Goal: Task Accomplishment & Management: Manage account settings

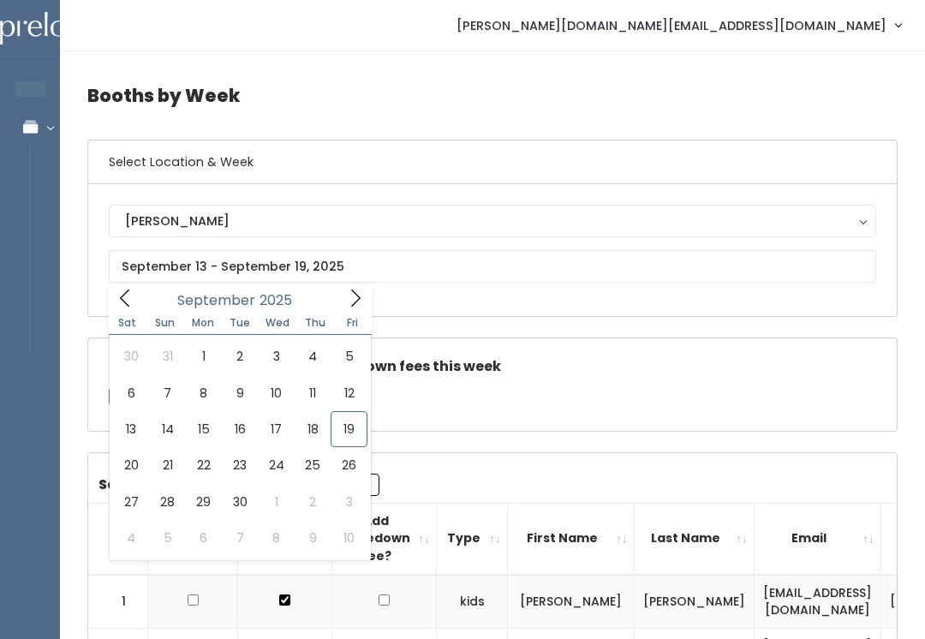
click at [560, 385] on div "Check this box if there are no takedown fees this week" at bounding box center [492, 384] width 808 height 92
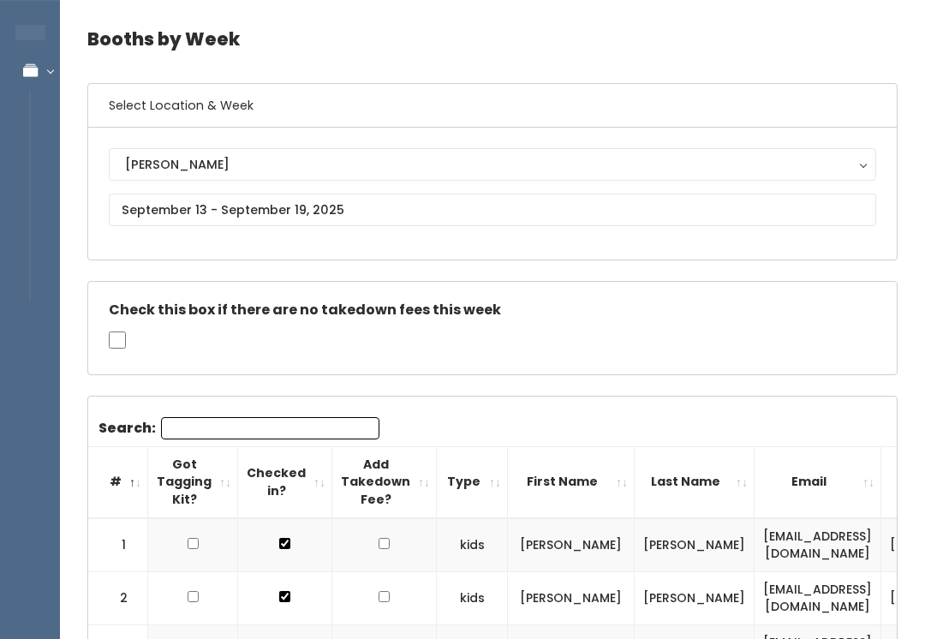
scroll to position [57, 0]
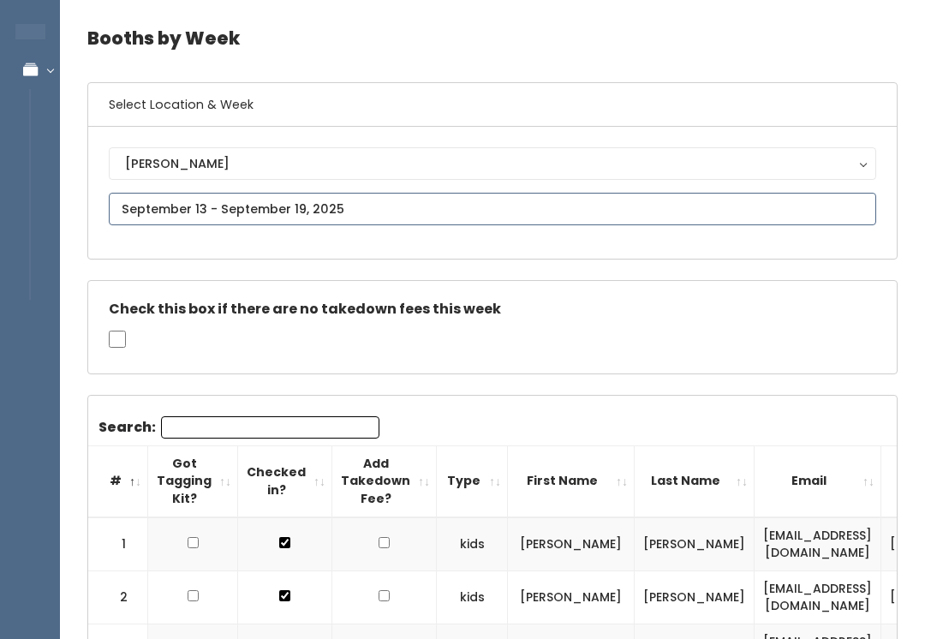
click at [620, 218] on input "text" at bounding box center [492, 209] width 767 height 33
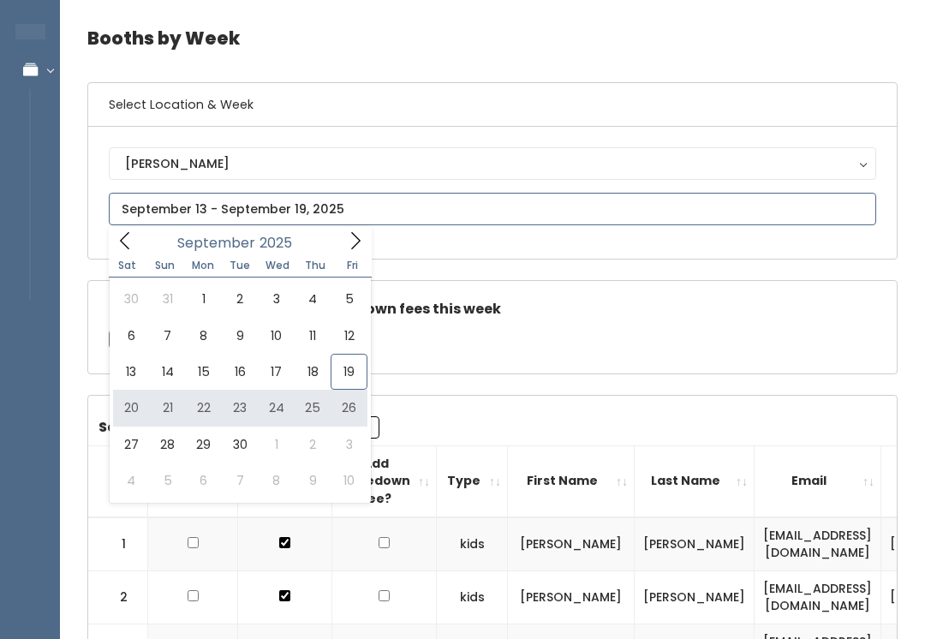
type input "September 20 to September 26"
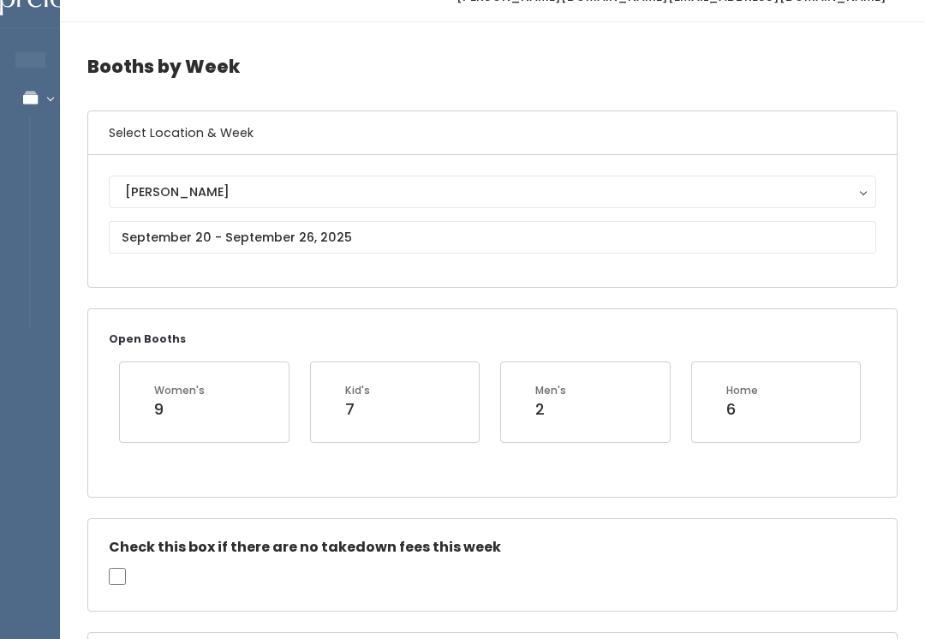
scroll to position [24, 0]
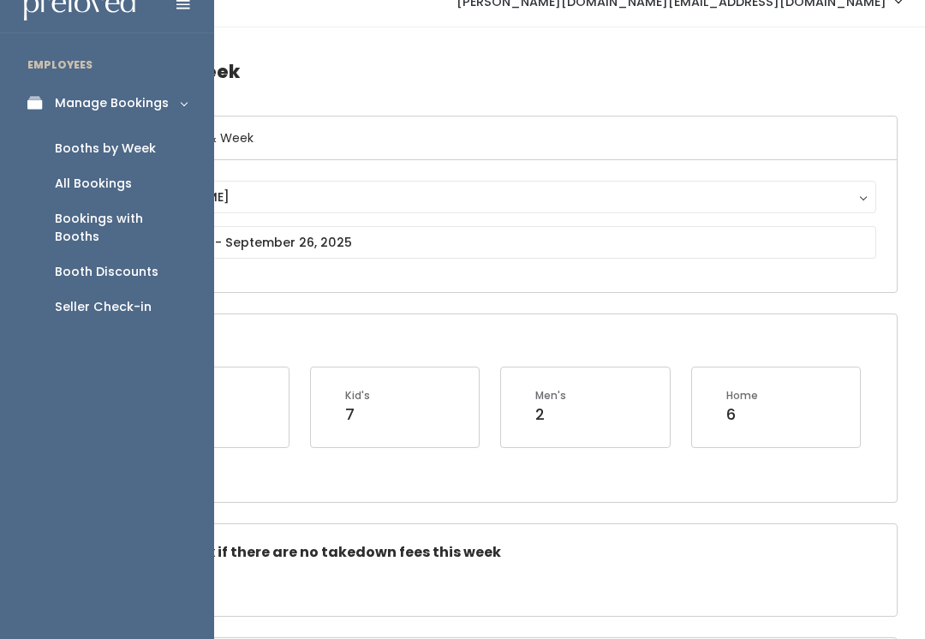
click at [82, 299] on link "Seller Check-in" at bounding box center [107, 306] width 214 height 35
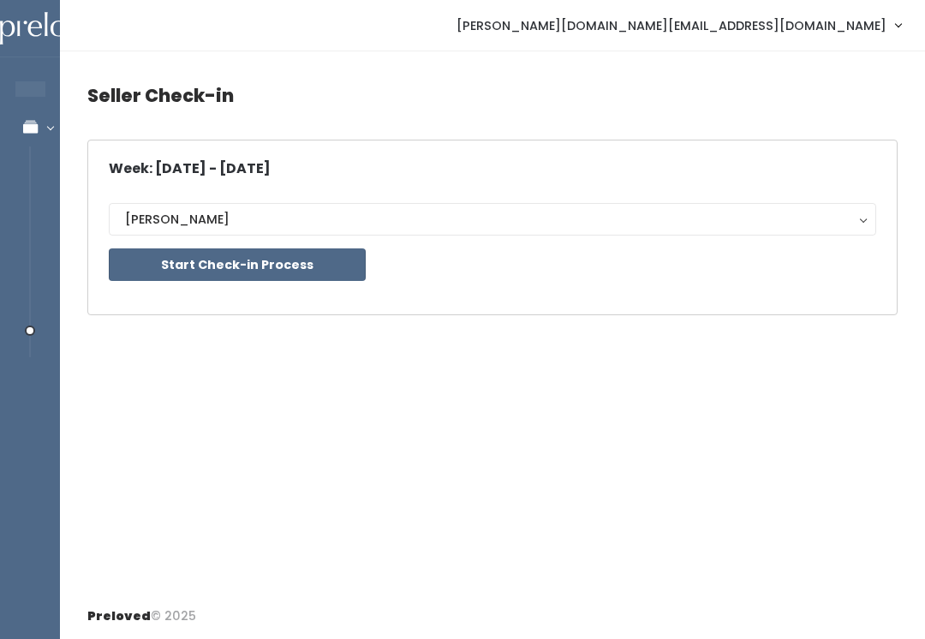
click at [138, 271] on button "Start Check-in Process" at bounding box center [237, 264] width 257 height 33
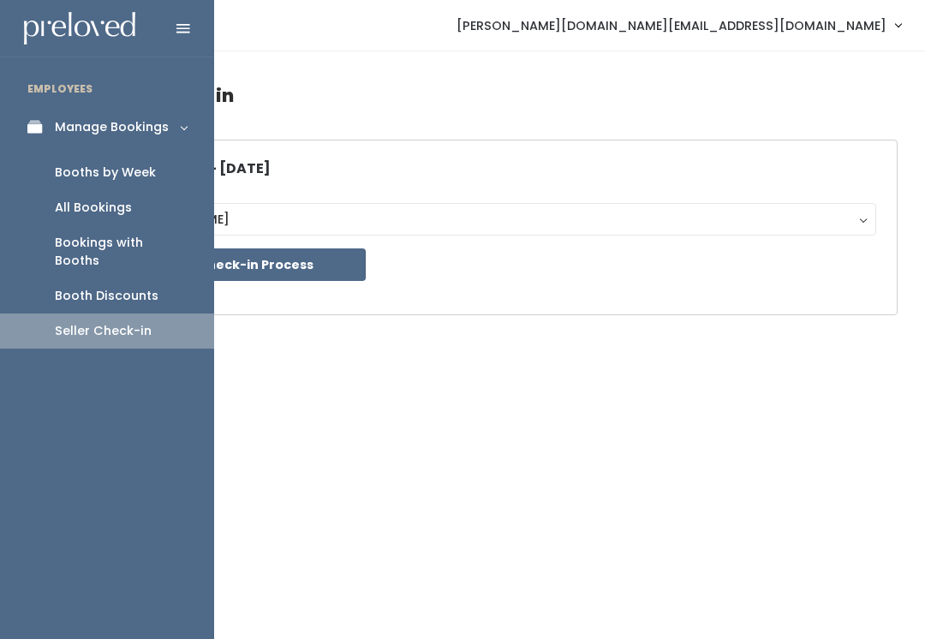
click at [160, 178] on link "Booths by Week" at bounding box center [107, 172] width 214 height 35
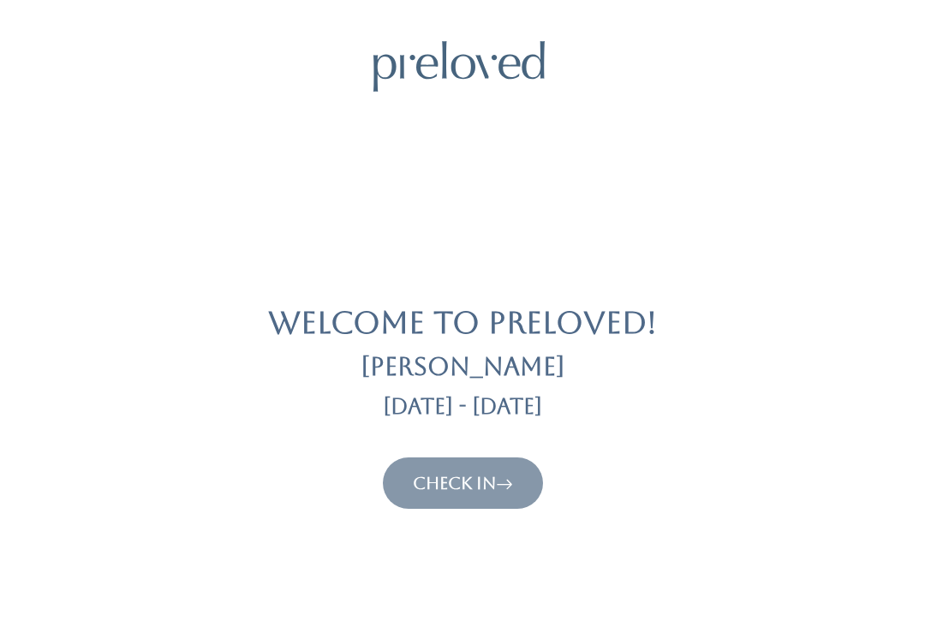
click at [441, 477] on link "Check In" at bounding box center [463, 483] width 100 height 21
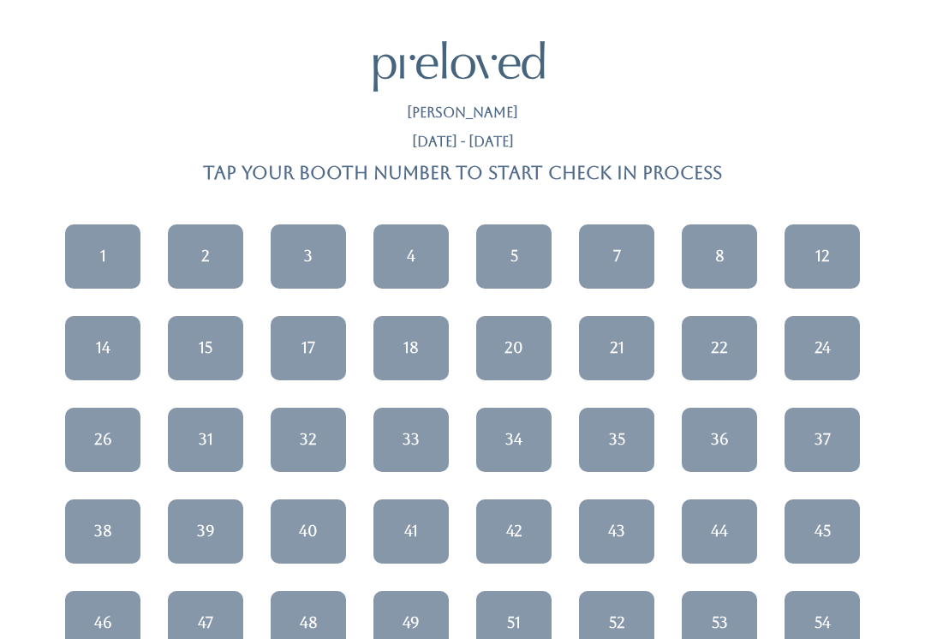
click at [614, 258] on div "7" at bounding box center [617, 256] width 8 height 22
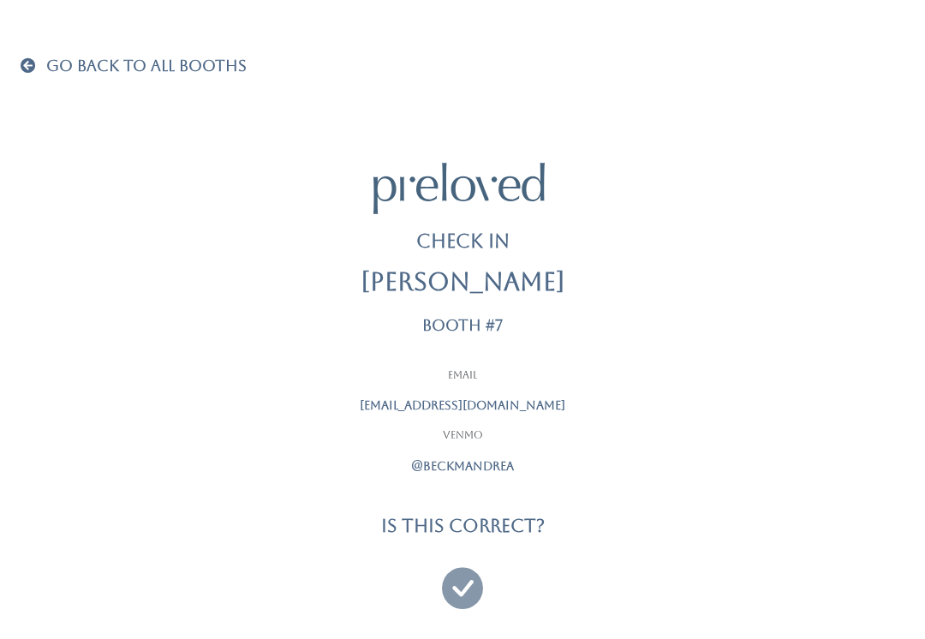
click at [468, 590] on icon at bounding box center [462, 579] width 41 height 57
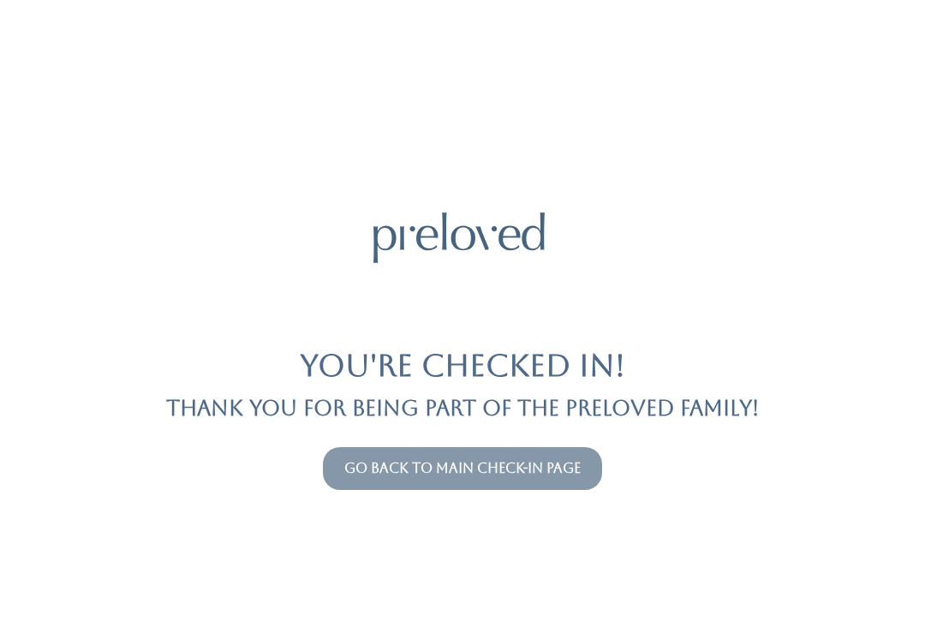
click at [381, 471] on link "Go back to main check-in page" at bounding box center [462, 468] width 236 height 16
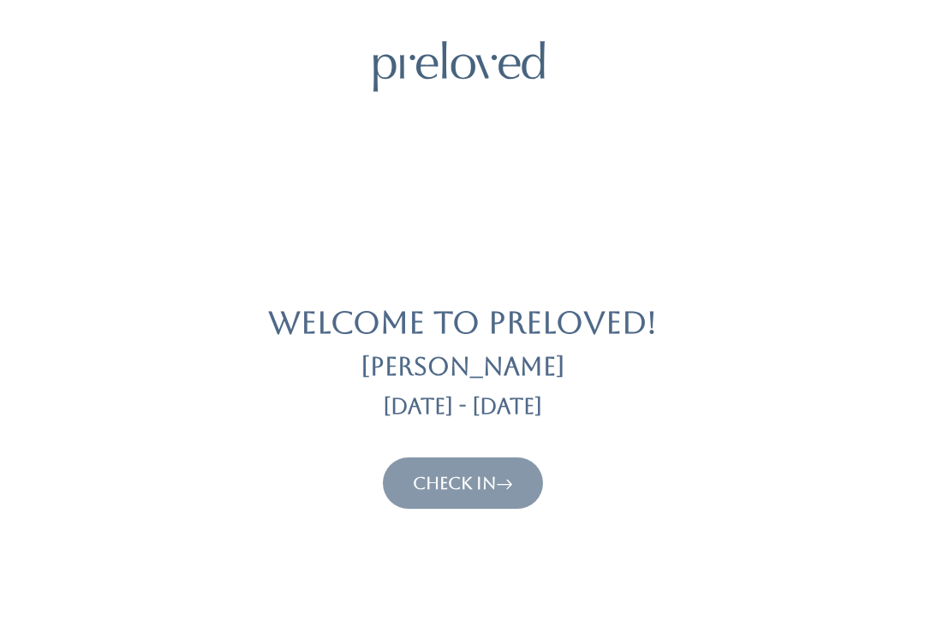
click at [369, 474] on div "Check In" at bounding box center [463, 482] width 884 height 51
click at [441, 488] on link "Check In" at bounding box center [463, 483] width 100 height 21
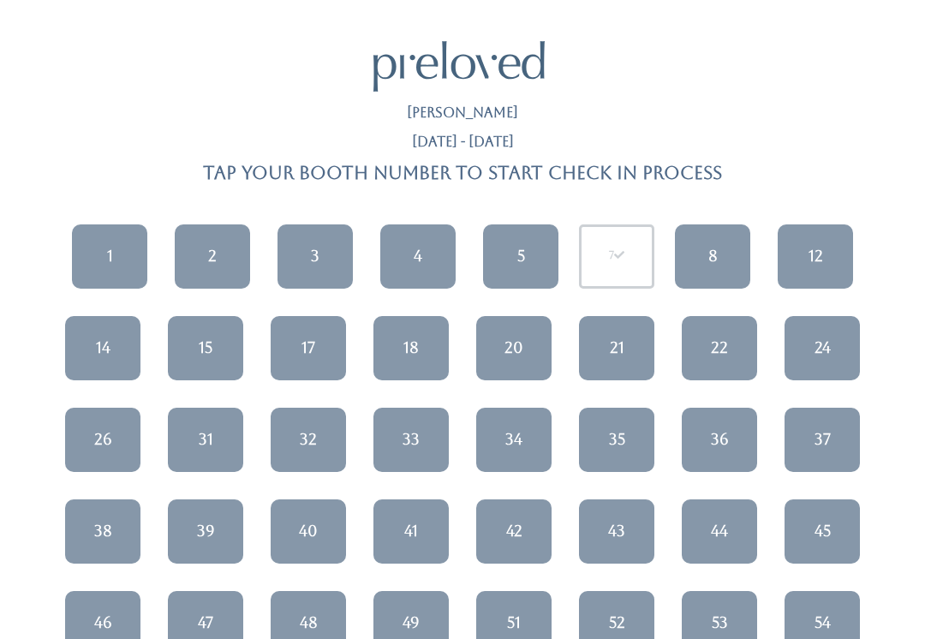
click at [111, 253] on div "1" at bounding box center [110, 256] width 6 height 22
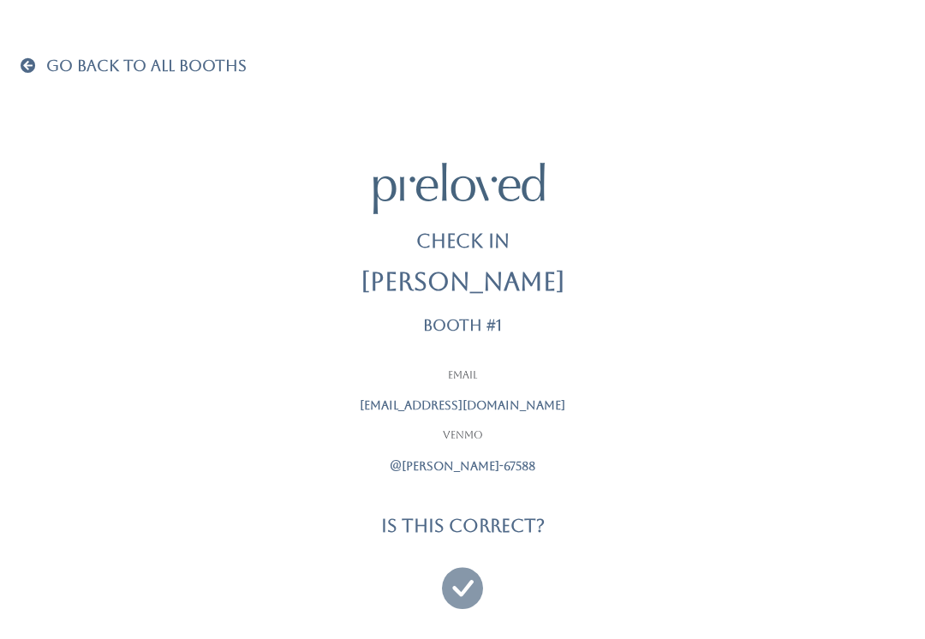
click at [465, 576] on icon at bounding box center [462, 579] width 41 height 57
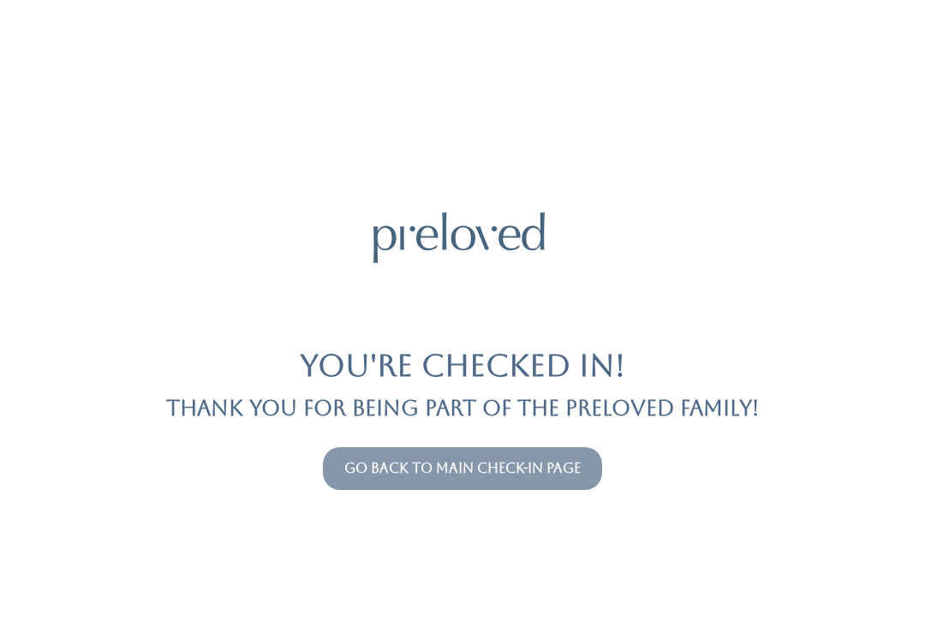
click at [408, 450] on button "Go back to main check-in page" at bounding box center [462, 468] width 279 height 43
click at [382, 471] on link "Go back to main check-in page" at bounding box center [462, 468] width 236 height 16
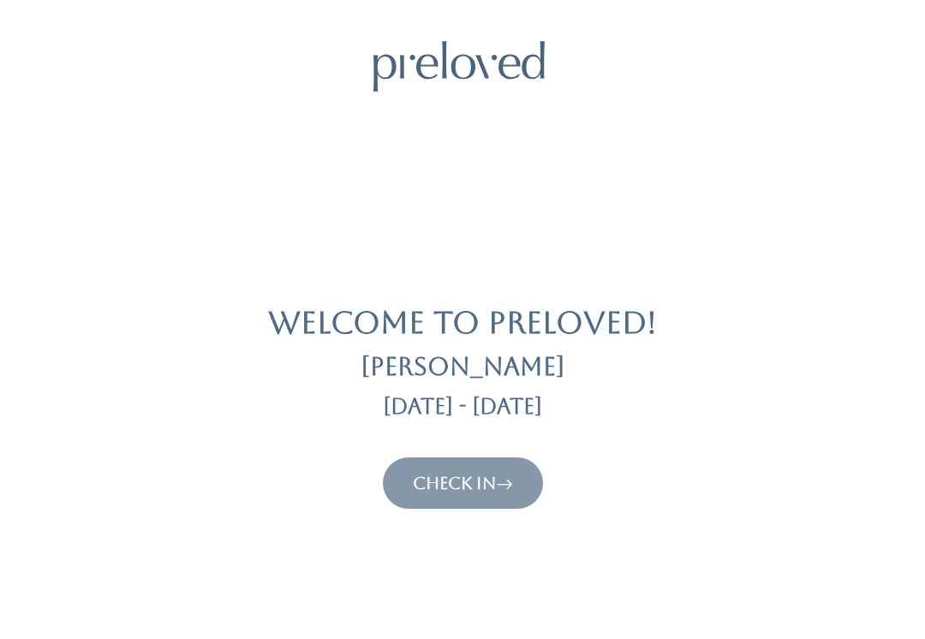
click at [448, 474] on link "Check In" at bounding box center [463, 483] width 100 height 21
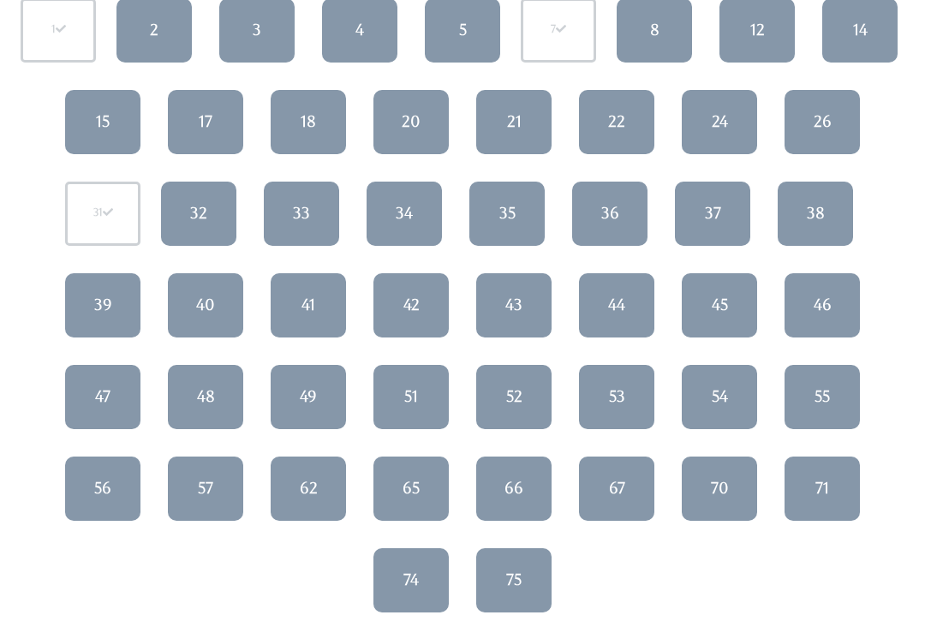
scroll to position [227, 0]
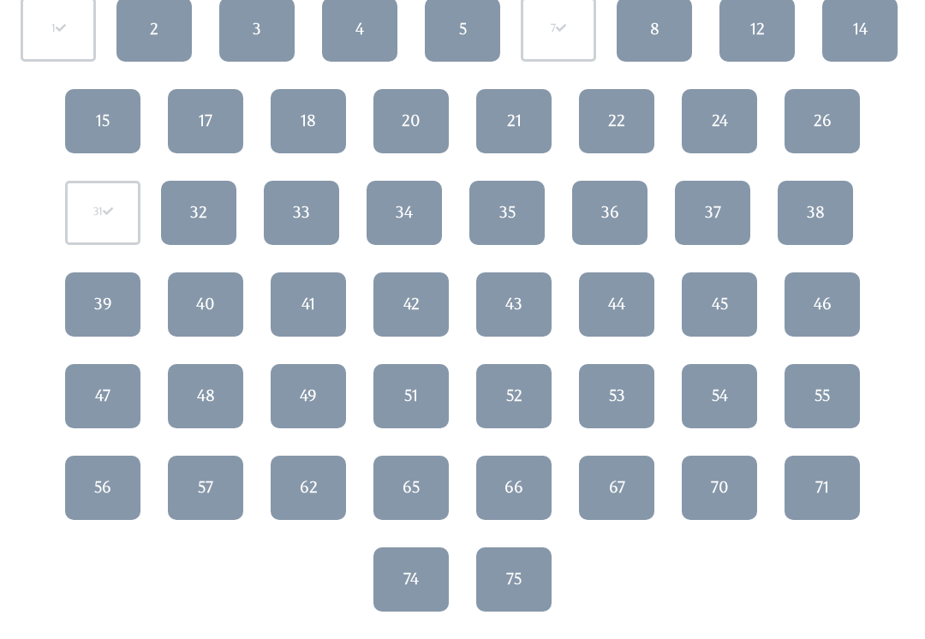
click at [821, 405] on div "55" at bounding box center [821, 395] width 15 height 22
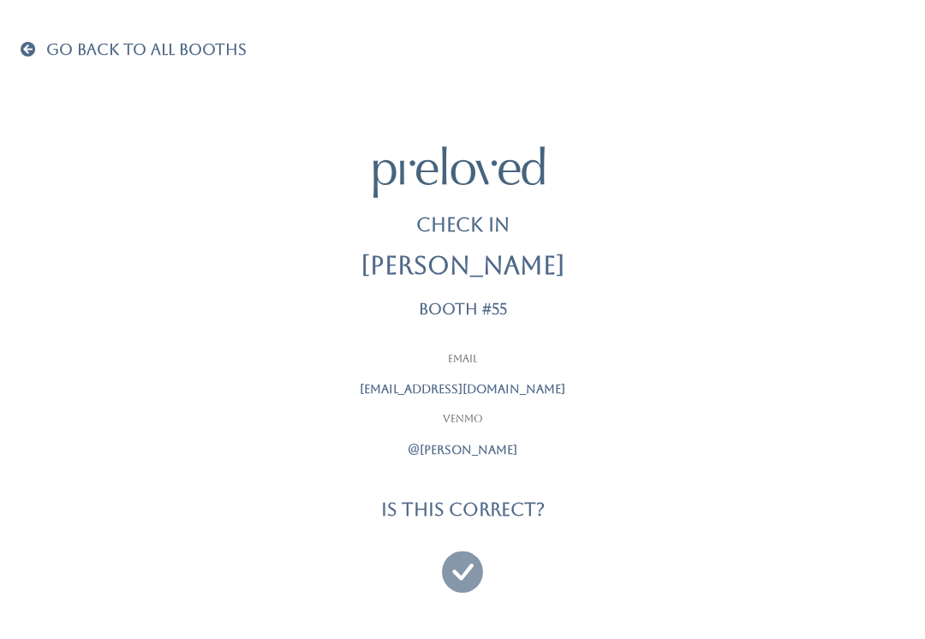
click at [467, 574] on icon at bounding box center [462, 563] width 41 height 57
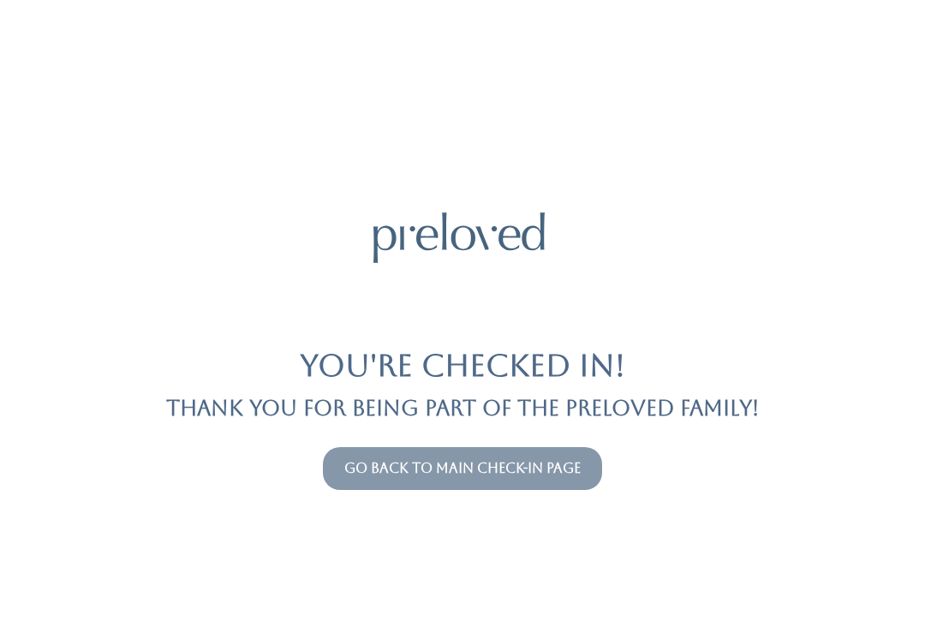
click at [386, 462] on link "Go back to main check-in page" at bounding box center [462, 468] width 236 height 16
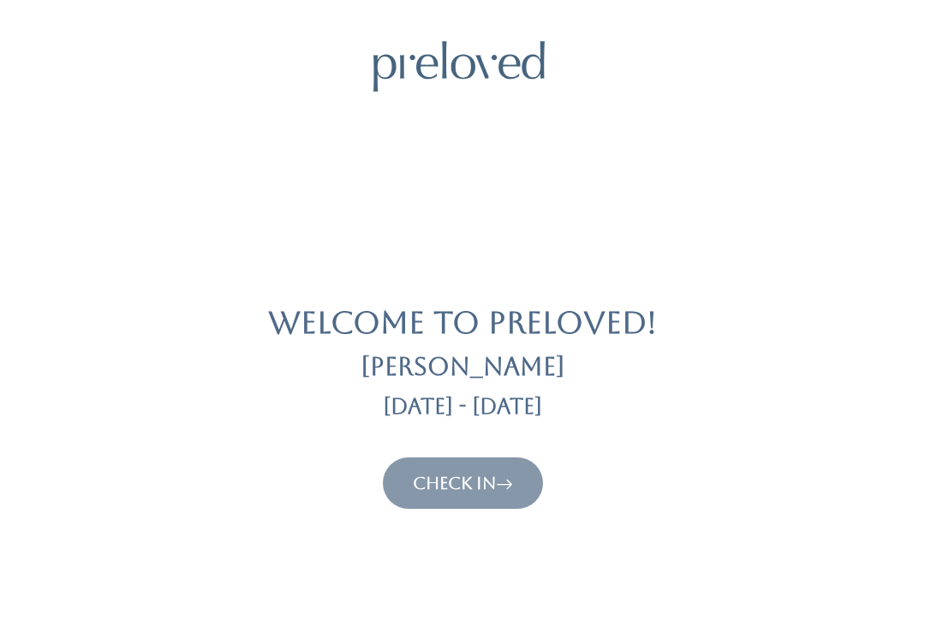
click at [458, 491] on link "Check In" at bounding box center [463, 483] width 100 height 21
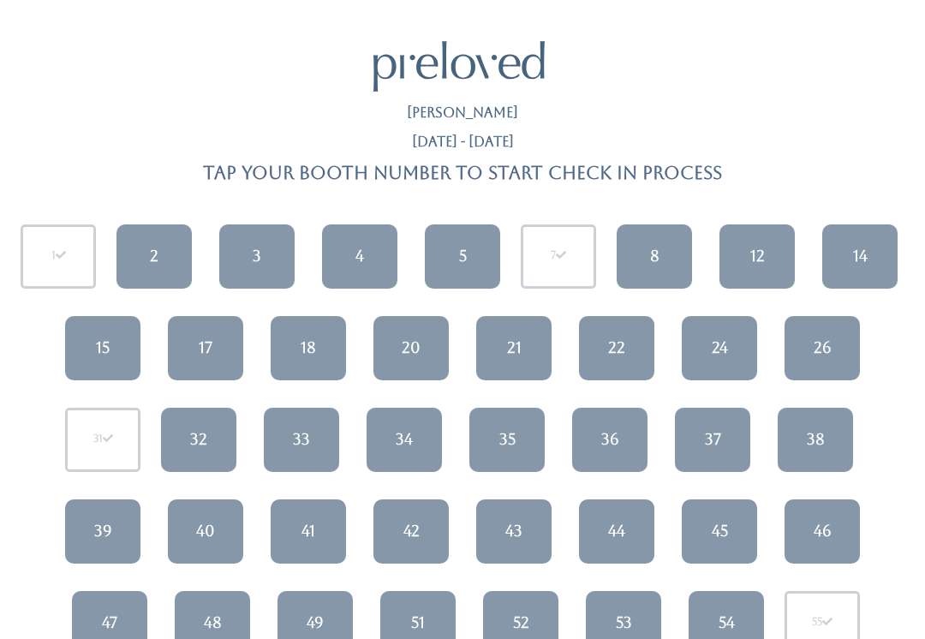
click at [133, 249] on link "2" at bounding box center [153, 256] width 75 height 64
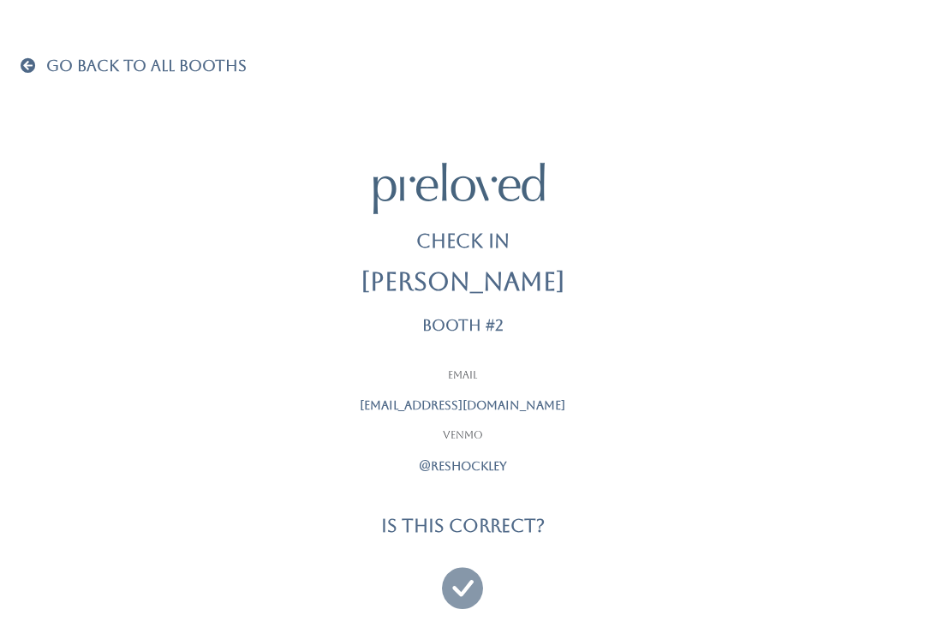
click at [450, 588] on icon at bounding box center [462, 579] width 41 height 57
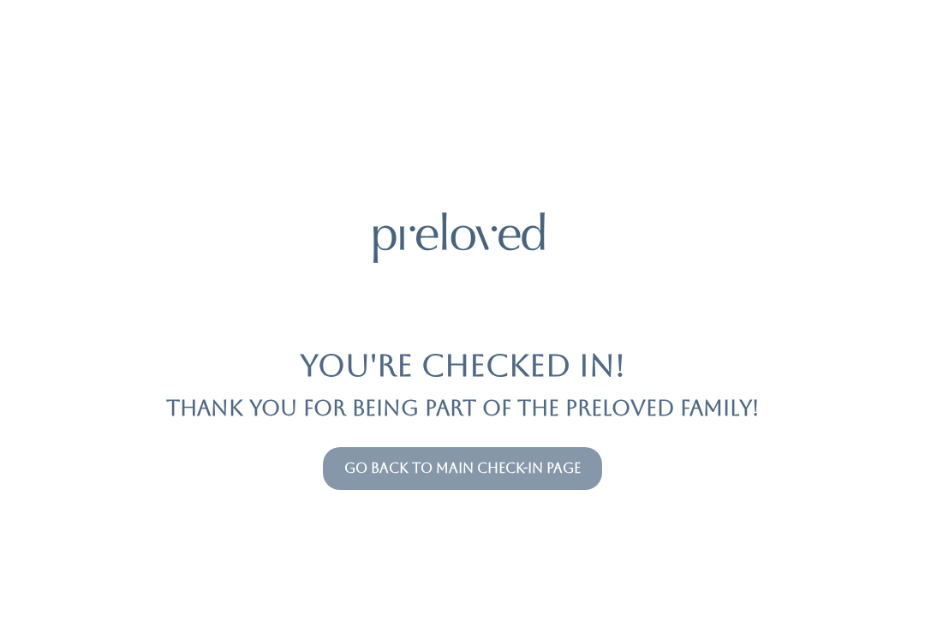
click at [528, 474] on link "Go back to main check-in page" at bounding box center [462, 468] width 236 height 16
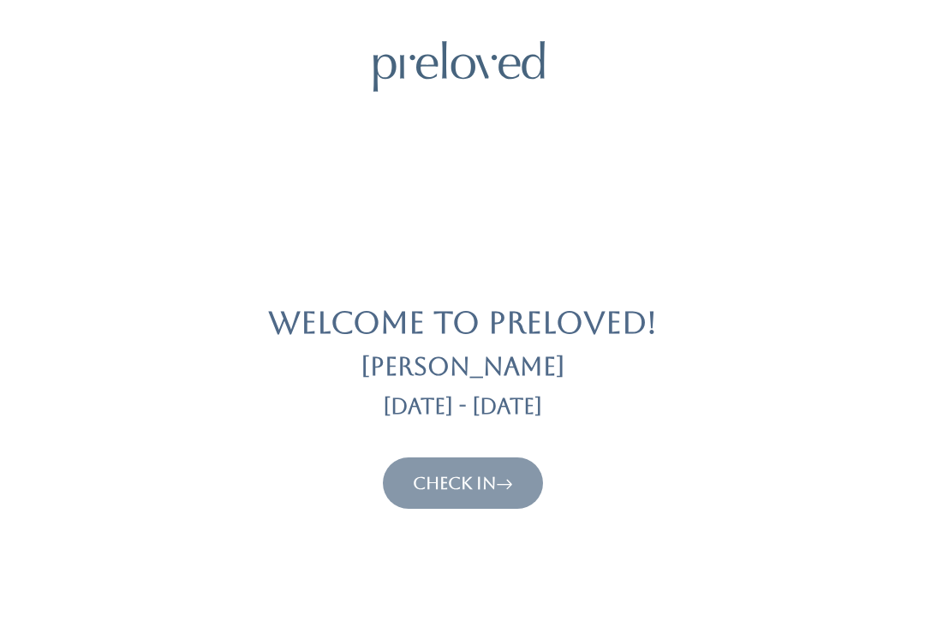
click at [531, 478] on button "Check In" at bounding box center [463, 482] width 160 height 51
click at [513, 473] on icon at bounding box center [504, 483] width 17 height 21
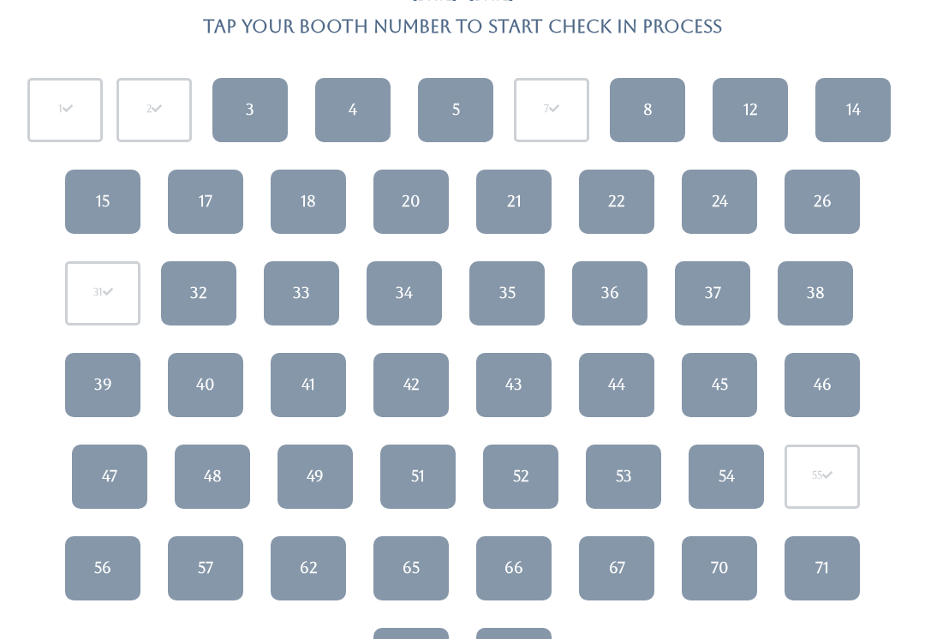
scroll to position [147, 0]
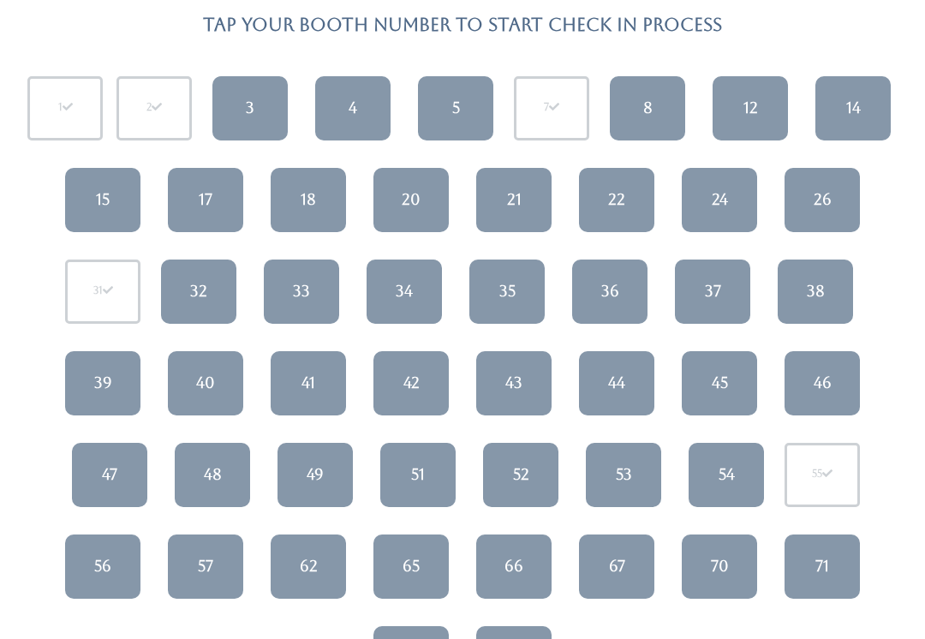
click at [728, 300] on link "37" at bounding box center [712, 292] width 75 height 64
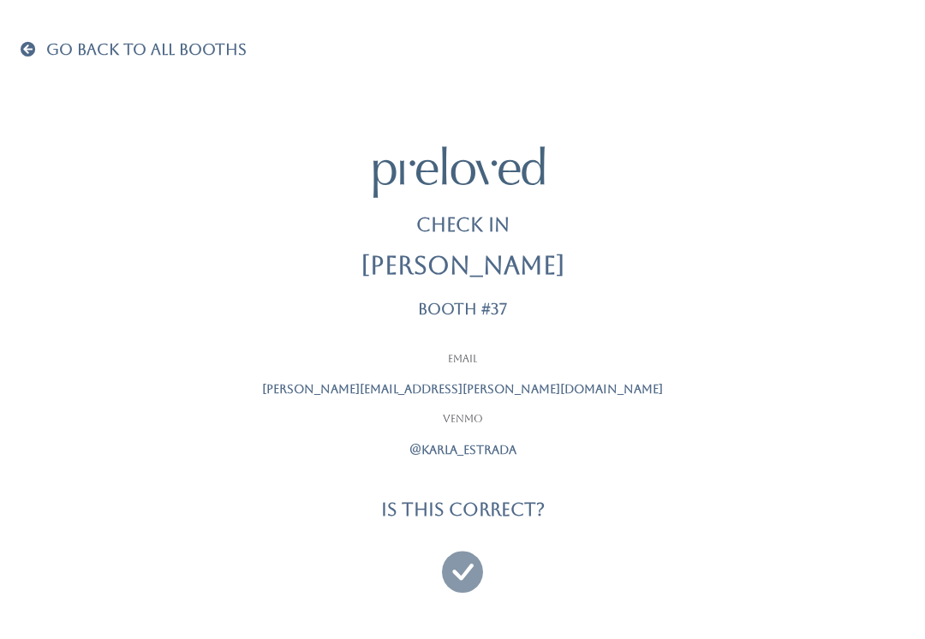
click at [466, 573] on icon at bounding box center [462, 563] width 41 height 57
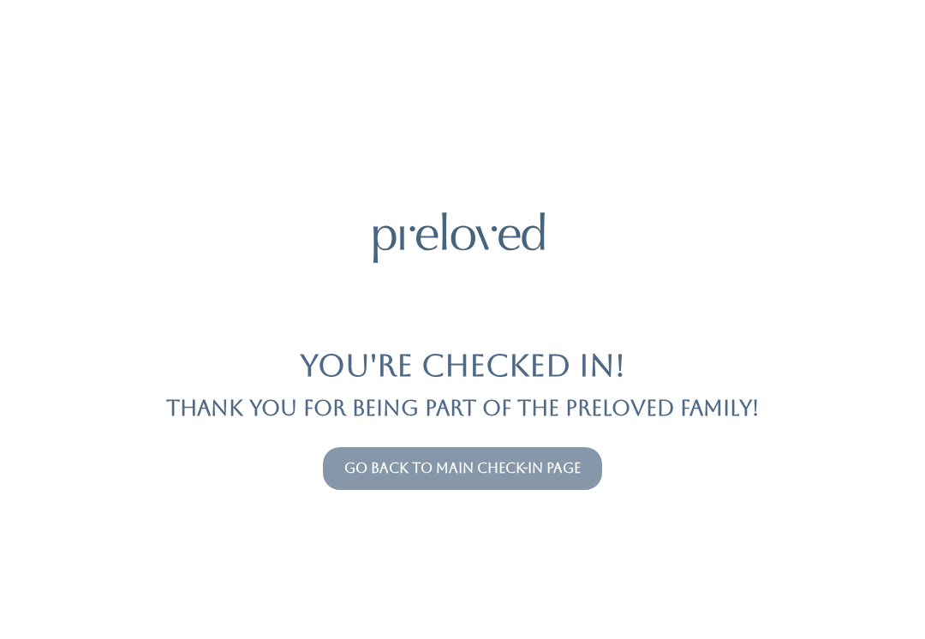
click at [403, 460] on link "Go back to main check-in page" at bounding box center [462, 468] width 236 height 16
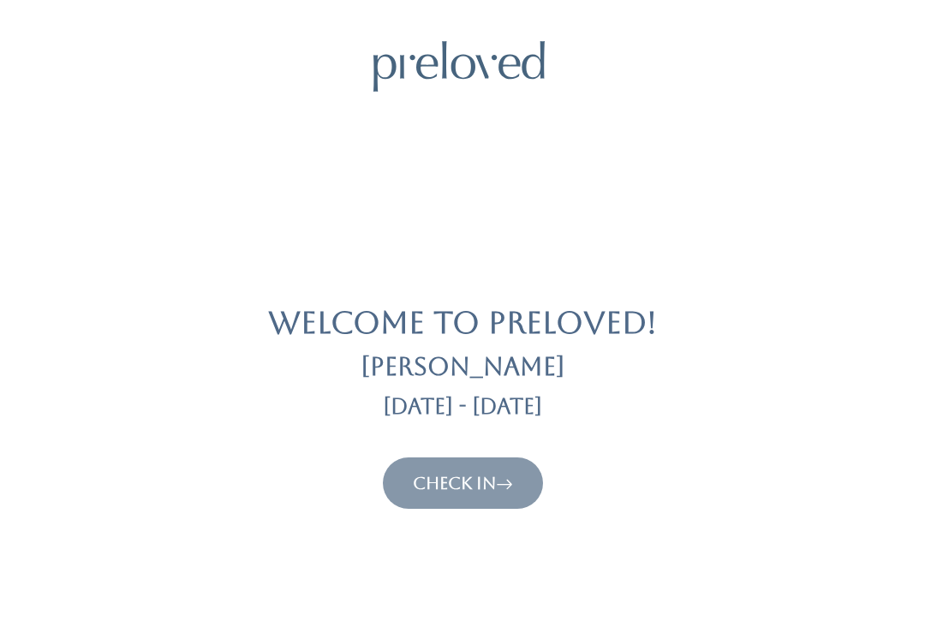
click at [405, 468] on button "Check In" at bounding box center [463, 482] width 160 height 51
click at [504, 480] on icon at bounding box center [504, 483] width 17 height 21
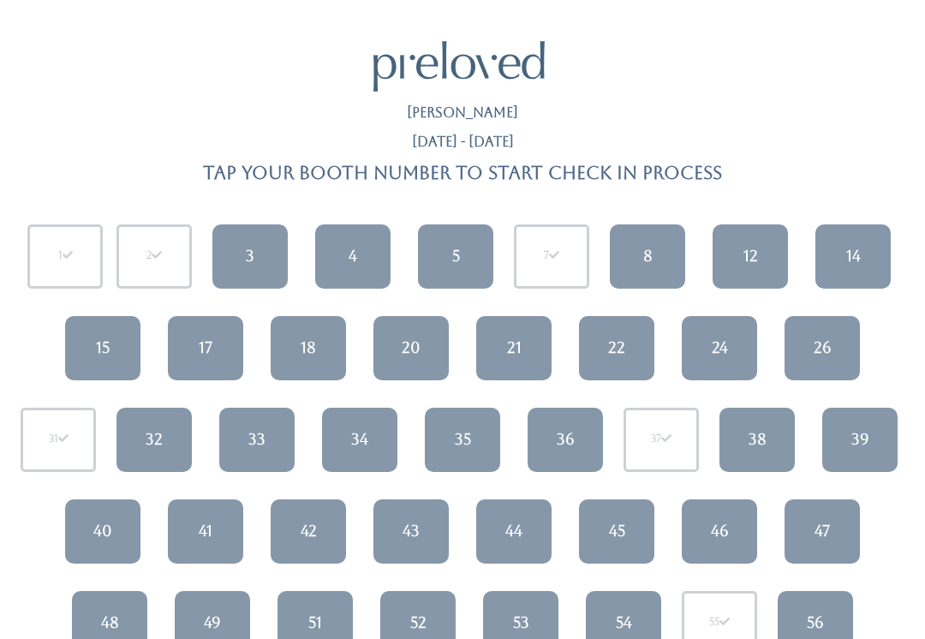
click at [759, 428] on div "38" at bounding box center [757, 439] width 18 height 22
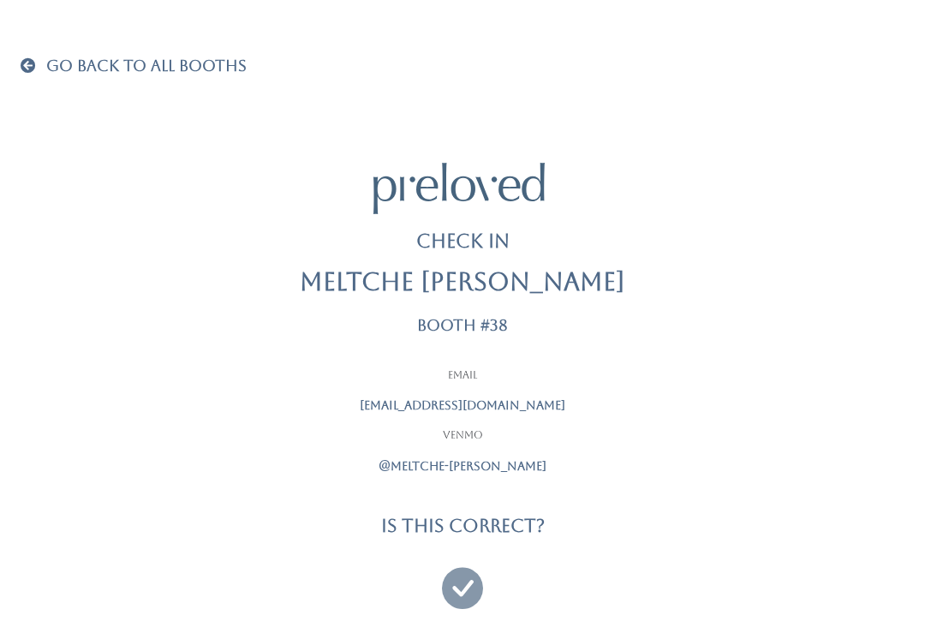
click at [462, 586] on icon at bounding box center [462, 579] width 41 height 57
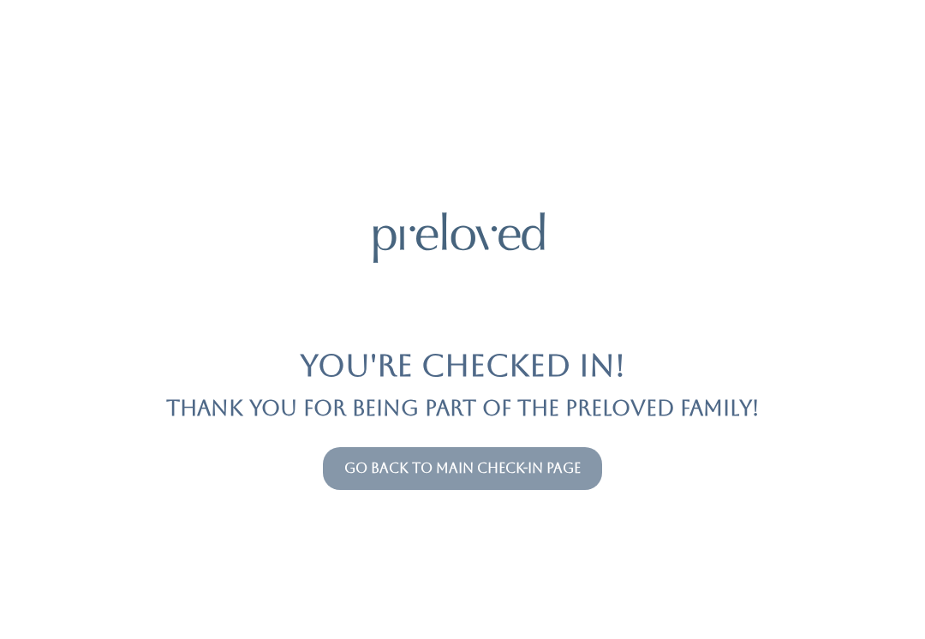
click at [474, 465] on link "Go back to main check-in page" at bounding box center [462, 468] width 236 height 16
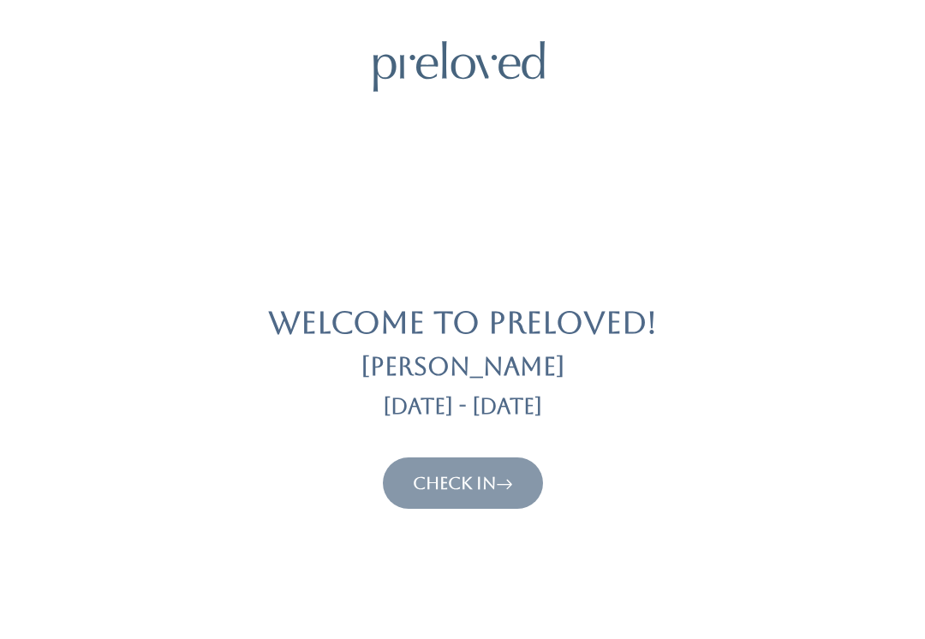
click at [503, 492] on icon at bounding box center [504, 483] width 17 height 21
click at [506, 489] on icon at bounding box center [504, 483] width 17 height 21
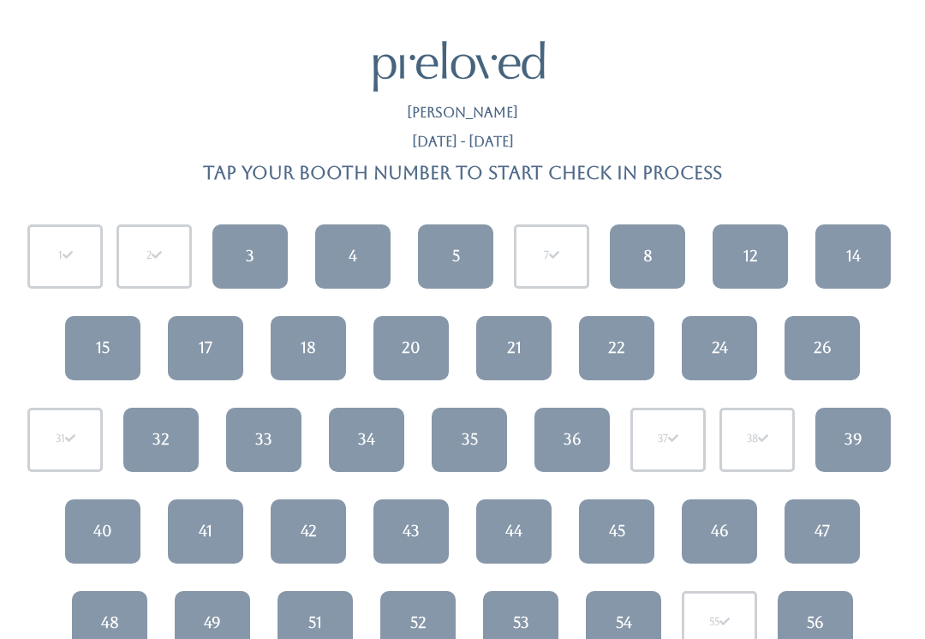
click at [367, 432] on div "34" at bounding box center [366, 439] width 17 height 22
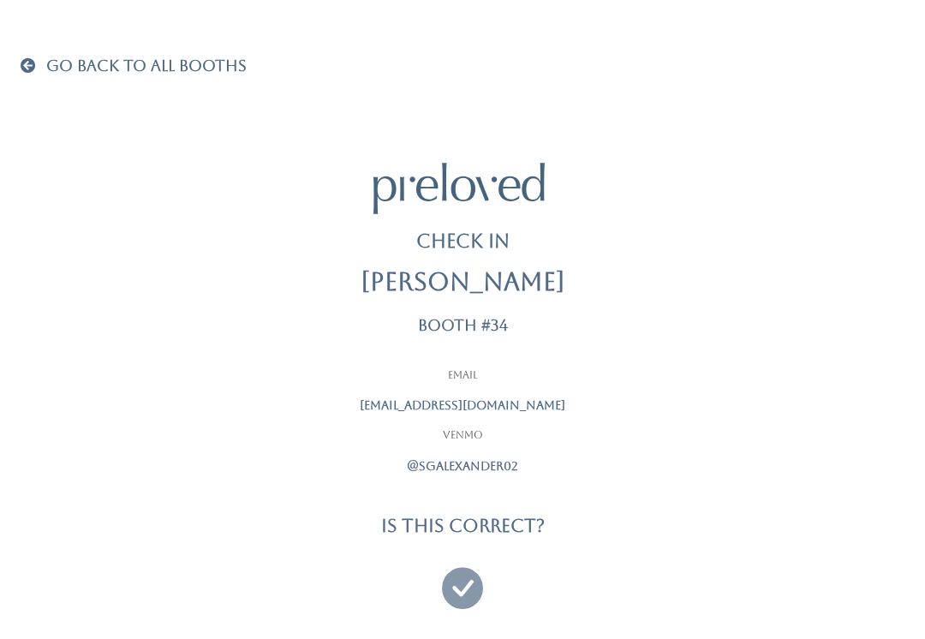
click at [469, 595] on icon at bounding box center [462, 579] width 41 height 57
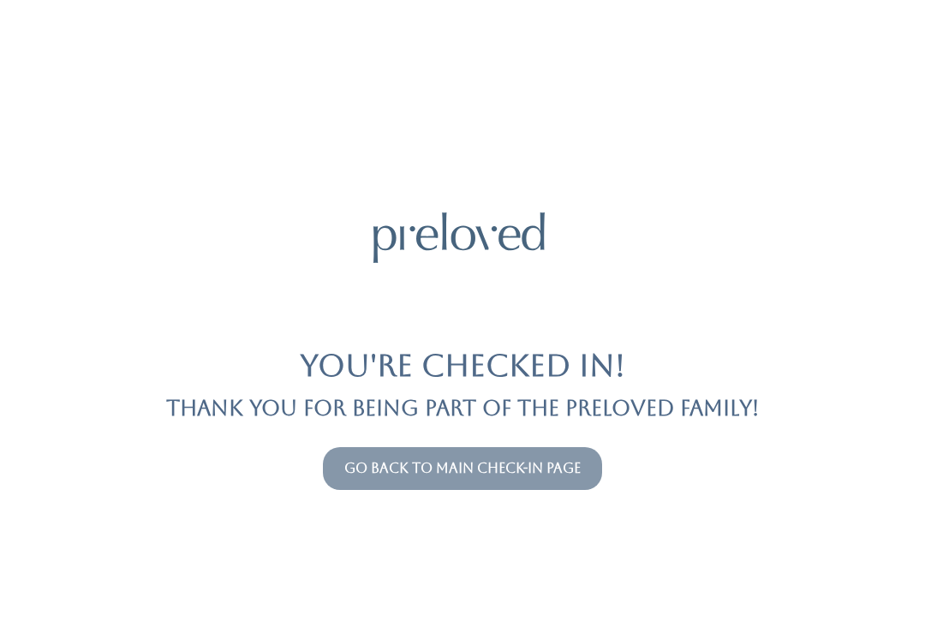
click at [510, 474] on link "Go back to main check-in page" at bounding box center [462, 468] width 236 height 16
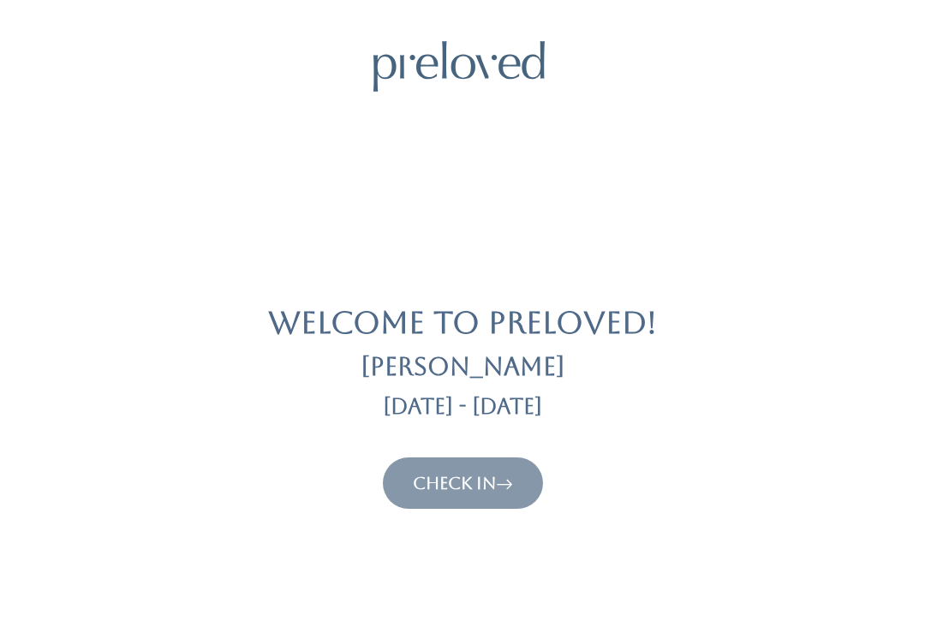
click at [457, 489] on link "Check In" at bounding box center [463, 483] width 100 height 21
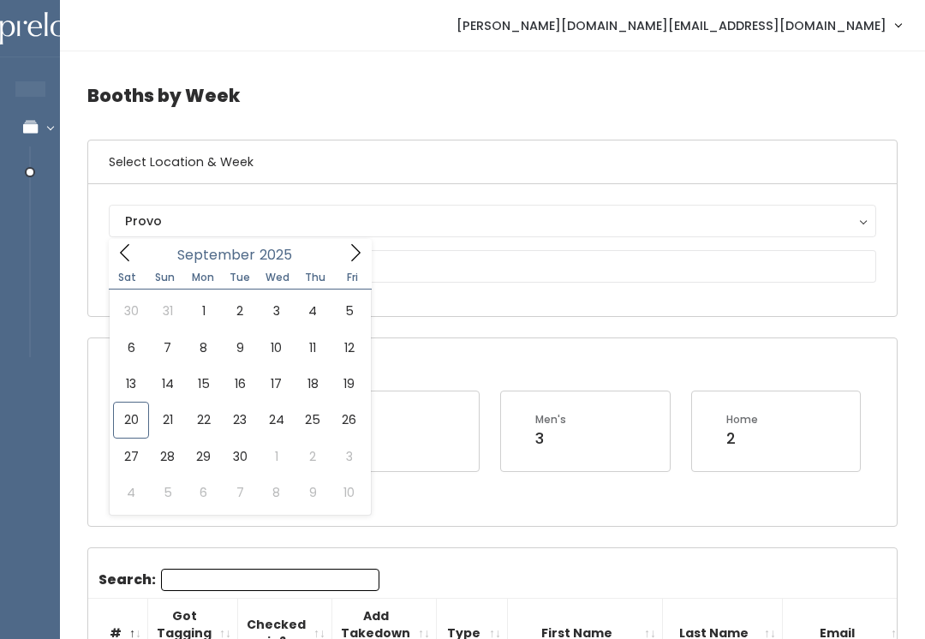
type input "[DATE] to [DATE]"
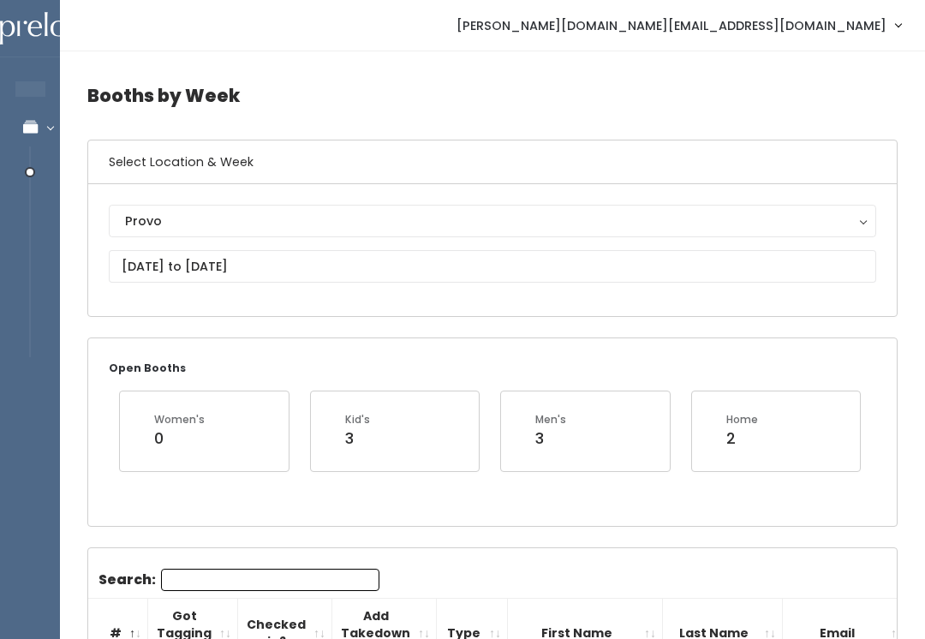
click at [372, 223] on div "Provo" at bounding box center [492, 221] width 735 height 19
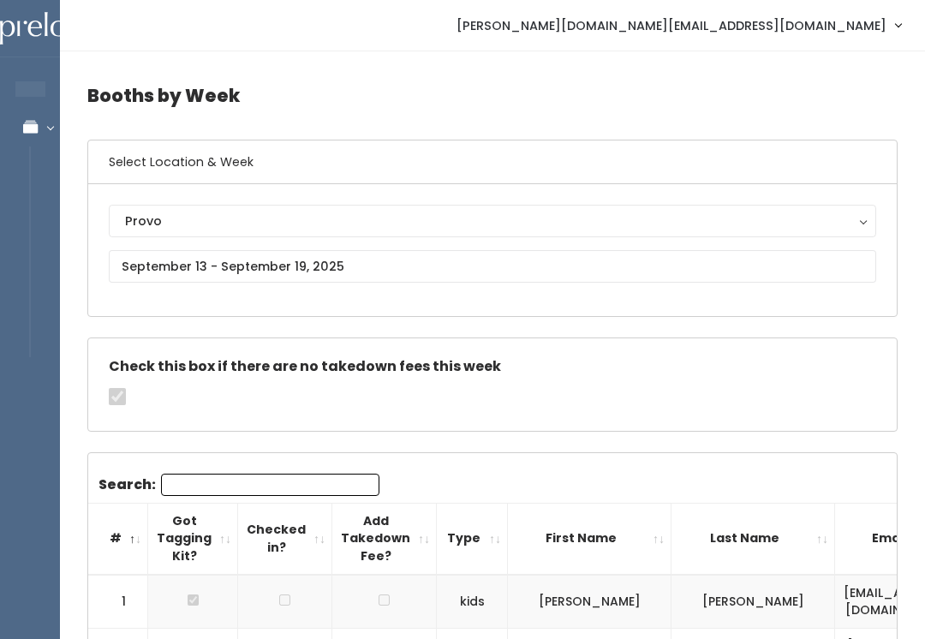
click at [367, 235] on button "Provo" at bounding box center [492, 221] width 767 height 33
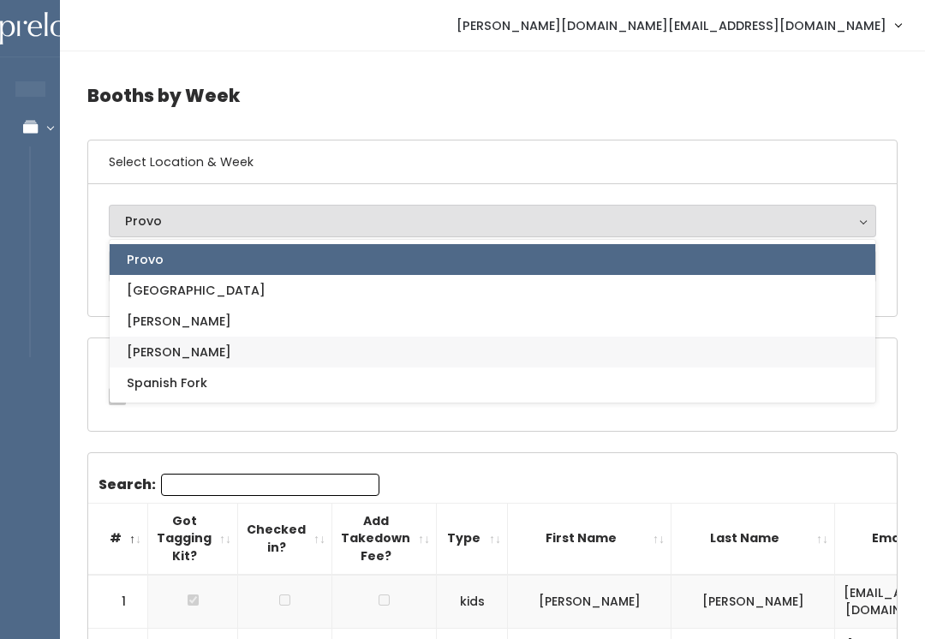
click at [262, 354] on link "[PERSON_NAME]" at bounding box center [493, 352] width 766 height 31
select select "3"
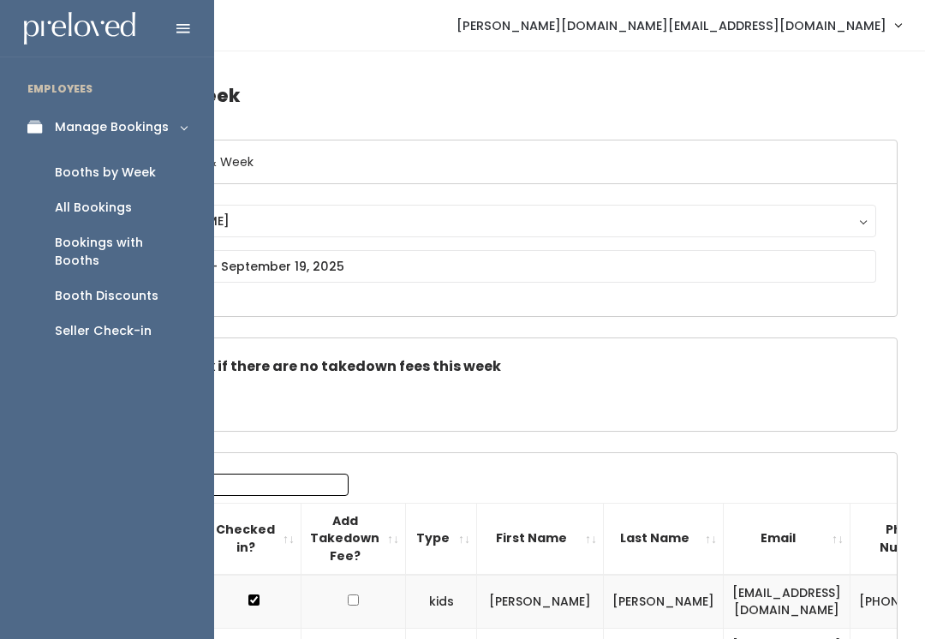
click at [146, 324] on link "Seller Check-in" at bounding box center [107, 330] width 214 height 35
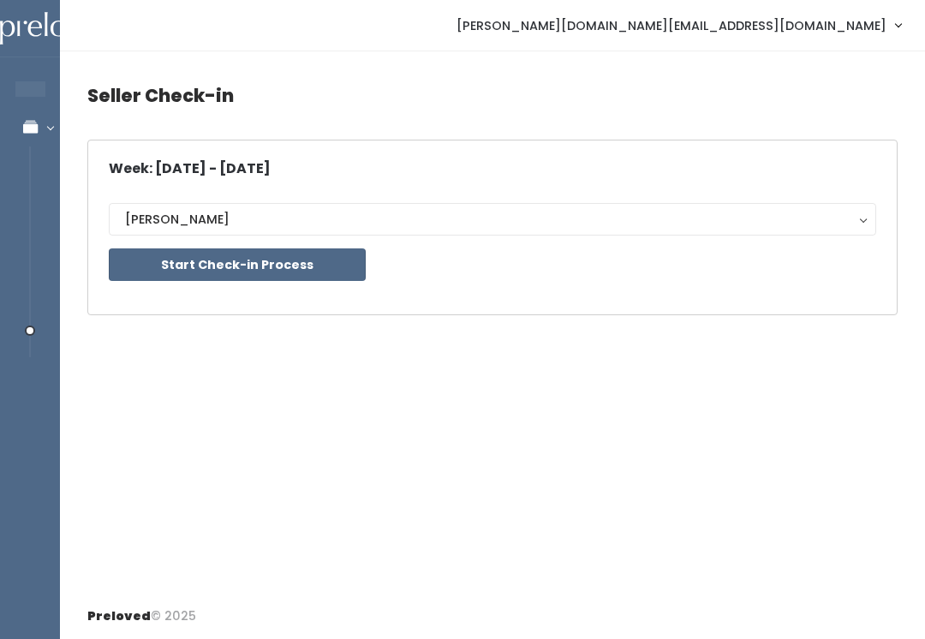
click at [289, 267] on button "Start Check-in Process" at bounding box center [237, 264] width 257 height 33
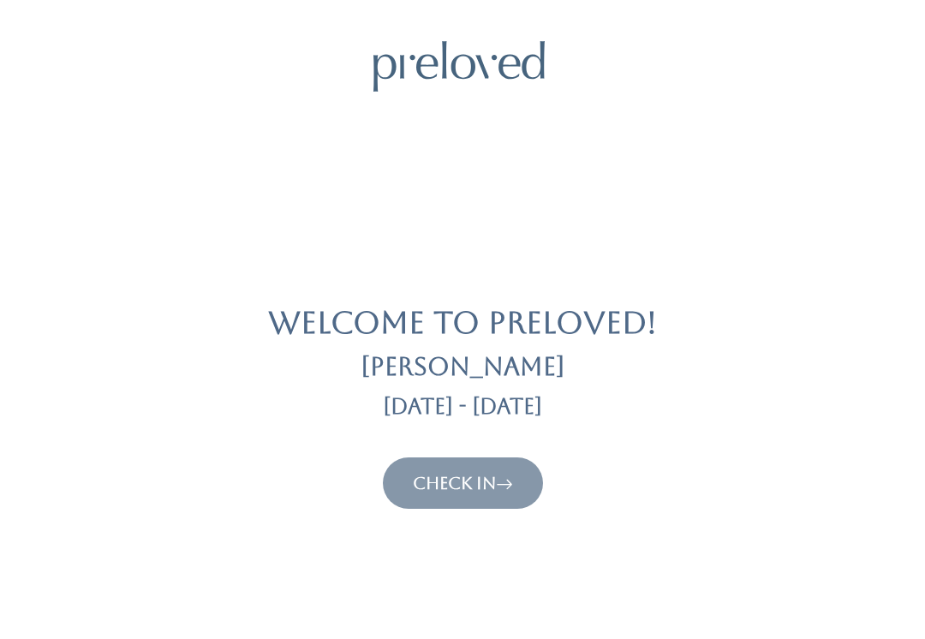
click at [456, 634] on body "Welcome to Preloved! [PERSON_NAME] [DATE] - [DATE] Check In Preloved © 2025" at bounding box center [462, 597] width 925 height 1112
click at [611, 622] on body "Welcome to Preloved! [PERSON_NAME] [DATE] - [DATE] Check In Preloved © 2025" at bounding box center [462, 597] width 925 height 1112
click at [474, 474] on link "Check In" at bounding box center [463, 483] width 100 height 21
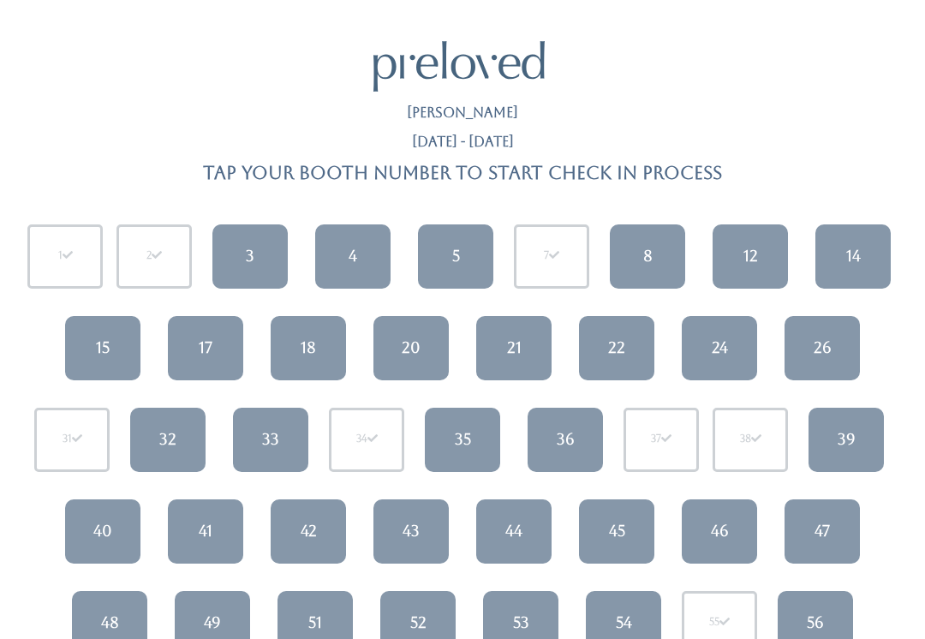
click at [718, 516] on link "46" at bounding box center [719, 531] width 75 height 64
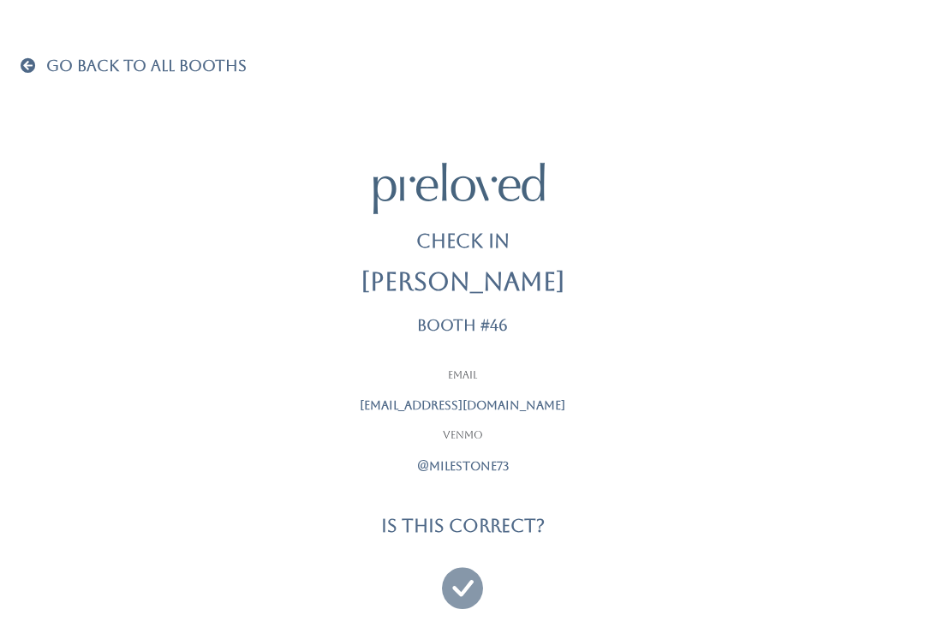
click at [463, 575] on icon at bounding box center [462, 579] width 41 height 57
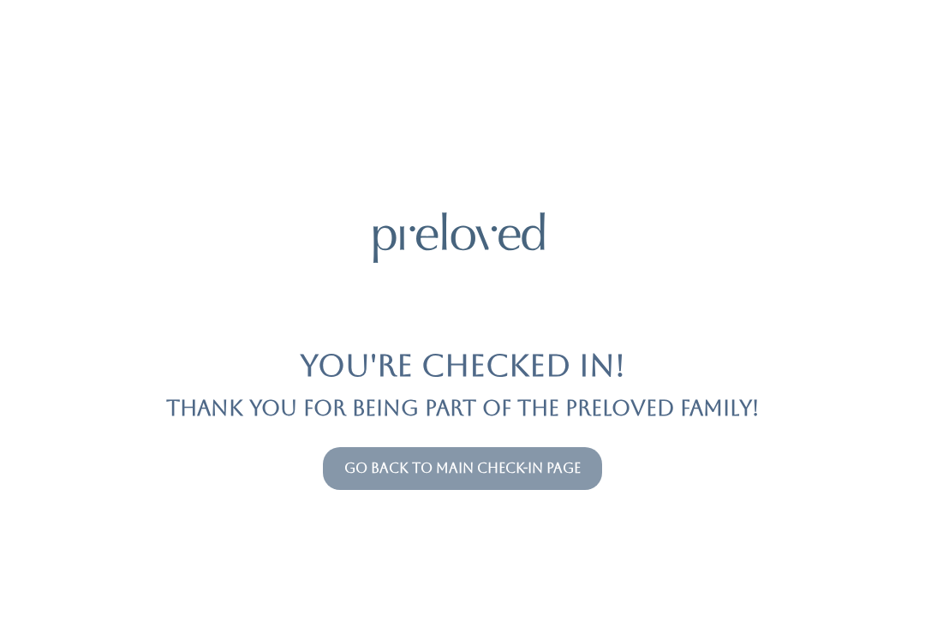
click at [402, 474] on link "Go back to main check-in page" at bounding box center [462, 468] width 236 height 16
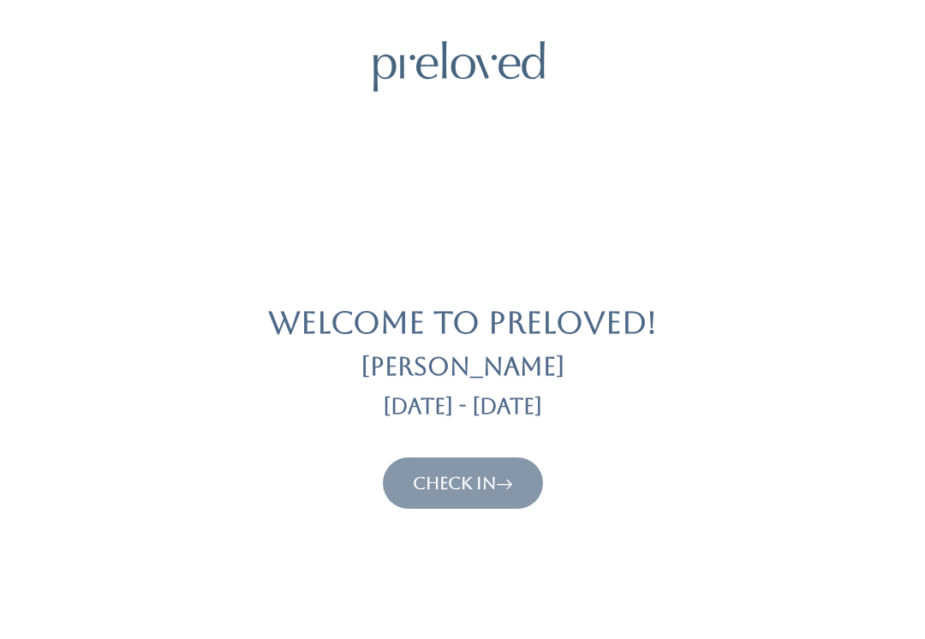
click at [486, 504] on button "Check In" at bounding box center [463, 482] width 160 height 51
click at [451, 479] on link "Check In" at bounding box center [463, 483] width 100 height 21
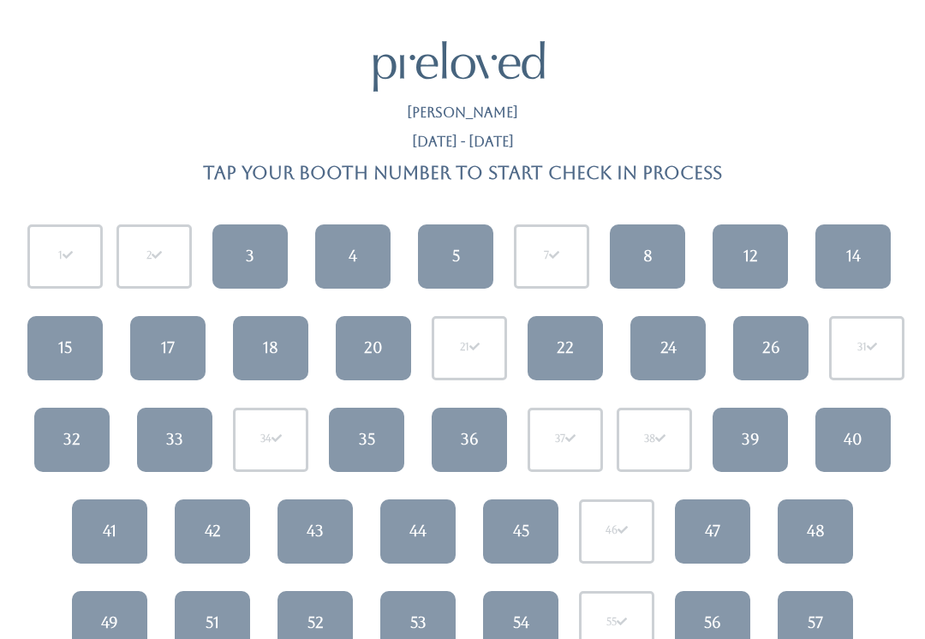
click at [217, 533] on div "42" at bounding box center [213, 531] width 16 height 22
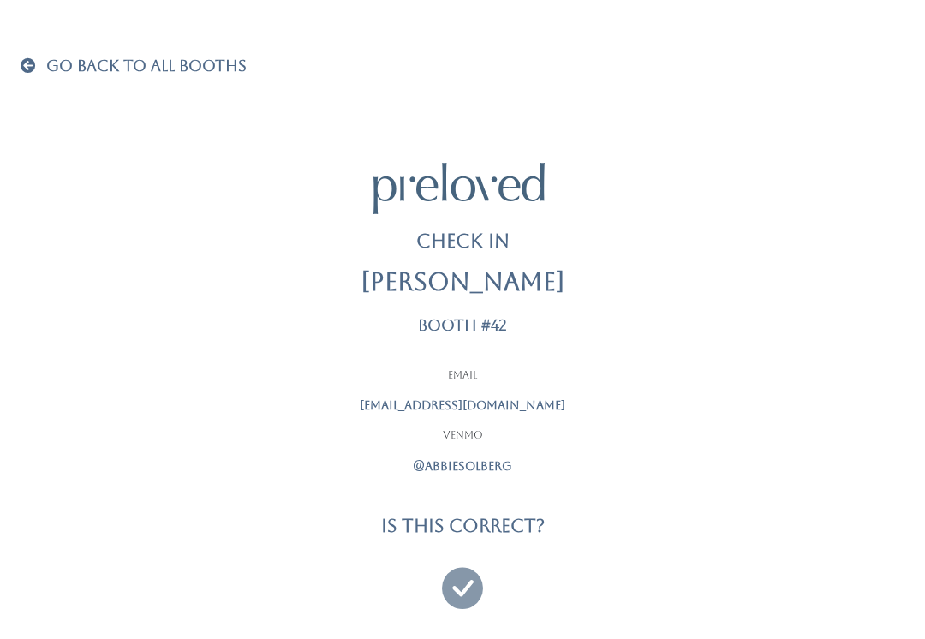
click at [467, 583] on icon at bounding box center [462, 579] width 41 height 57
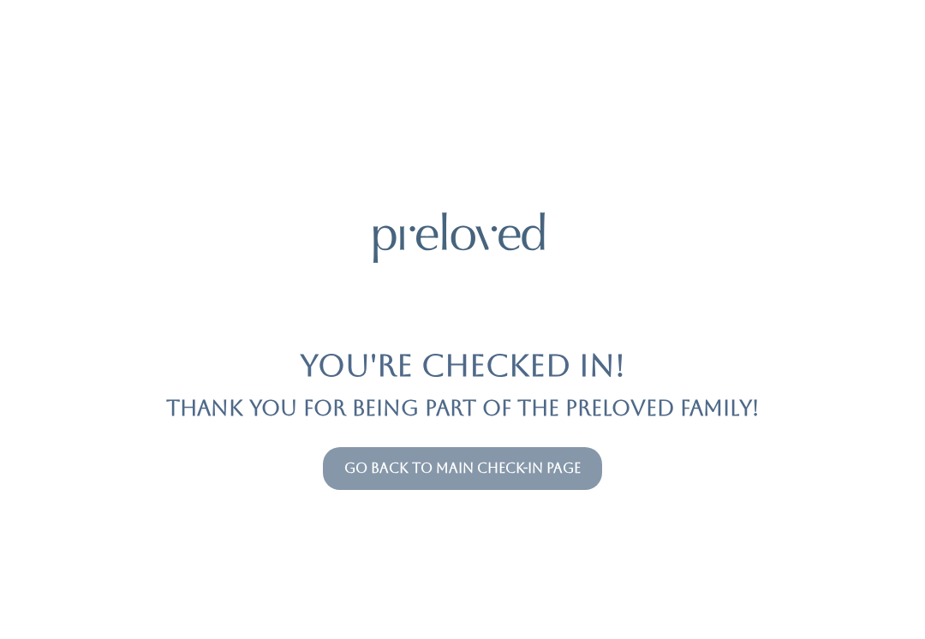
click at [485, 488] on button "Go back to main check-in page" at bounding box center [462, 468] width 279 height 43
click at [440, 474] on link "Go back to main check-in page" at bounding box center [462, 468] width 236 height 16
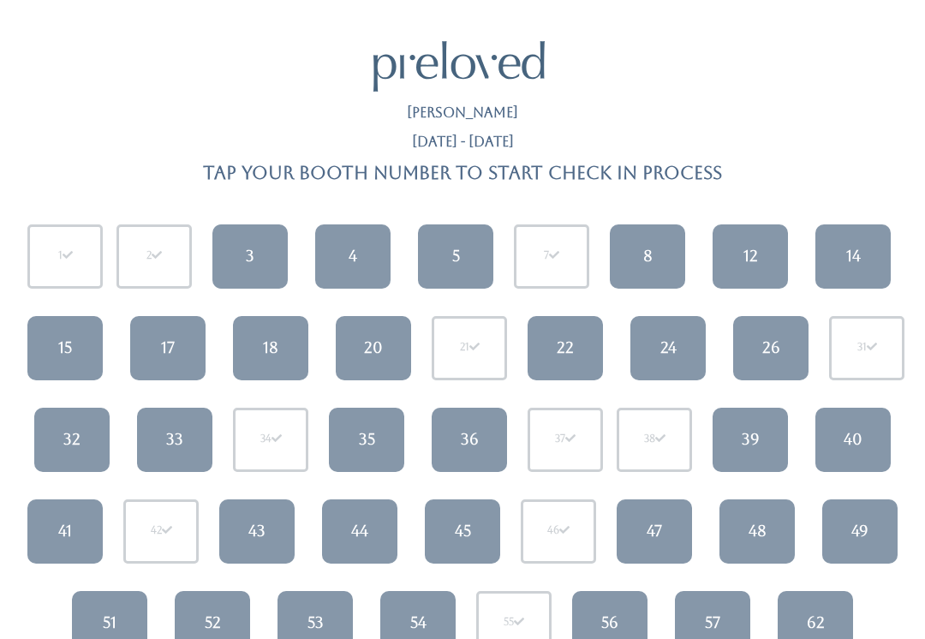
click at [257, 253] on link "3" at bounding box center [249, 256] width 75 height 64
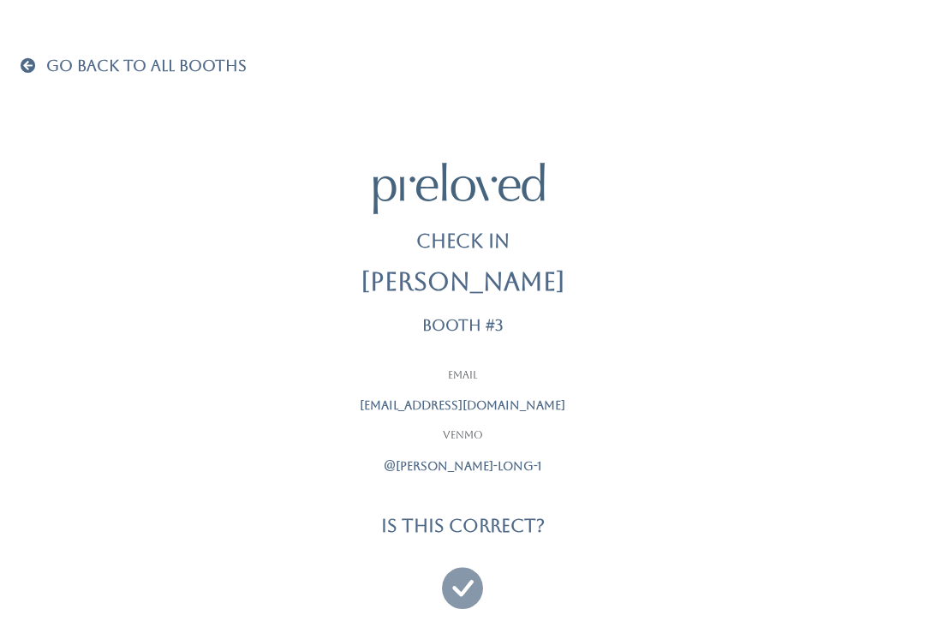
click at [457, 579] on icon at bounding box center [462, 579] width 41 height 57
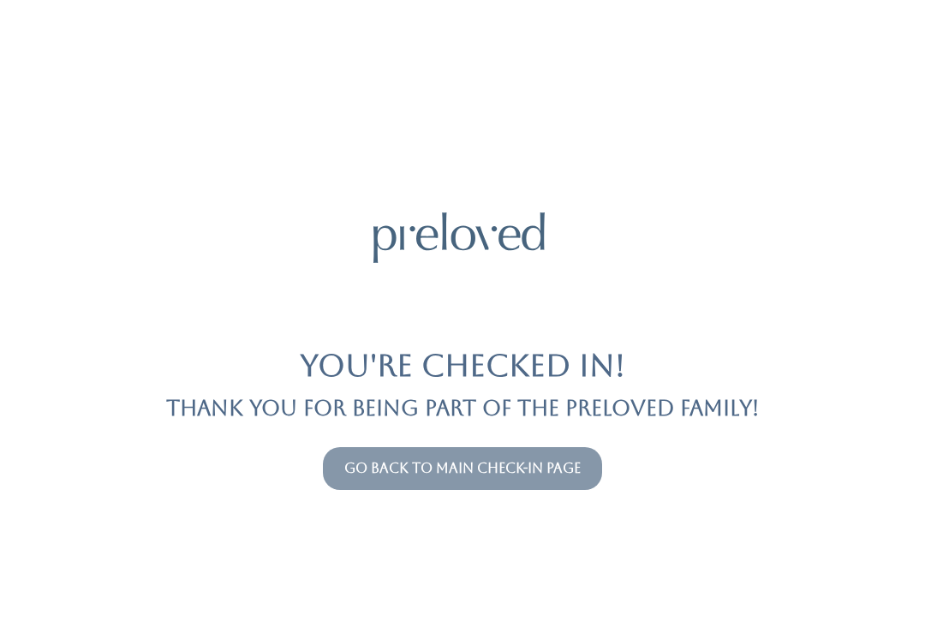
click at [380, 450] on button "Go back to main check-in page" at bounding box center [462, 468] width 279 height 43
click at [385, 485] on button "Go back to main check-in page" at bounding box center [462, 468] width 279 height 43
click at [383, 461] on link "Go back to main check-in page" at bounding box center [462, 468] width 236 height 16
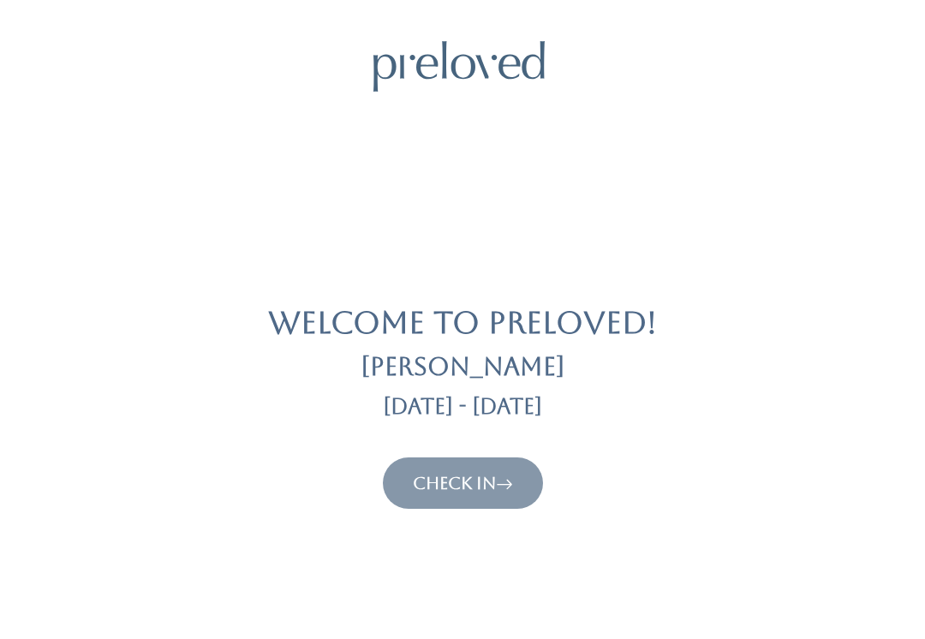
click at [439, 480] on link "Check In" at bounding box center [463, 483] width 100 height 21
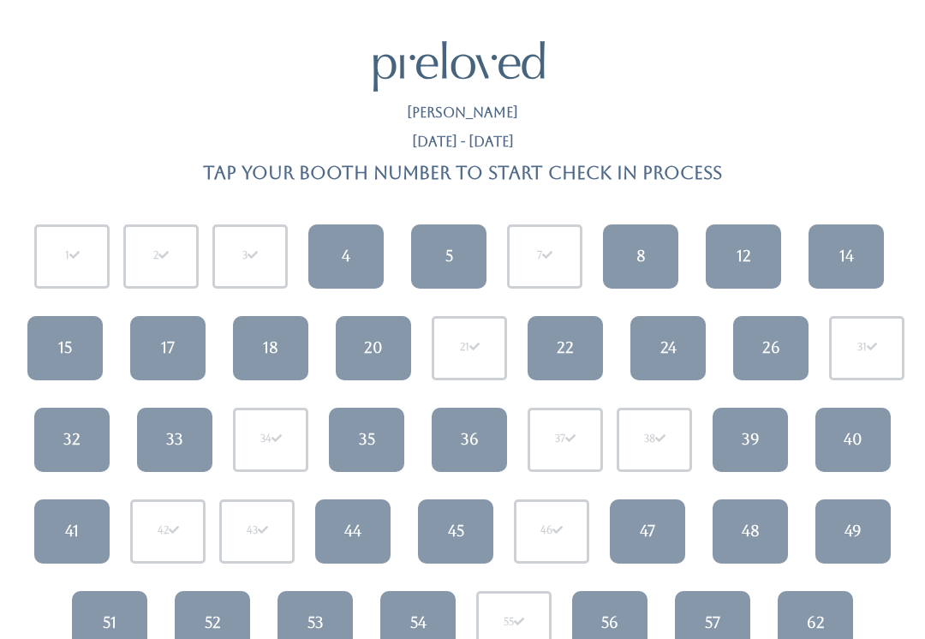
click at [445, 531] on link "45" at bounding box center [455, 531] width 75 height 64
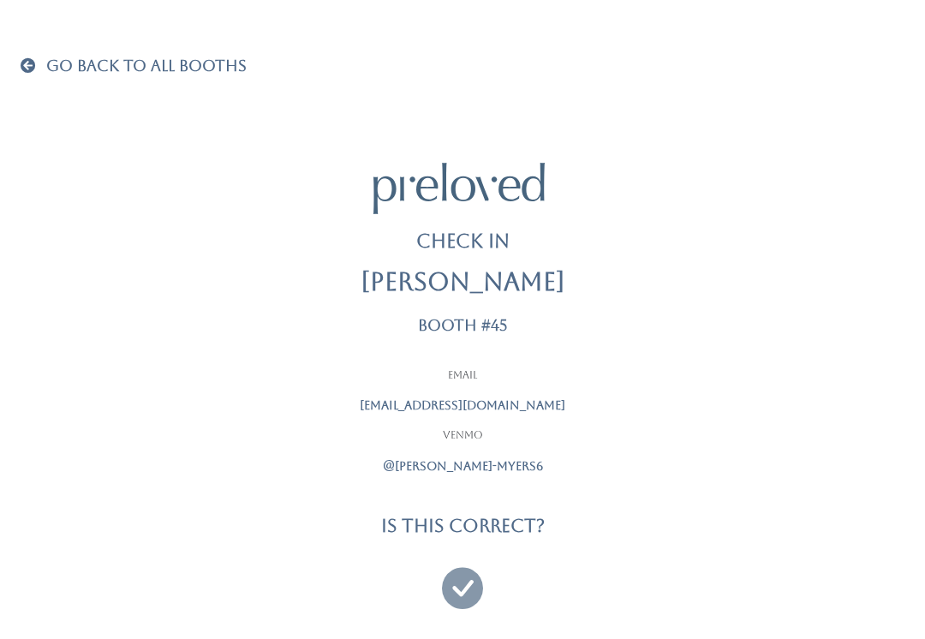
scroll to position [16, 0]
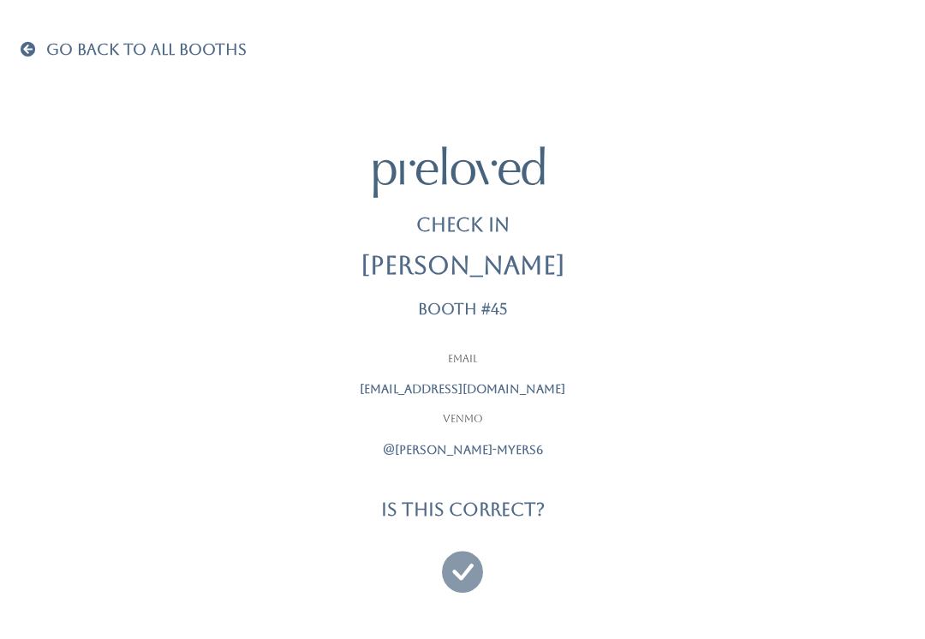
click at [456, 571] on icon at bounding box center [462, 563] width 41 height 57
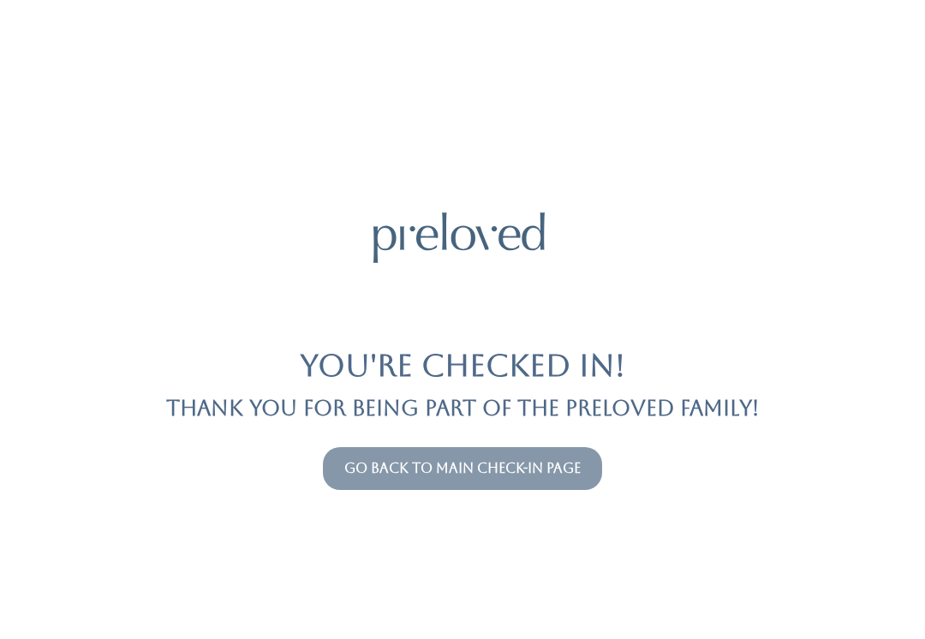
click at [534, 468] on link "Go back to main check-in page" at bounding box center [462, 468] width 236 height 16
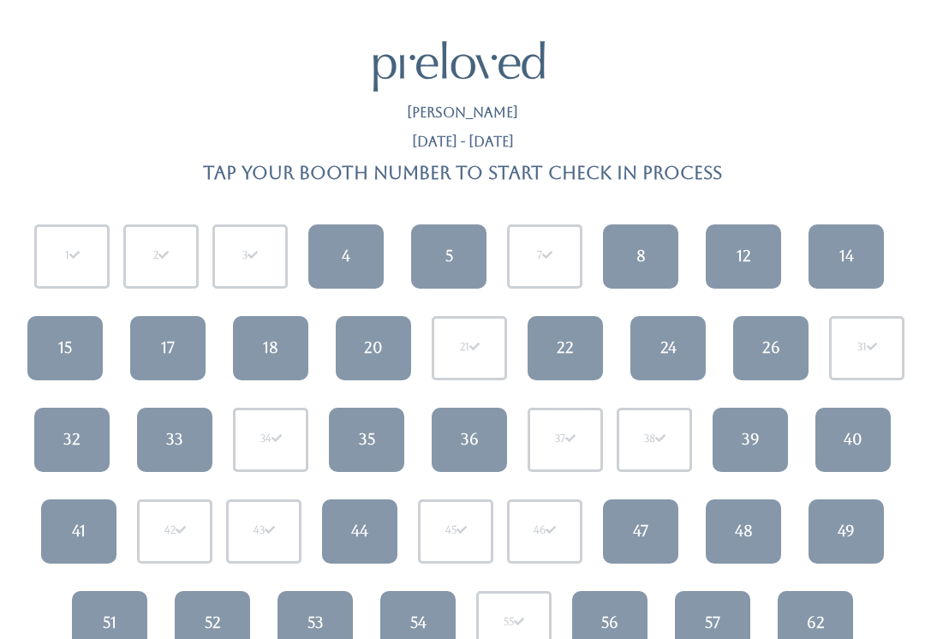
click at [352, 537] on div "44" at bounding box center [359, 531] width 17 height 22
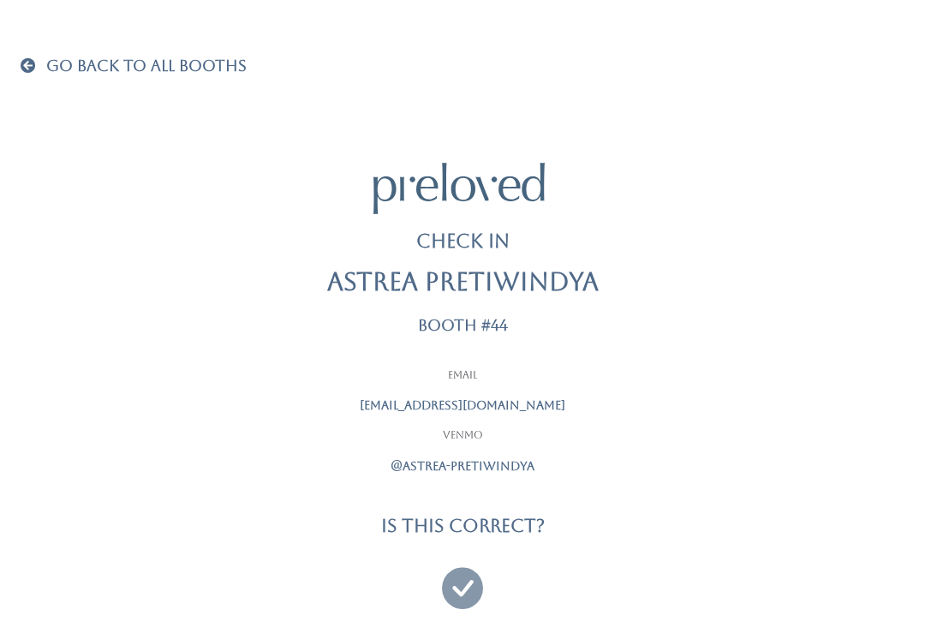
click at [467, 581] on icon at bounding box center [462, 579] width 41 height 57
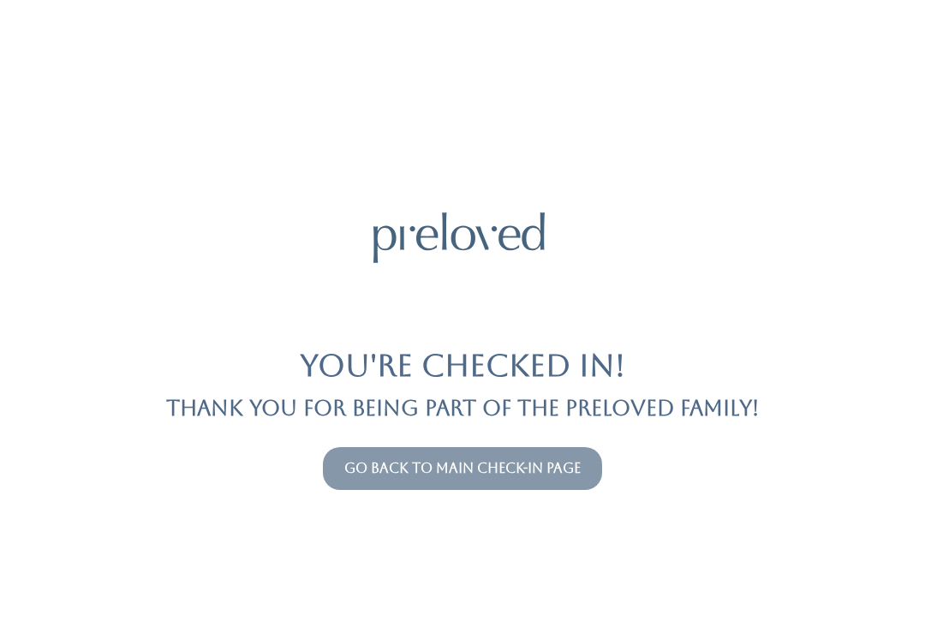
click at [400, 472] on link "Go back to main check-in page" at bounding box center [462, 468] width 236 height 16
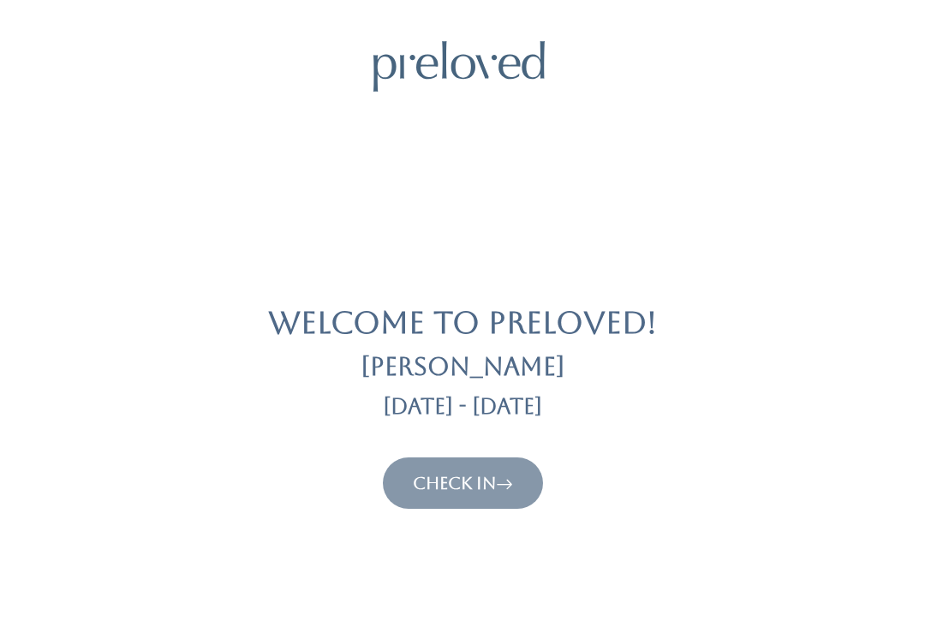
click at [480, 468] on button "Check In" at bounding box center [463, 482] width 160 height 51
click at [480, 492] on link "Check In" at bounding box center [463, 483] width 100 height 21
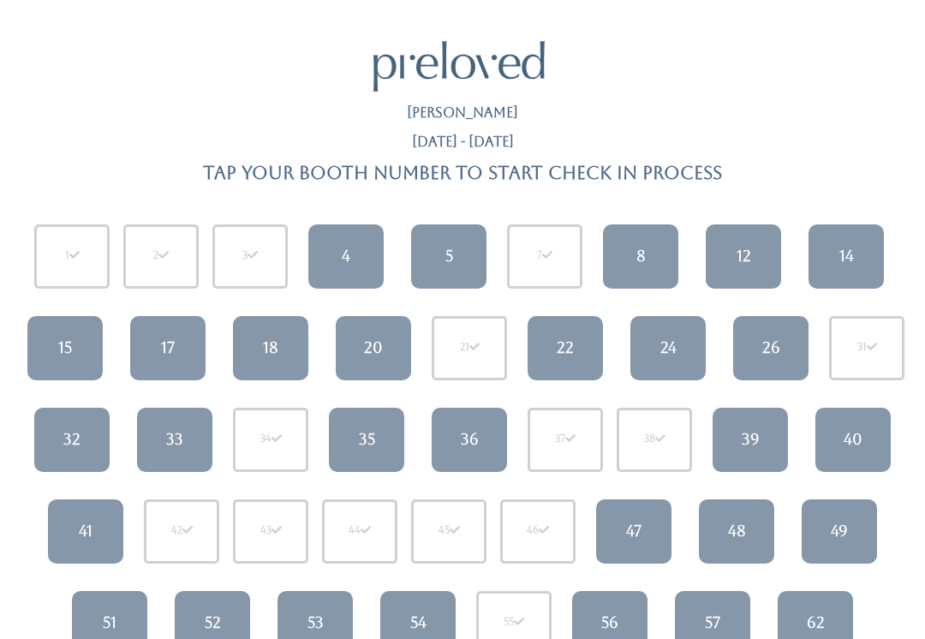
click at [857, 460] on link "40" at bounding box center [852, 440] width 75 height 64
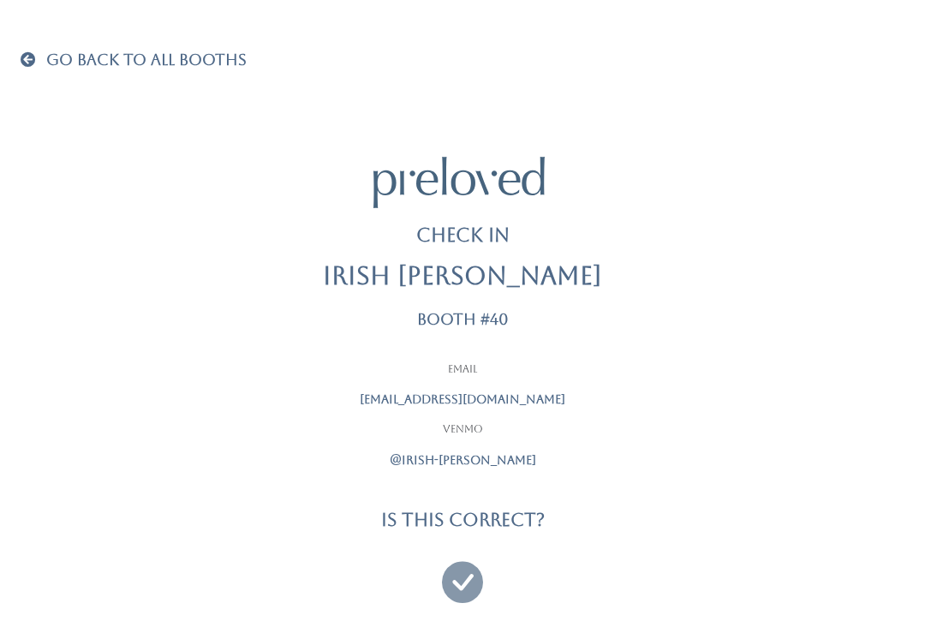
scroll to position [16, 0]
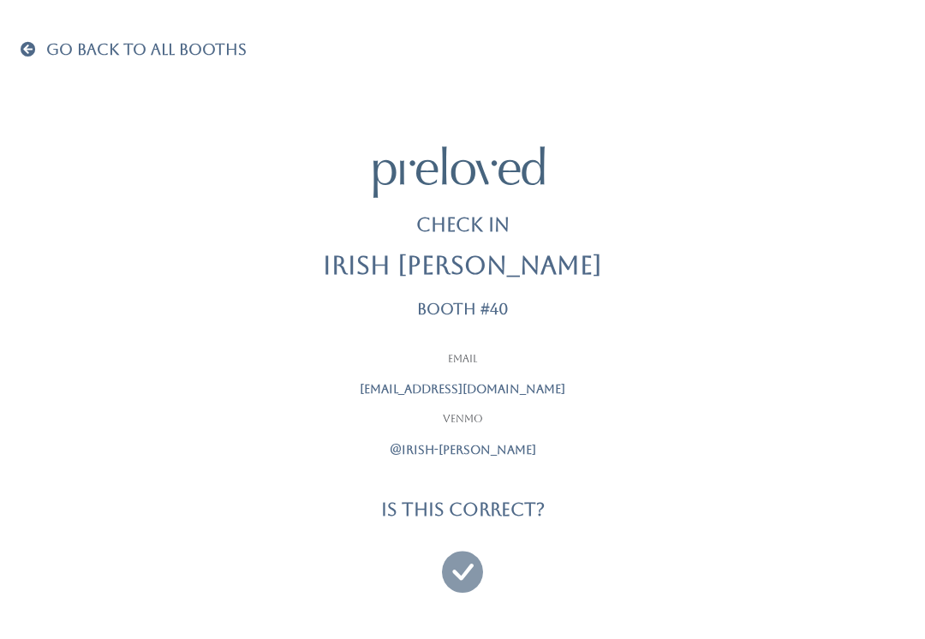
click at [463, 573] on icon at bounding box center [462, 563] width 41 height 57
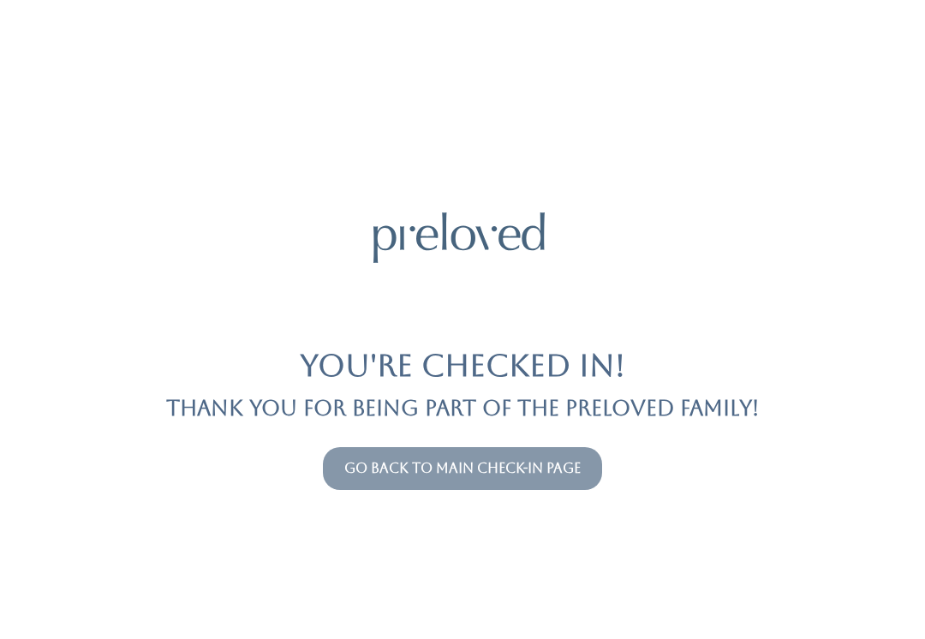
click at [492, 462] on link "Go back to main check-in page" at bounding box center [462, 468] width 236 height 16
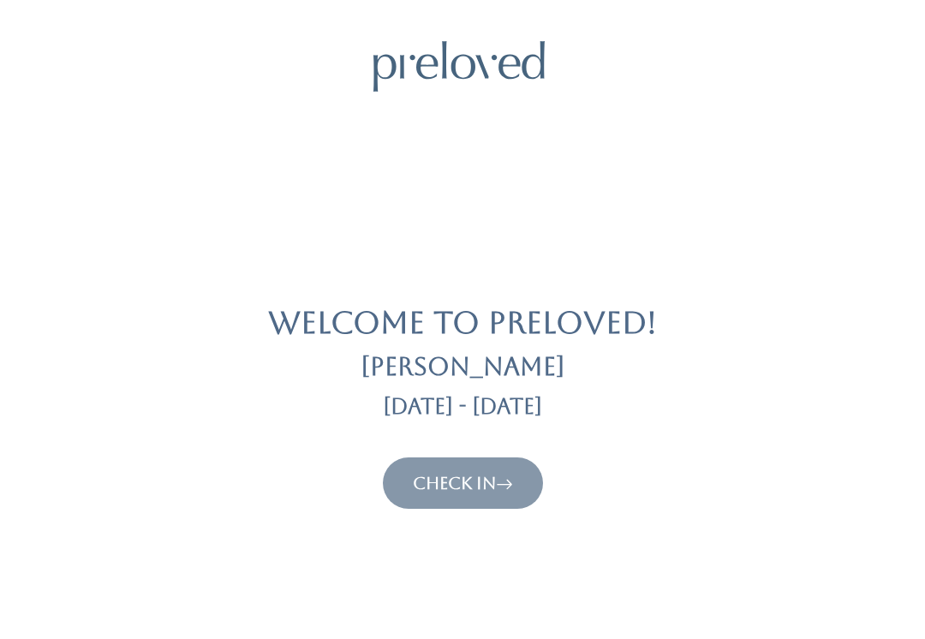
click at [476, 445] on div "Welcome to Preloved! [PERSON_NAME] [DATE] - [DATE] Check In" at bounding box center [463, 275] width 884 height 468
click at [481, 492] on link "Check In" at bounding box center [463, 483] width 100 height 21
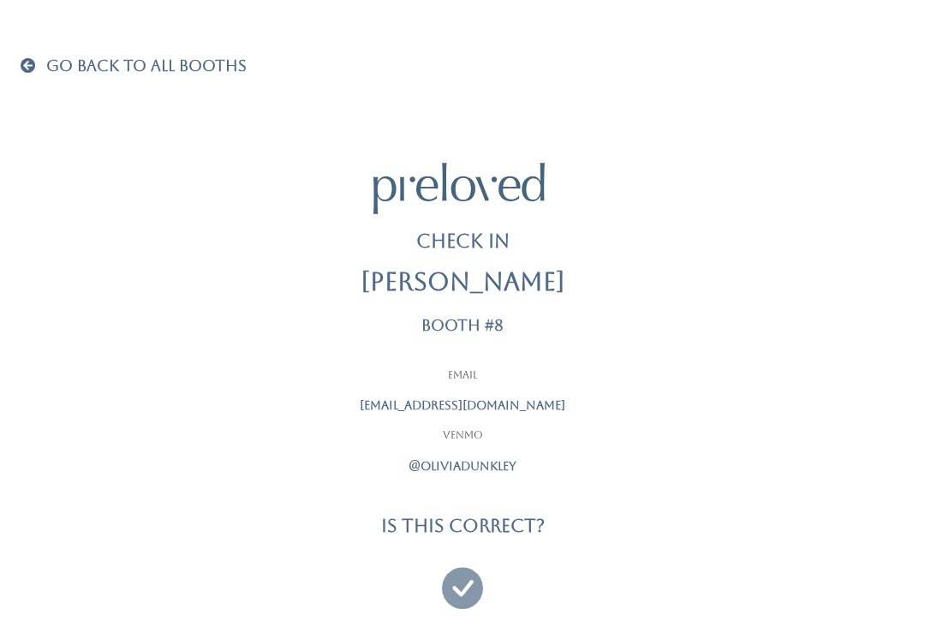
click at [466, 583] on icon at bounding box center [462, 579] width 41 height 57
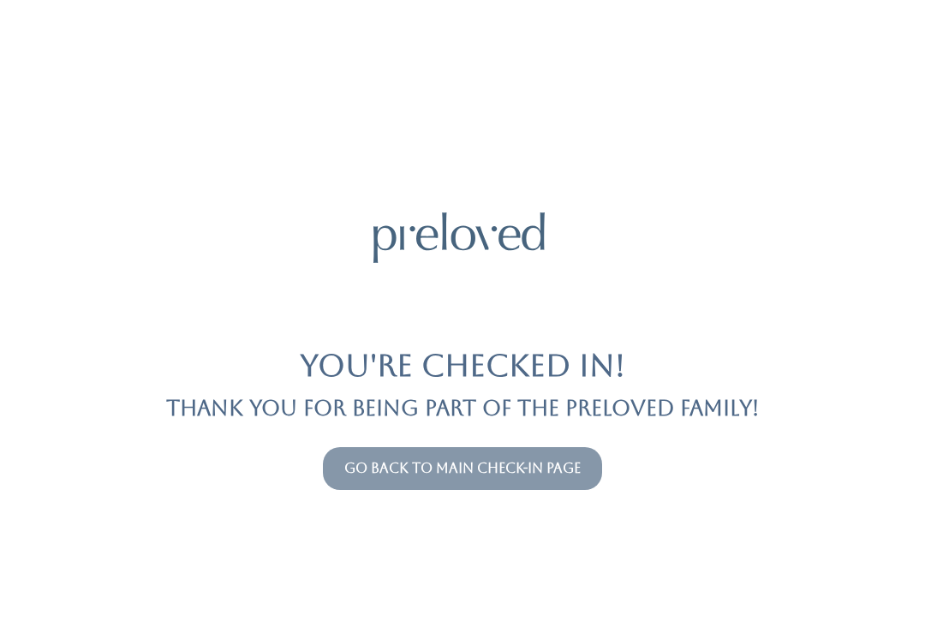
click at [562, 454] on button "Go back to main check-in page" at bounding box center [462, 468] width 279 height 43
click at [543, 471] on link "Go back to main check-in page" at bounding box center [462, 468] width 236 height 16
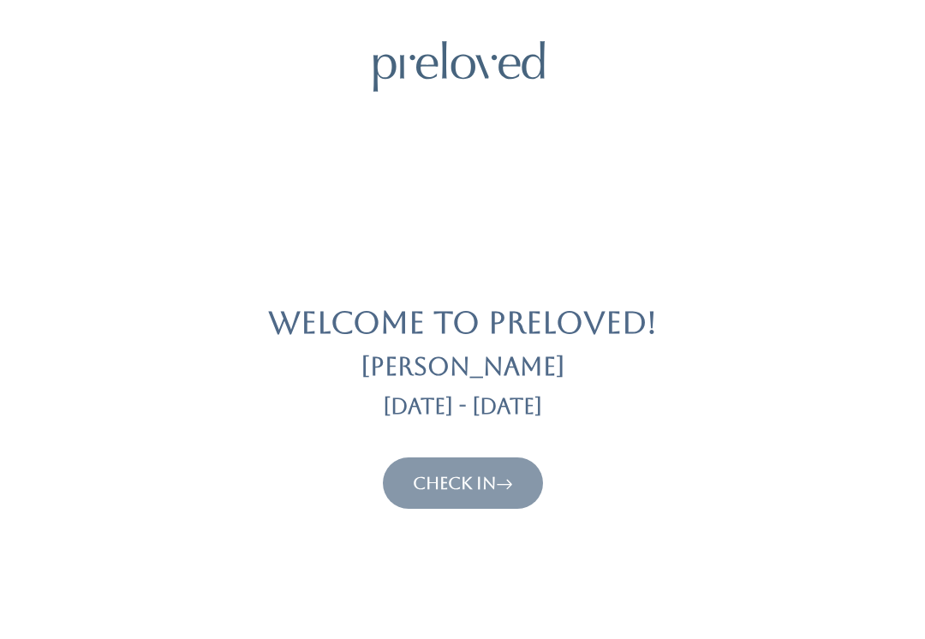
click at [442, 457] on button "Check In" at bounding box center [463, 482] width 160 height 51
click at [453, 488] on link "Check In" at bounding box center [463, 483] width 100 height 21
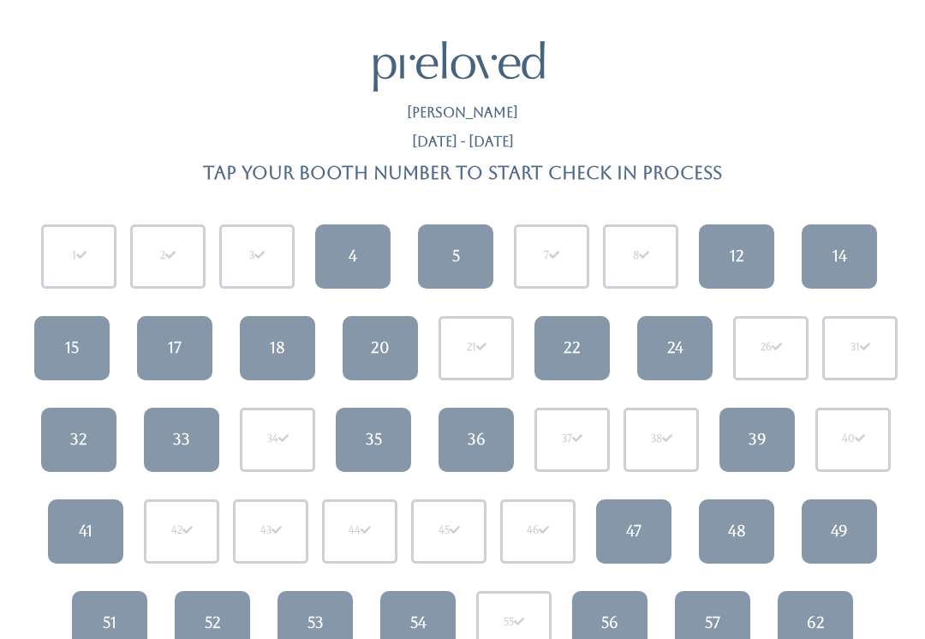
click at [104, 335] on link "15" at bounding box center [71, 348] width 75 height 64
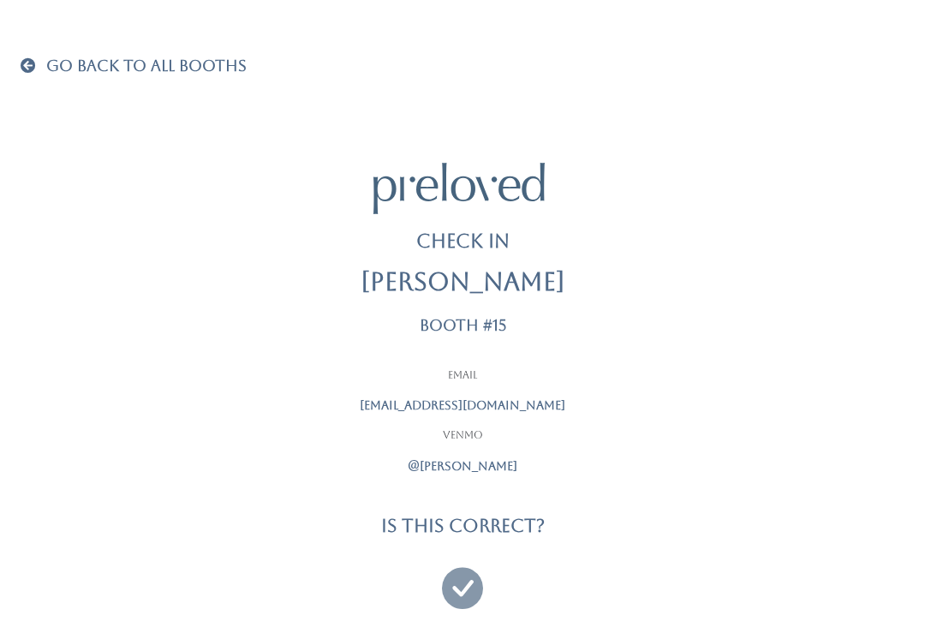
click at [480, 563] on icon at bounding box center [462, 579] width 41 height 57
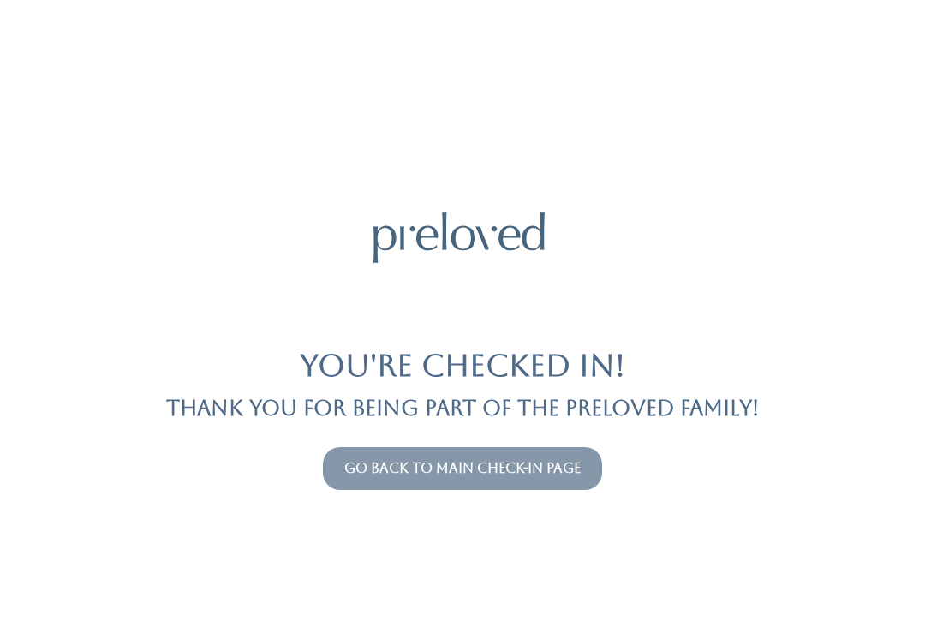
click at [565, 475] on link "Go back to main check-in page" at bounding box center [462, 468] width 236 height 16
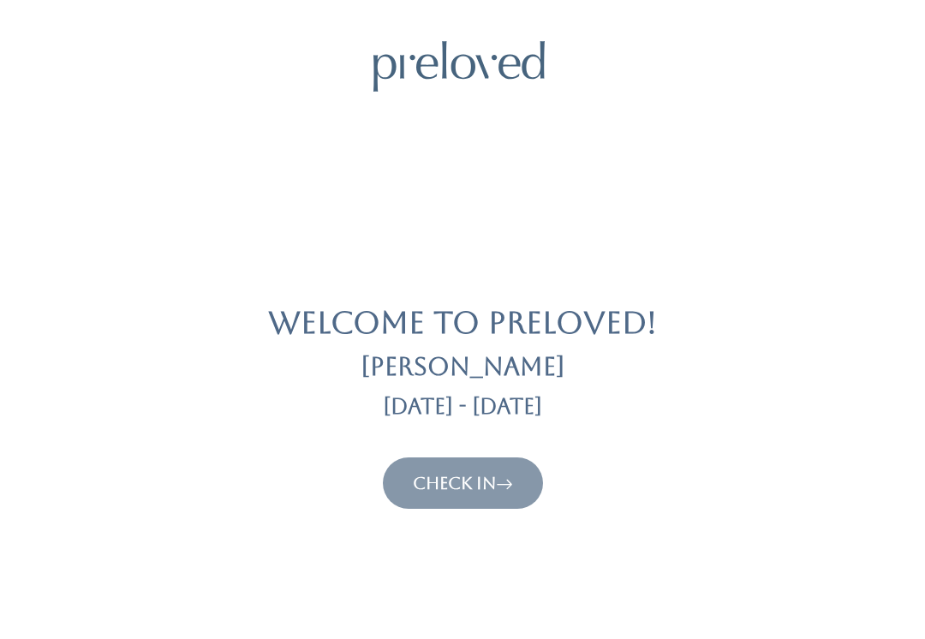
click at [488, 476] on link "Check In" at bounding box center [463, 483] width 100 height 21
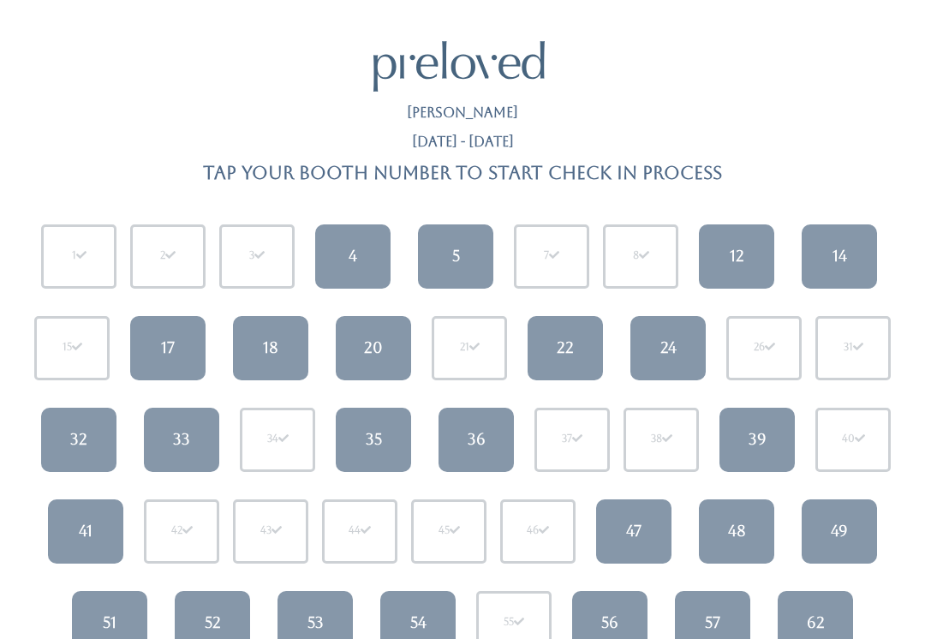
click at [449, 247] on link "5" at bounding box center [455, 256] width 75 height 64
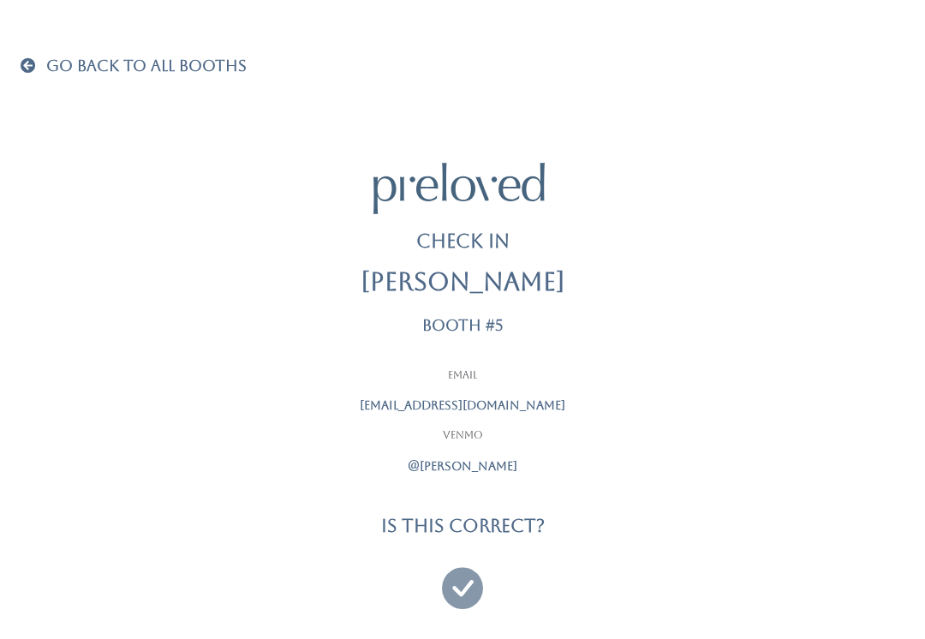
click at [472, 556] on icon at bounding box center [462, 579] width 41 height 57
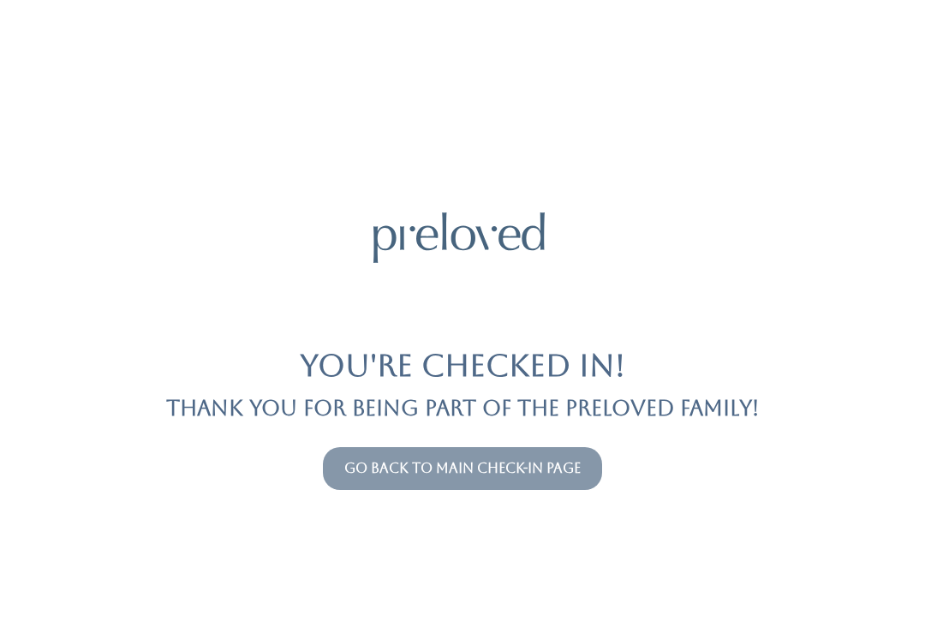
click at [510, 474] on link "Go back to main check-in page" at bounding box center [462, 468] width 236 height 16
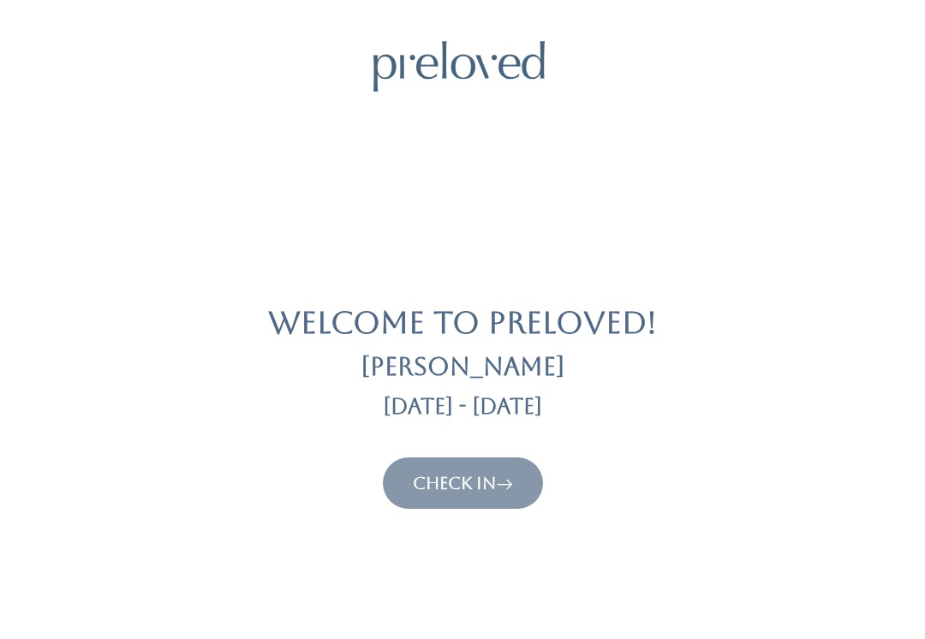
click at [439, 489] on link "Check In" at bounding box center [463, 483] width 100 height 21
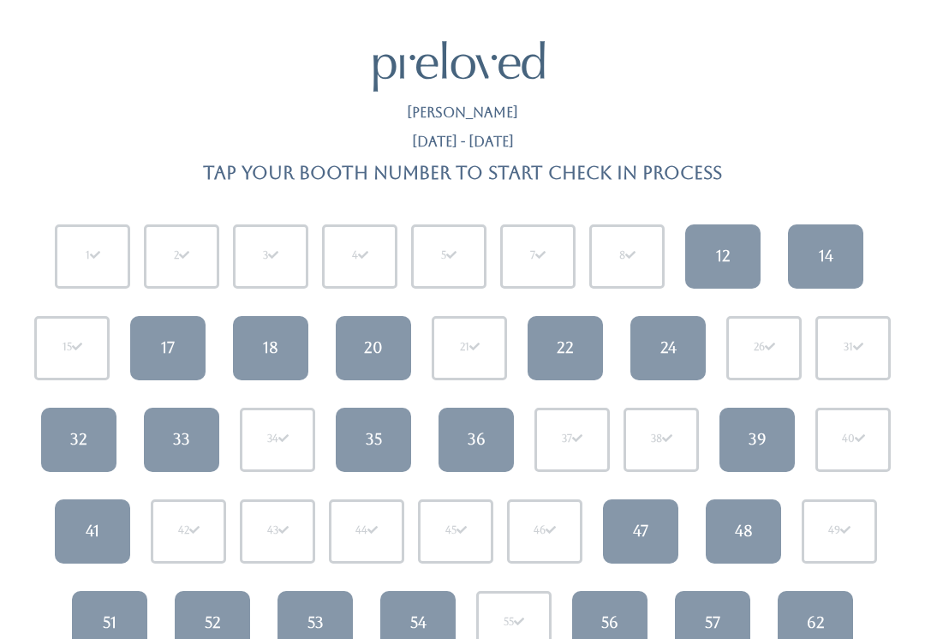
click at [766, 533] on link "48" at bounding box center [743, 531] width 75 height 64
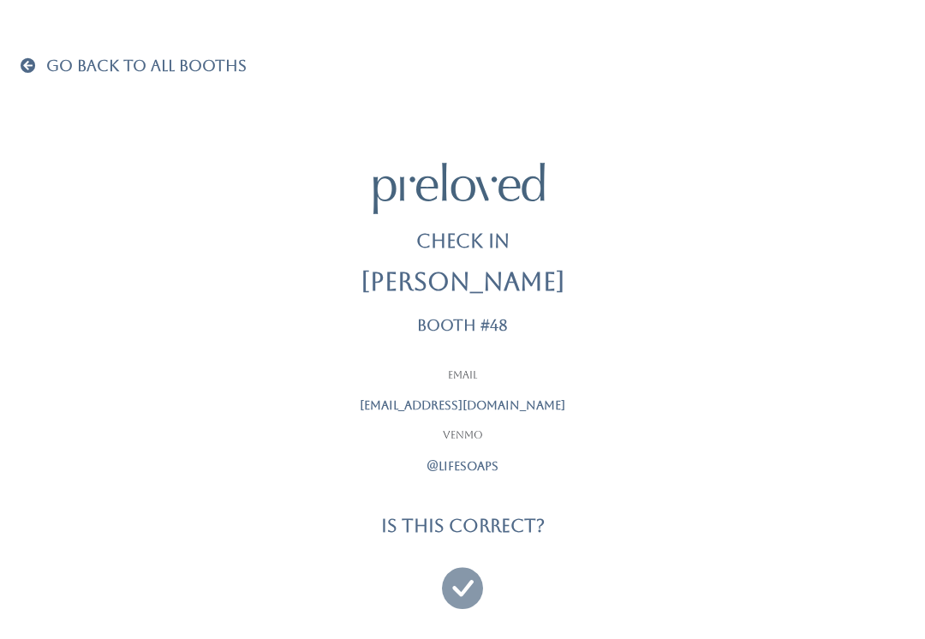
click at [474, 575] on icon at bounding box center [462, 579] width 41 height 57
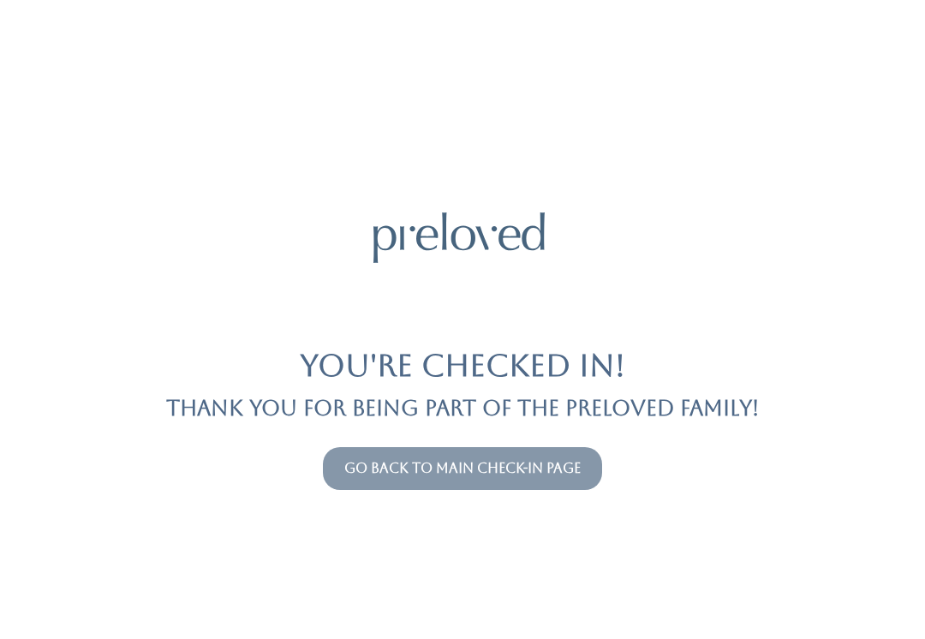
click at [395, 474] on link "Go back to main check-in page" at bounding box center [462, 468] width 236 height 16
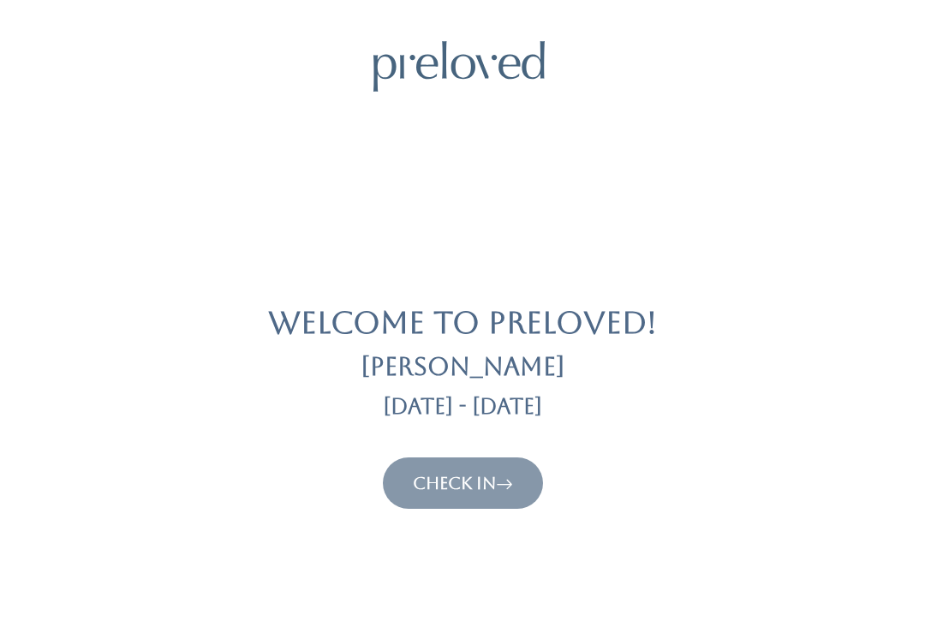
click at [460, 483] on link "Check In" at bounding box center [463, 483] width 100 height 21
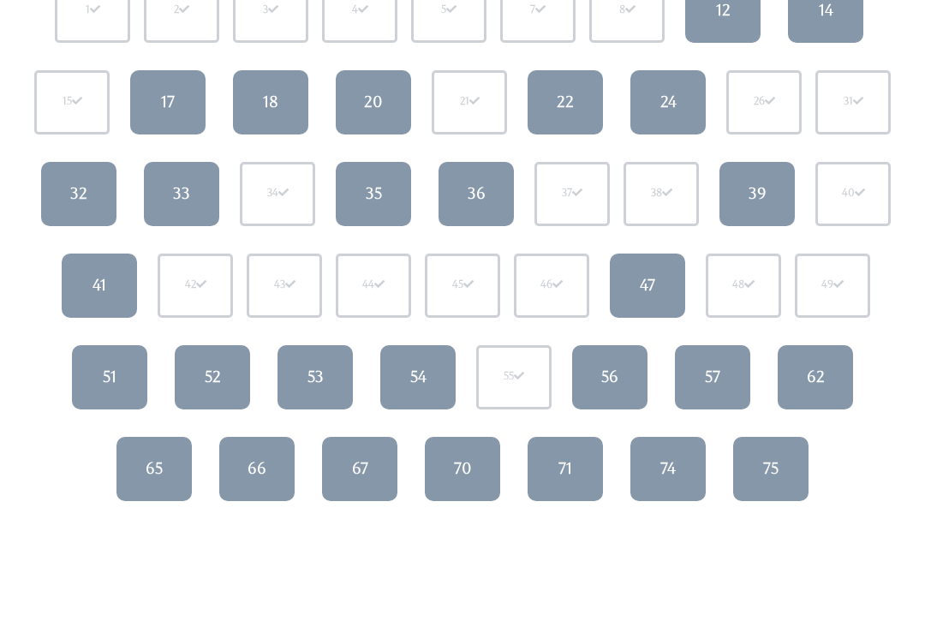
scroll to position [255, 0]
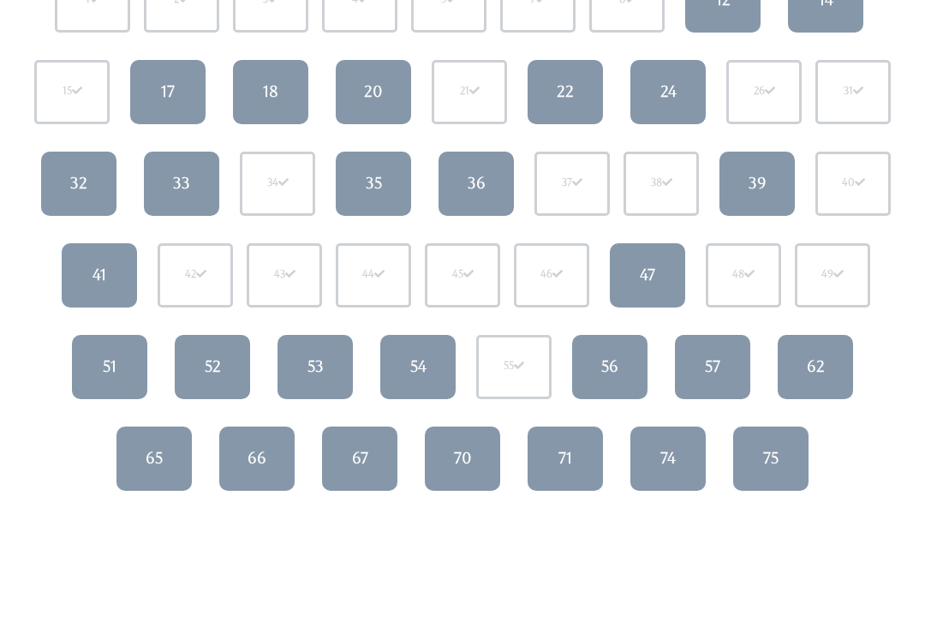
click at [214, 366] on div "52" at bounding box center [213, 367] width 16 height 22
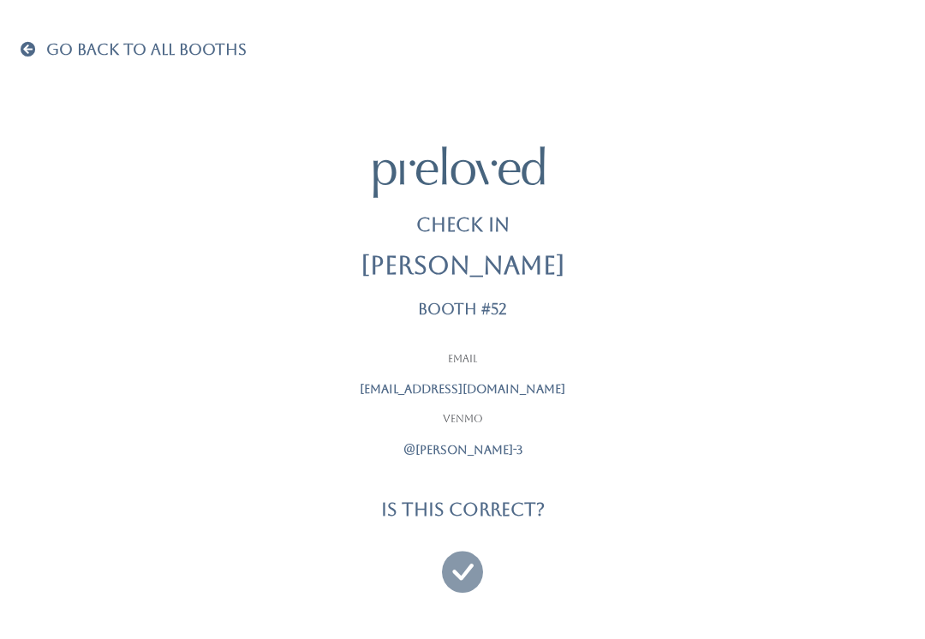
scroll to position [16, 0]
click at [473, 566] on icon at bounding box center [462, 563] width 41 height 57
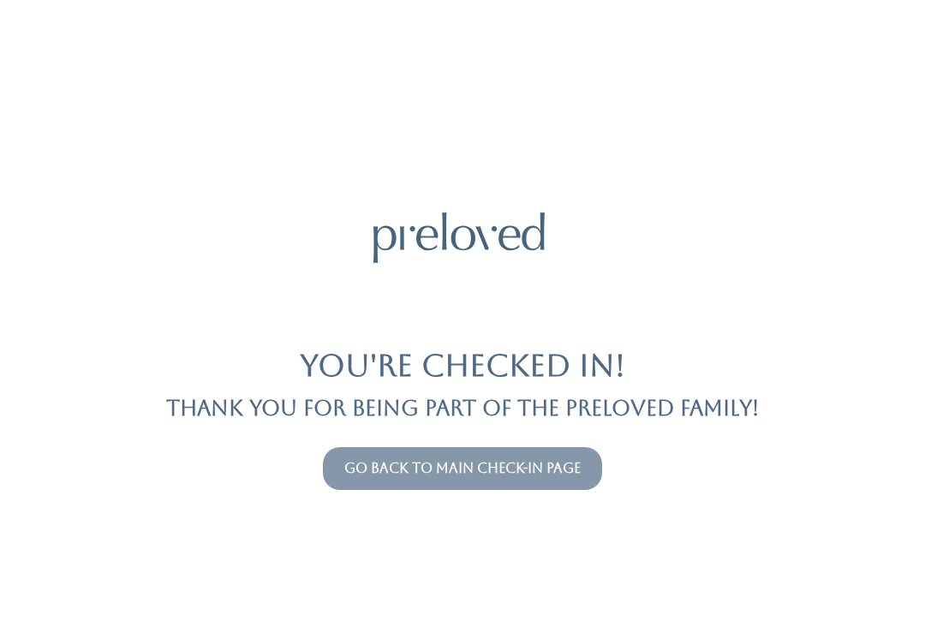
click at [386, 449] on button "Go back to main check-in page" at bounding box center [462, 468] width 279 height 43
click at [408, 488] on button "Go back to main check-in page" at bounding box center [462, 468] width 279 height 43
click at [492, 485] on button "Go back to main check-in page" at bounding box center [462, 468] width 279 height 43
click at [393, 464] on link "Go back to main check-in page" at bounding box center [462, 468] width 236 height 16
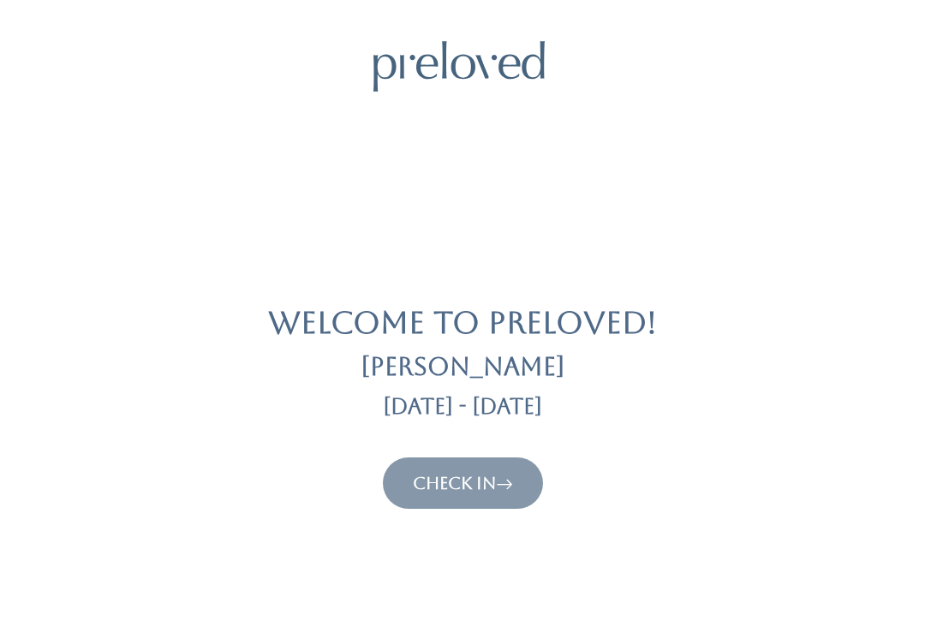
click at [447, 492] on link "Check In" at bounding box center [463, 483] width 100 height 21
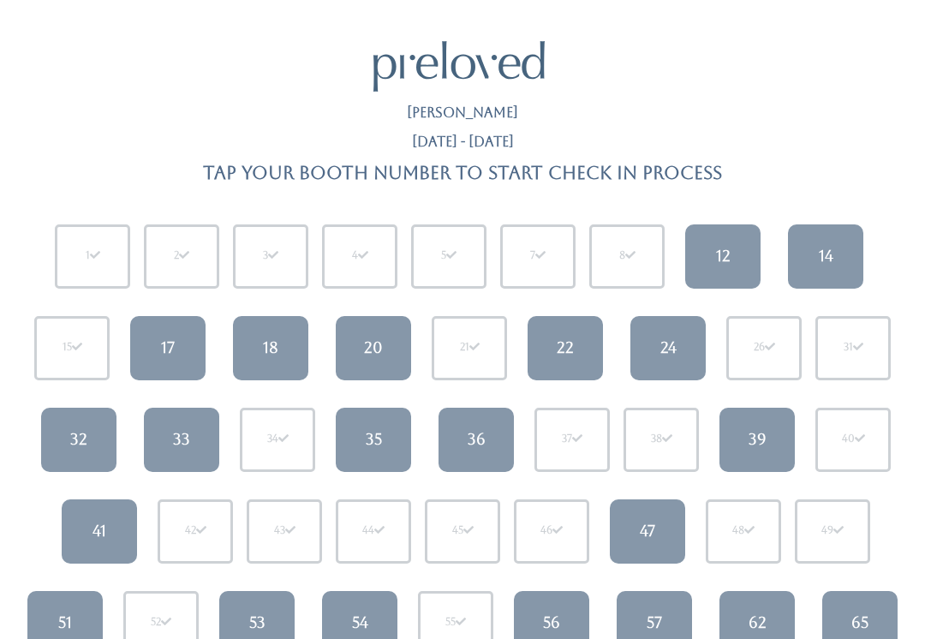
click at [86, 510] on link "41" at bounding box center [99, 531] width 75 height 64
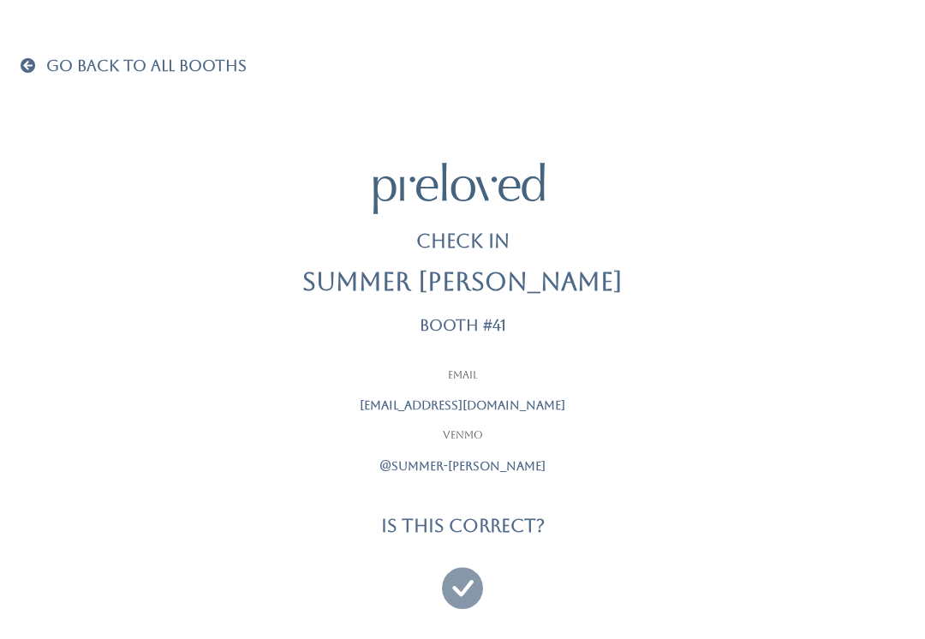
click at [476, 587] on icon at bounding box center [462, 579] width 41 height 57
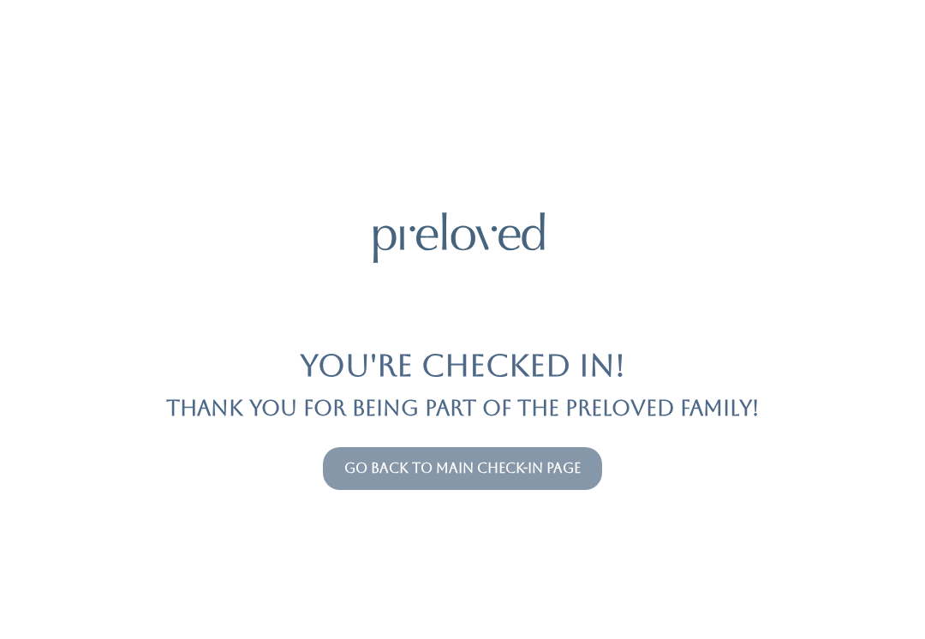
click at [368, 474] on link "Go back to main check-in page" at bounding box center [462, 468] width 236 height 16
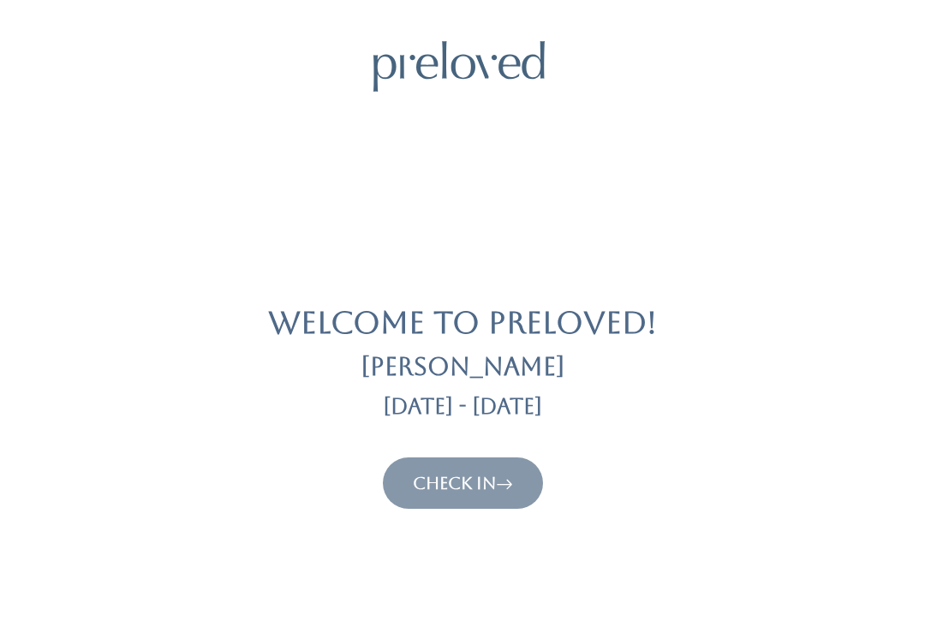
click at [414, 463] on button "Check In" at bounding box center [463, 482] width 160 height 51
click at [446, 466] on button "Check In" at bounding box center [463, 482] width 160 height 51
click at [451, 473] on link "Check In" at bounding box center [463, 483] width 100 height 21
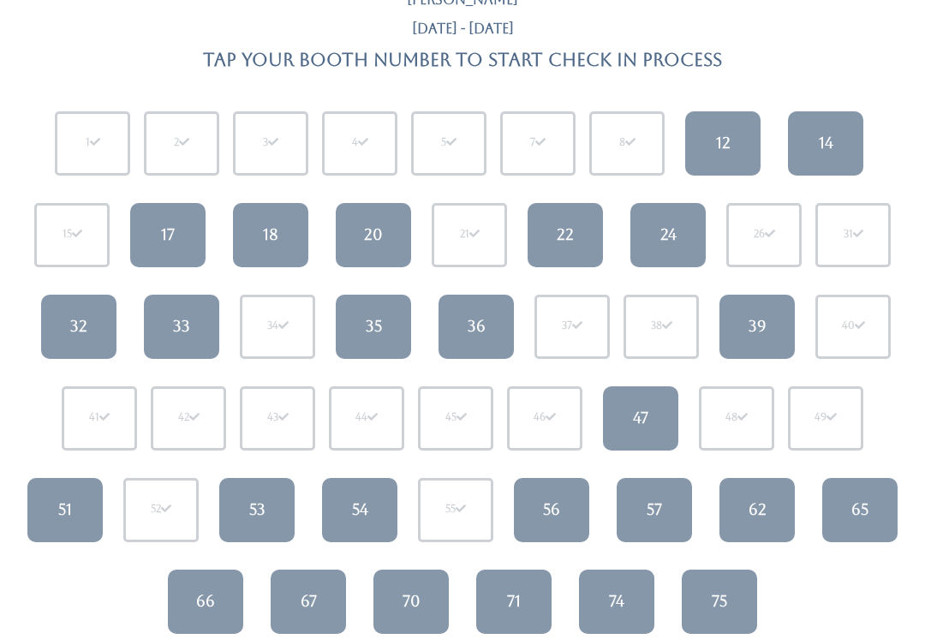
scroll to position [153, 0]
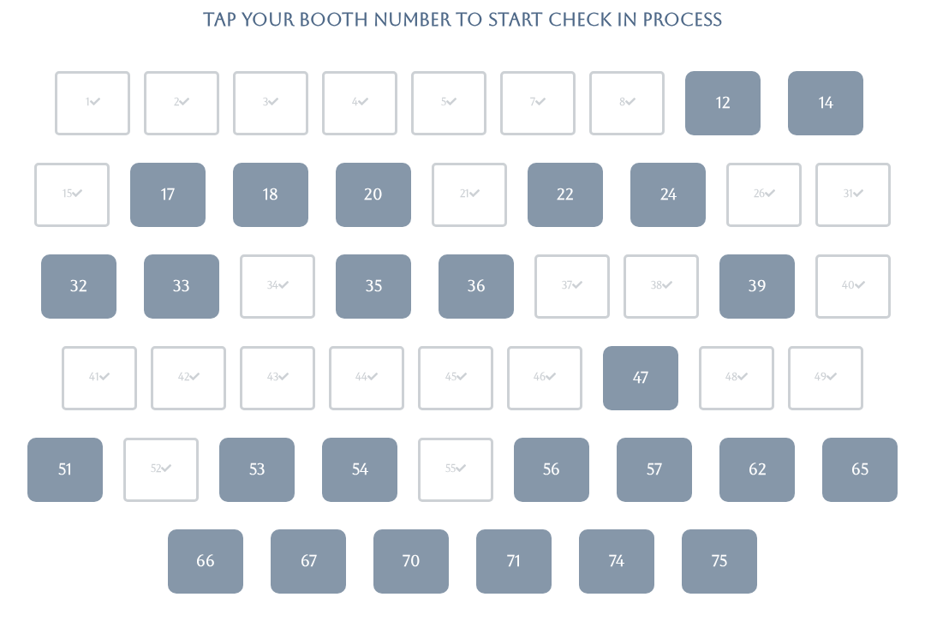
click at [108, 288] on link "32" at bounding box center [78, 286] width 75 height 64
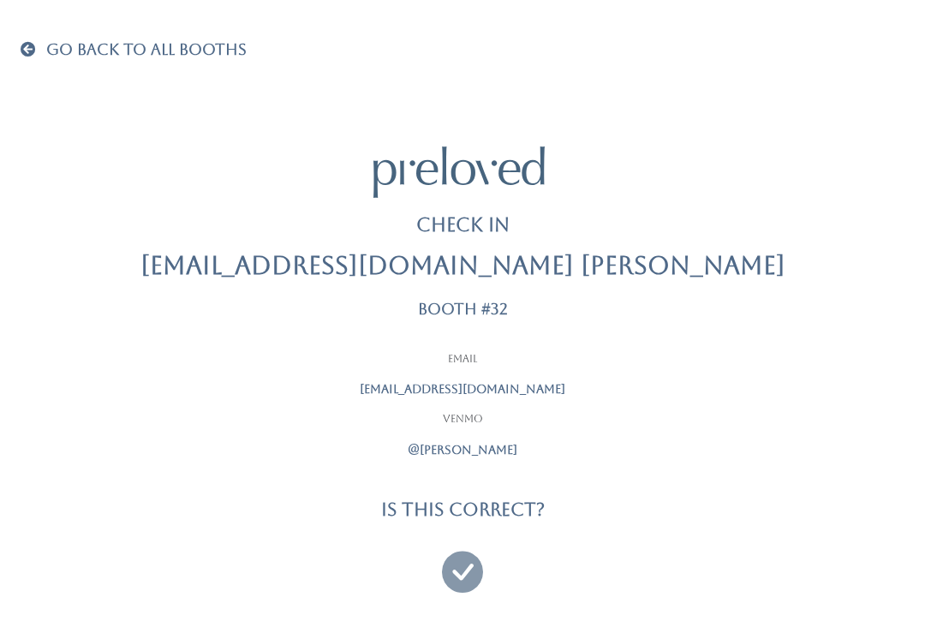
click at [460, 535] on icon at bounding box center [462, 563] width 41 height 57
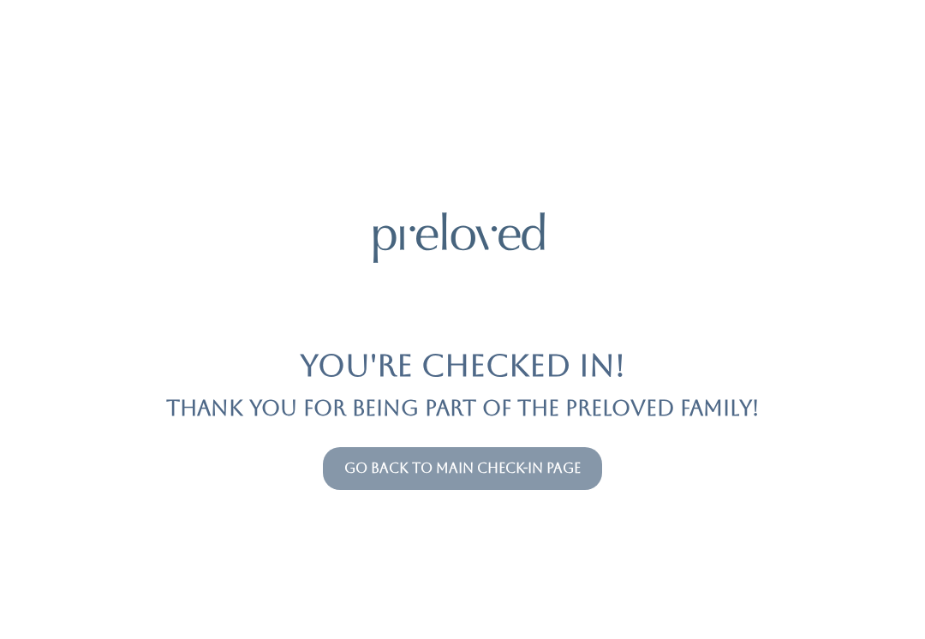
click at [417, 465] on link "Go back to main check-in page" at bounding box center [462, 468] width 236 height 16
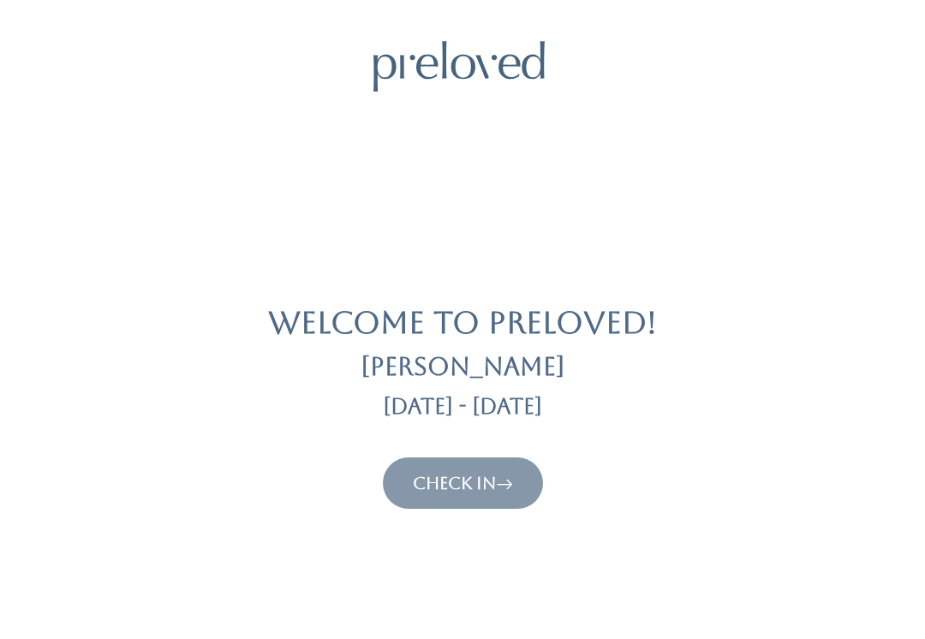
click at [461, 473] on link "Check In" at bounding box center [463, 483] width 100 height 21
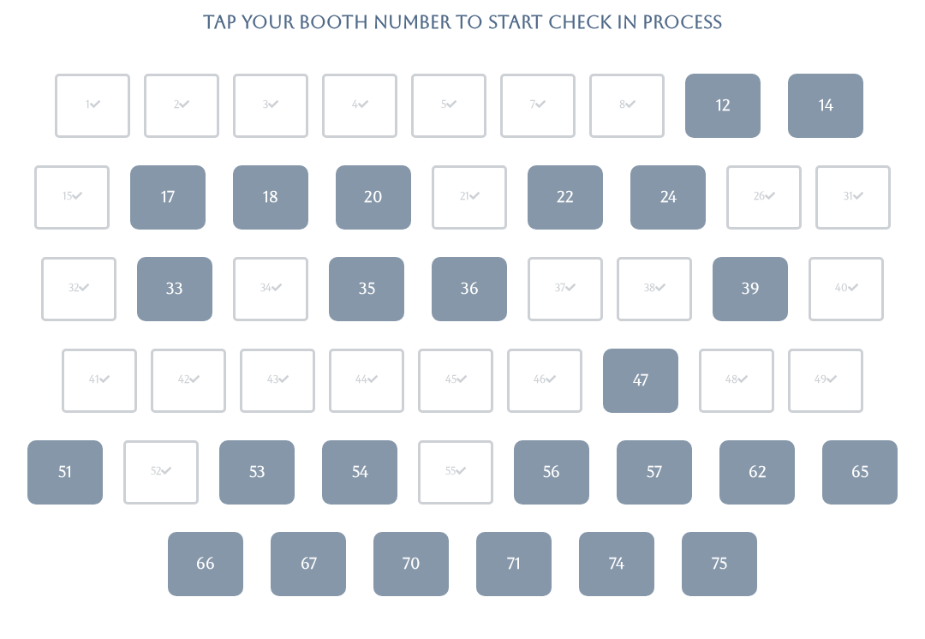
scroll to position [150, 0]
click at [620, 539] on link "74" at bounding box center [616, 565] width 75 height 64
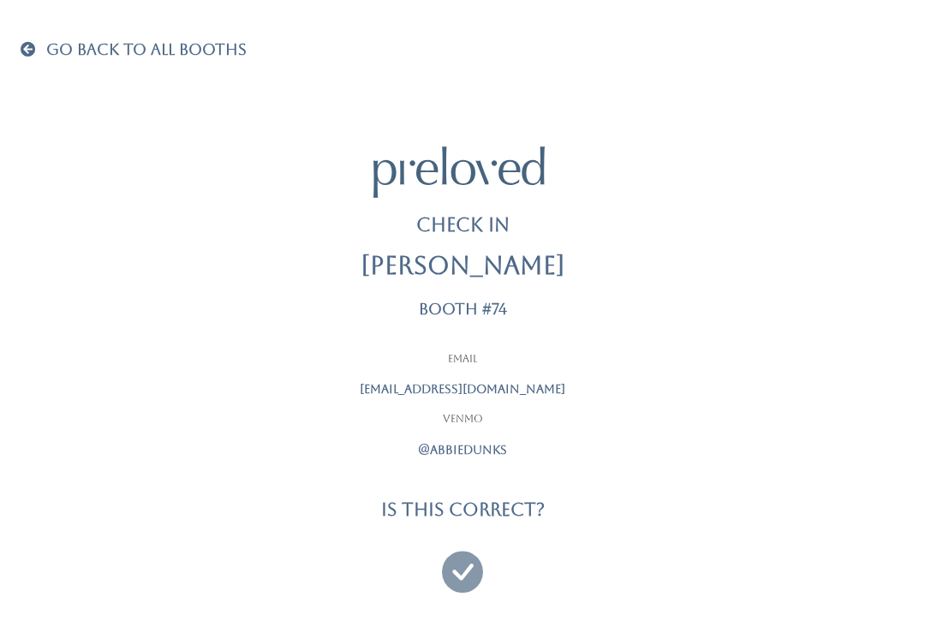
click at [466, 568] on icon at bounding box center [462, 563] width 41 height 57
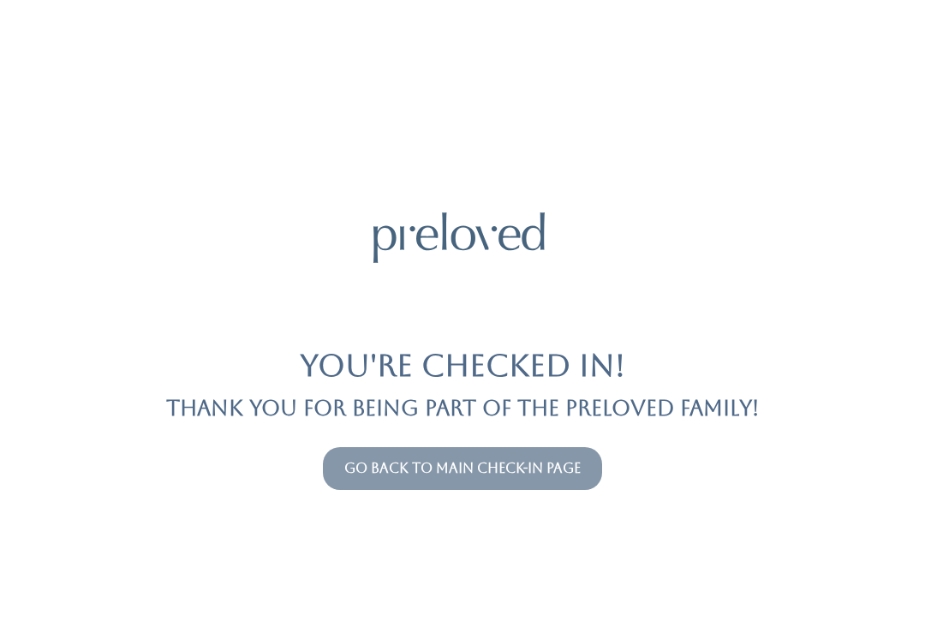
click at [539, 441] on div "Go back to main check-in page" at bounding box center [462, 468] width 904 height 57
click at [523, 474] on link "Go back to main check-in page" at bounding box center [462, 468] width 236 height 16
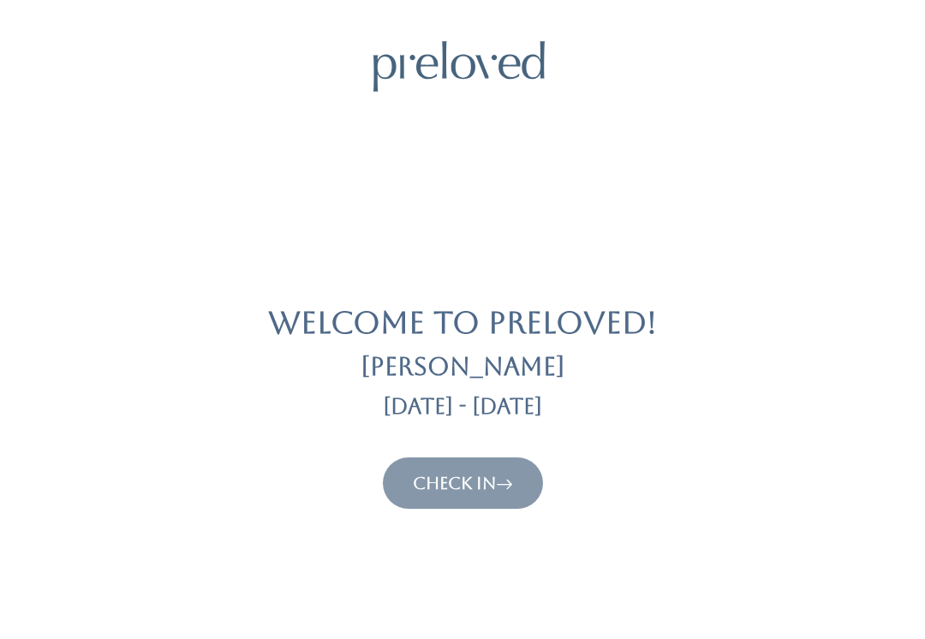
click at [497, 491] on link "Check In" at bounding box center [463, 483] width 100 height 21
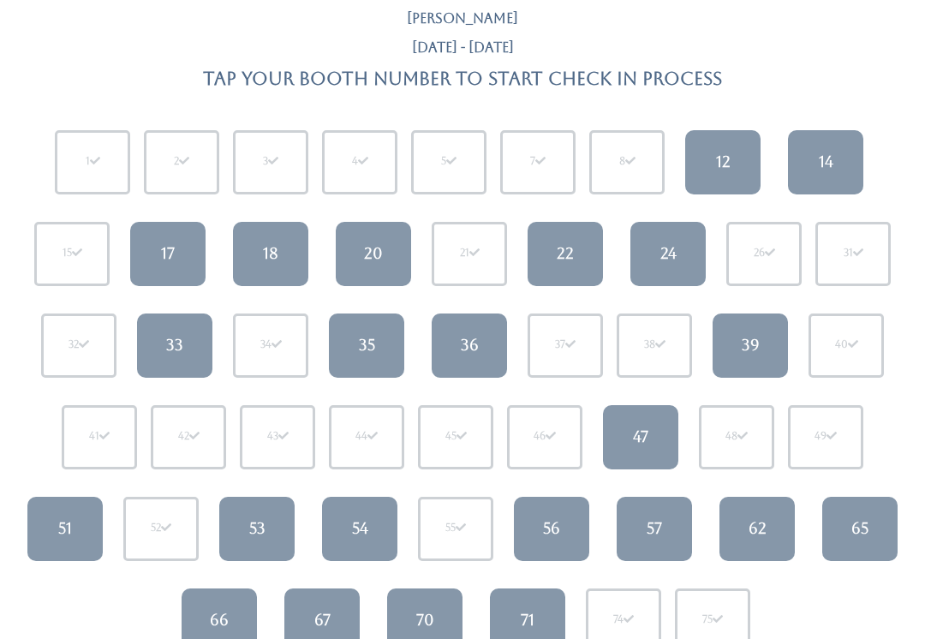
scroll to position [93, 0]
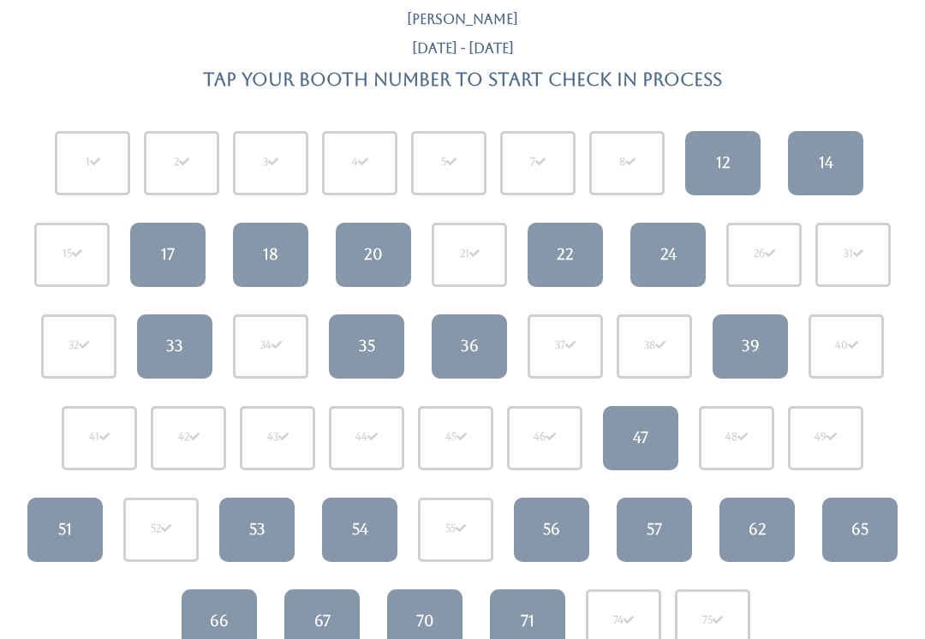
click at [282, 255] on link "18" at bounding box center [270, 255] width 75 height 64
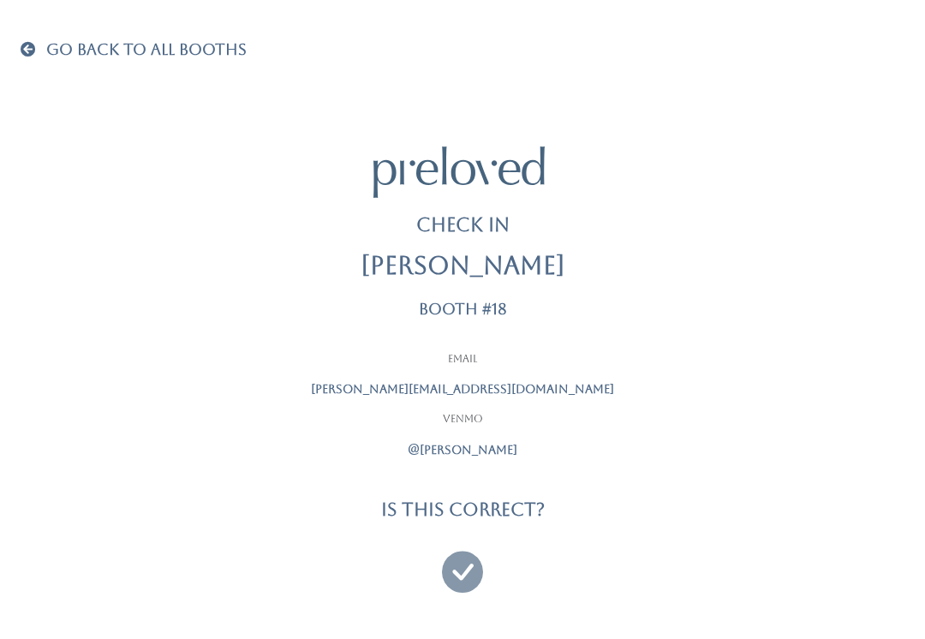
click at [468, 560] on icon at bounding box center [462, 563] width 41 height 57
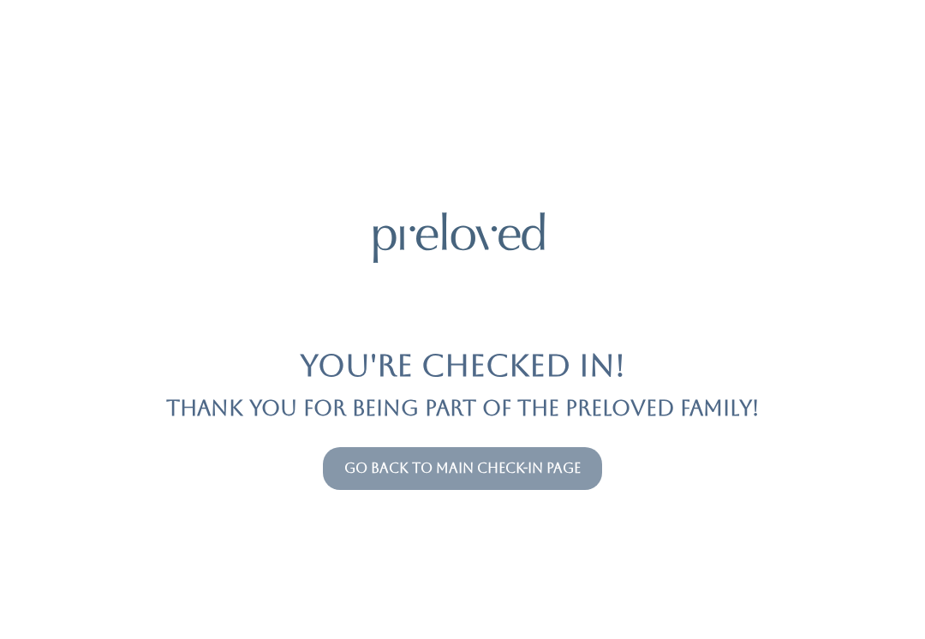
click at [540, 474] on link "Go back to main check-in page" at bounding box center [462, 468] width 236 height 16
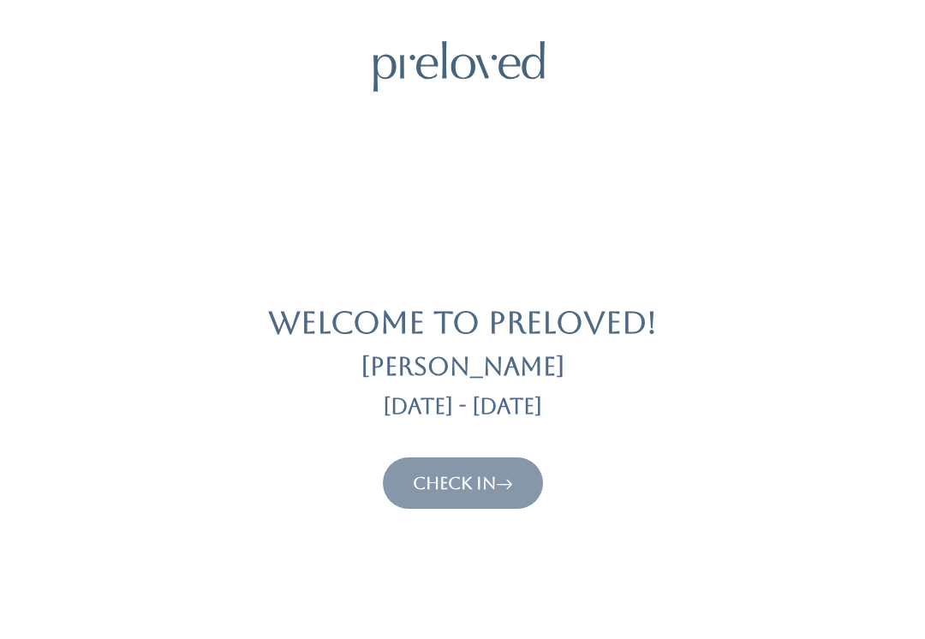
click at [489, 480] on link "Check In" at bounding box center [463, 483] width 100 height 21
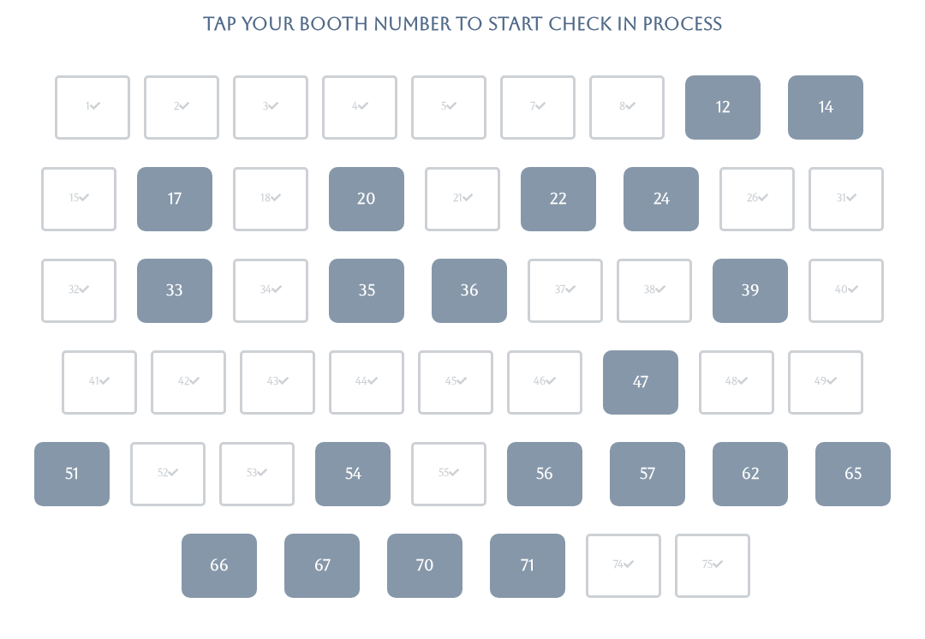
scroll to position [152, 0]
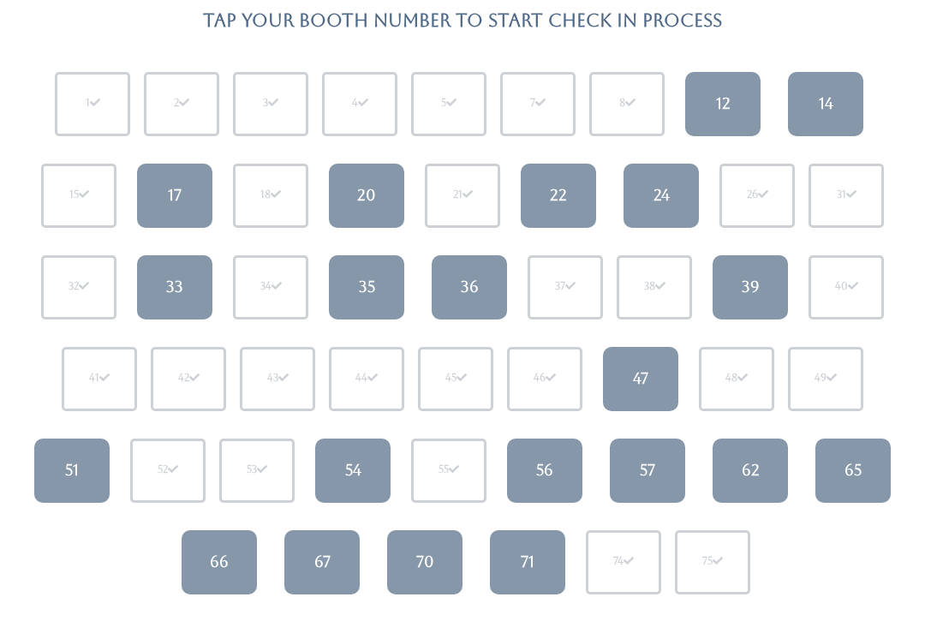
click at [83, 474] on link "51" at bounding box center [71, 471] width 75 height 64
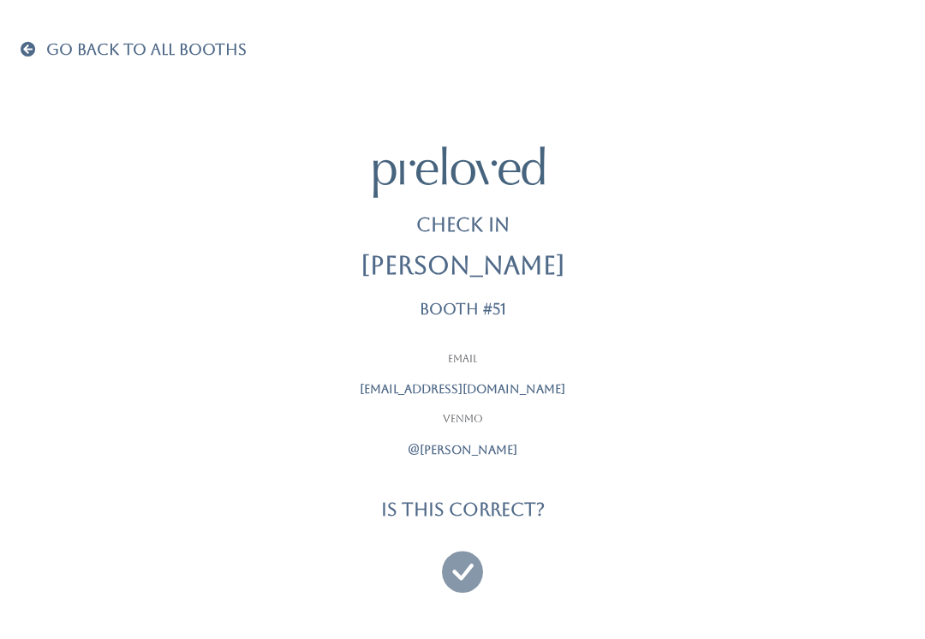
click at [489, 548] on div at bounding box center [462, 564] width 428 height 63
click at [474, 562] on icon at bounding box center [462, 563] width 41 height 57
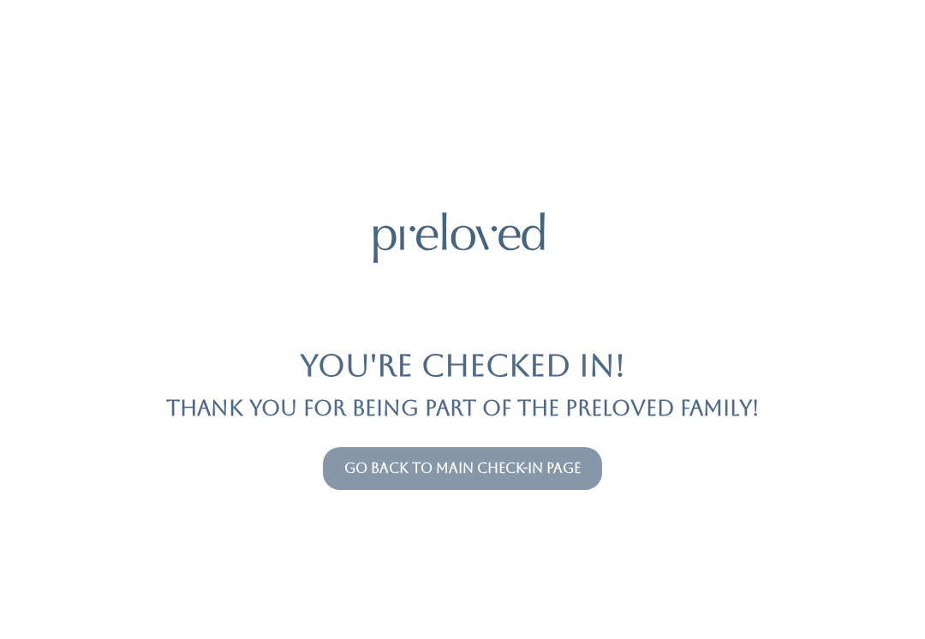
click at [513, 425] on div "You're checked in! Thank you for being part of the Preloved family! Go back to …" at bounding box center [463, 319] width 884 height 639
click at [505, 456] on button "Go back to main check-in page" at bounding box center [462, 468] width 279 height 43
click at [573, 472] on link "Go back to main check-in page" at bounding box center [462, 468] width 236 height 16
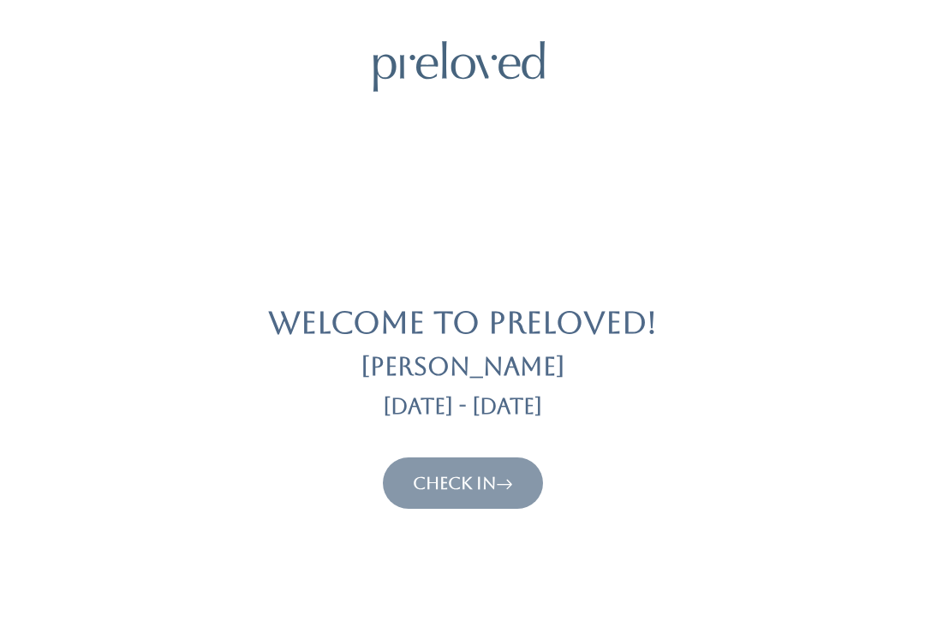
click at [491, 480] on link "Check In" at bounding box center [463, 483] width 100 height 21
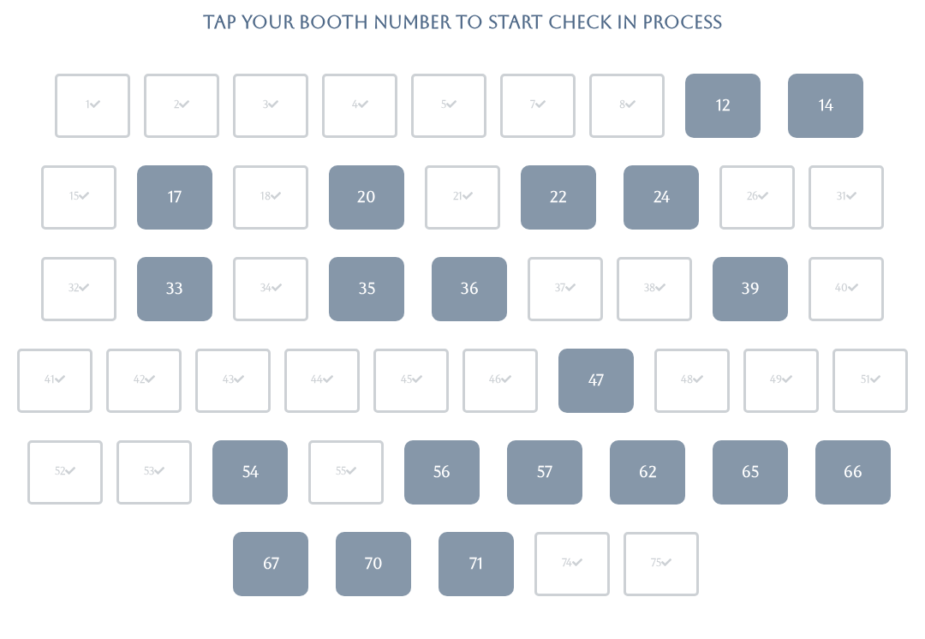
scroll to position [153, 0]
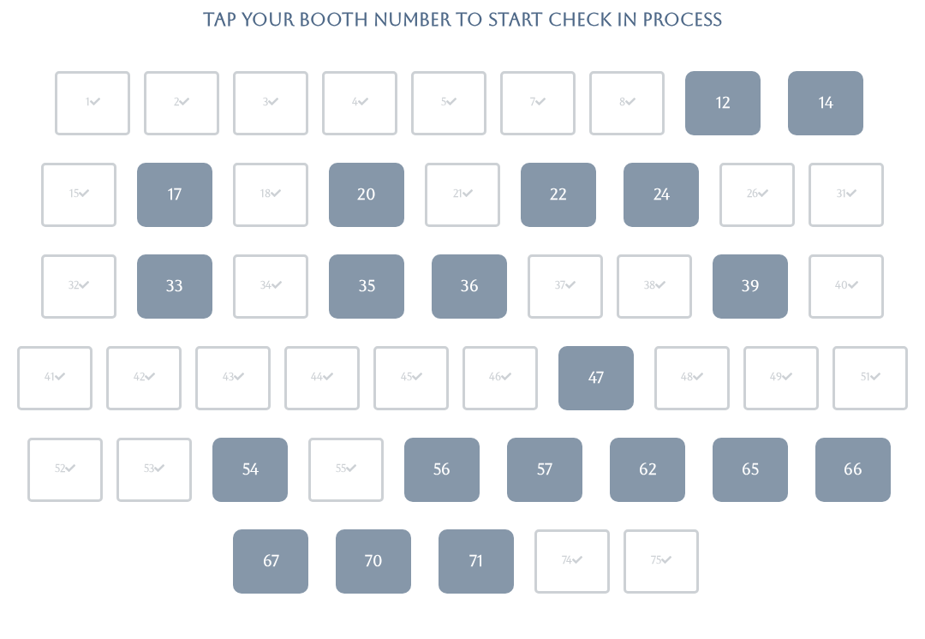
click at [640, 479] on div "62" at bounding box center [648, 469] width 18 height 22
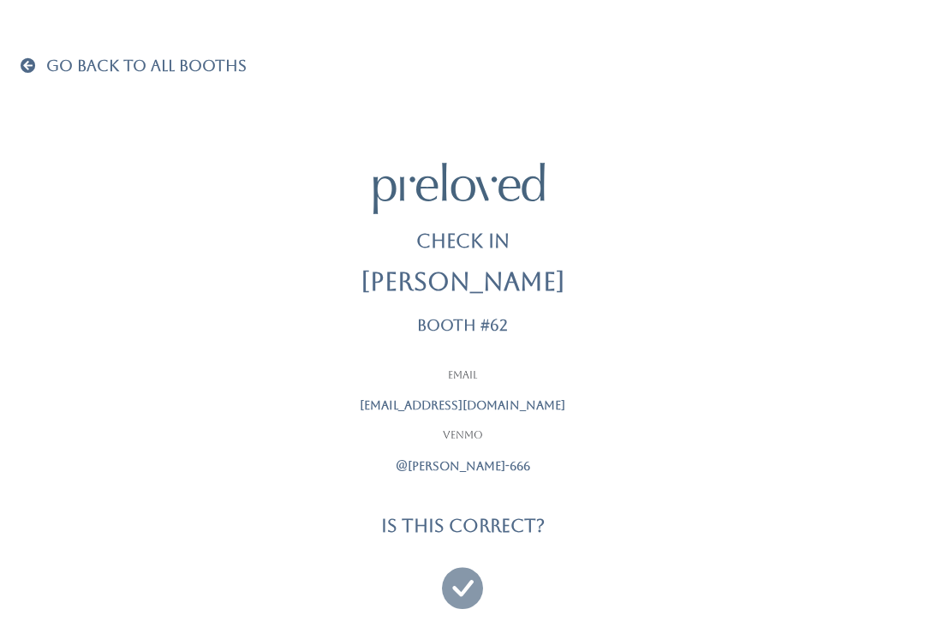
click at [459, 587] on icon at bounding box center [462, 579] width 41 height 57
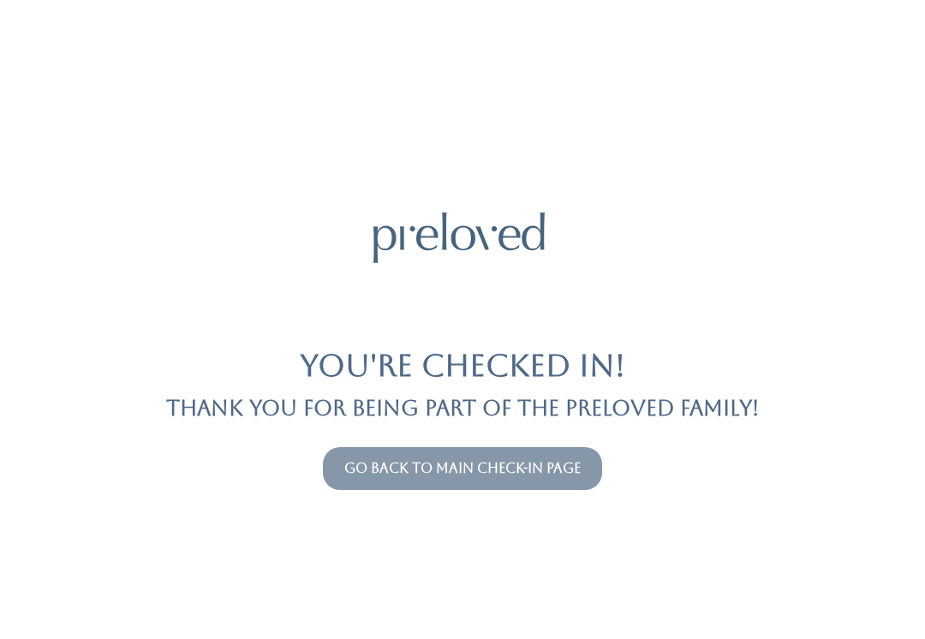
click at [512, 472] on link "Go back to main check-in page" at bounding box center [462, 468] width 236 height 16
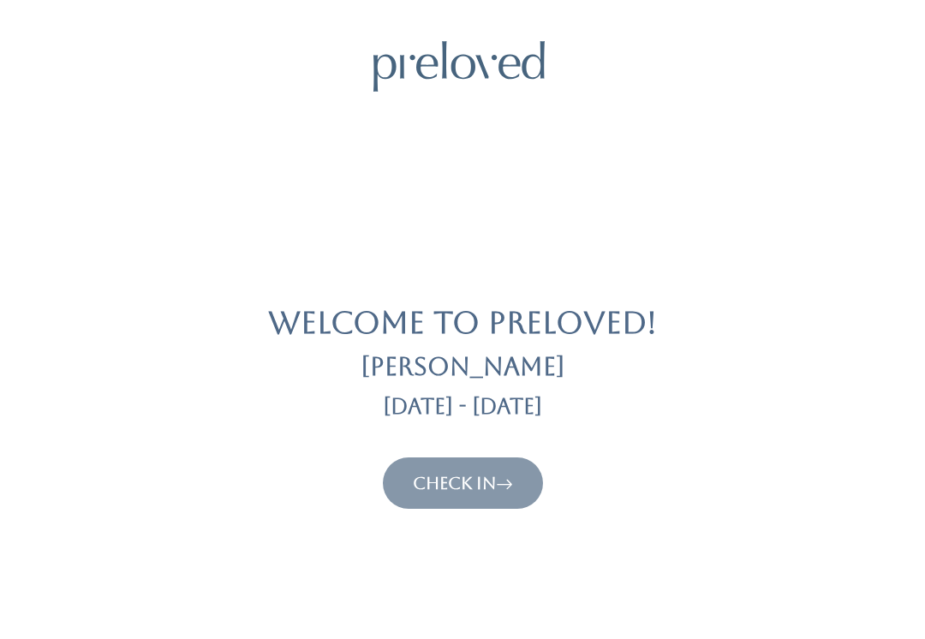
click at [515, 451] on div "Welcome to Preloved! [PERSON_NAME] [DATE] - [DATE] Check In" at bounding box center [463, 275] width 884 height 468
click at [493, 477] on link "Check In" at bounding box center [463, 483] width 100 height 21
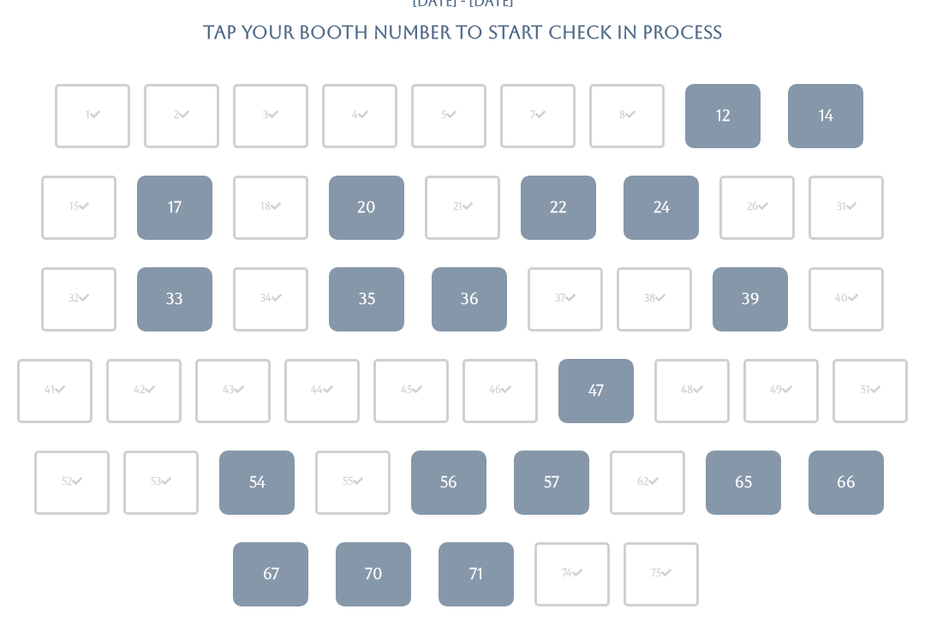
scroll to position [113, 0]
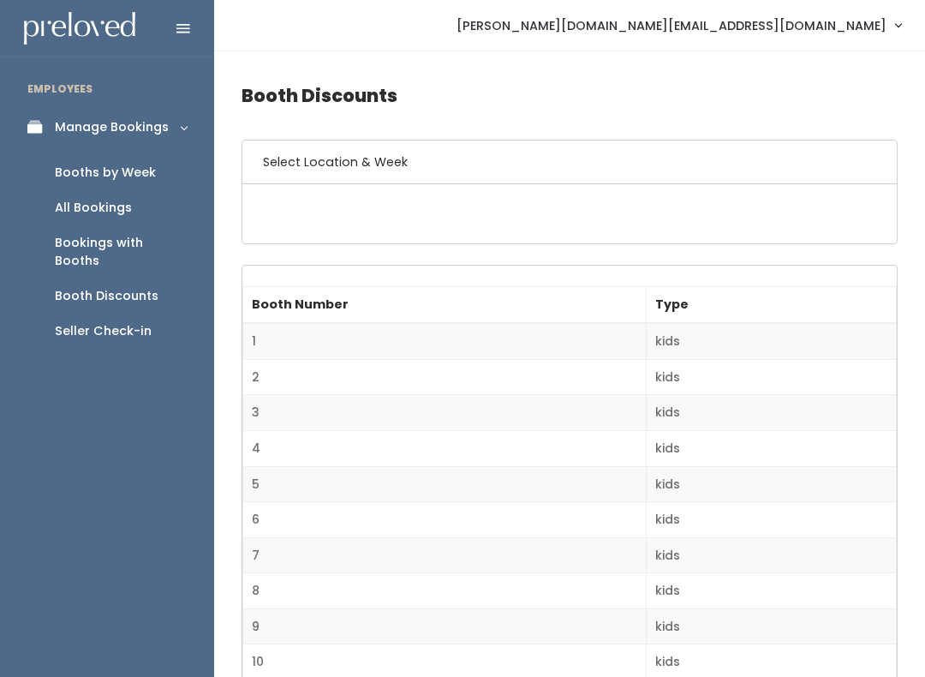
click at [242, 172] on h6 "Select Location & Week" at bounding box center [569, 162] width 654 height 44
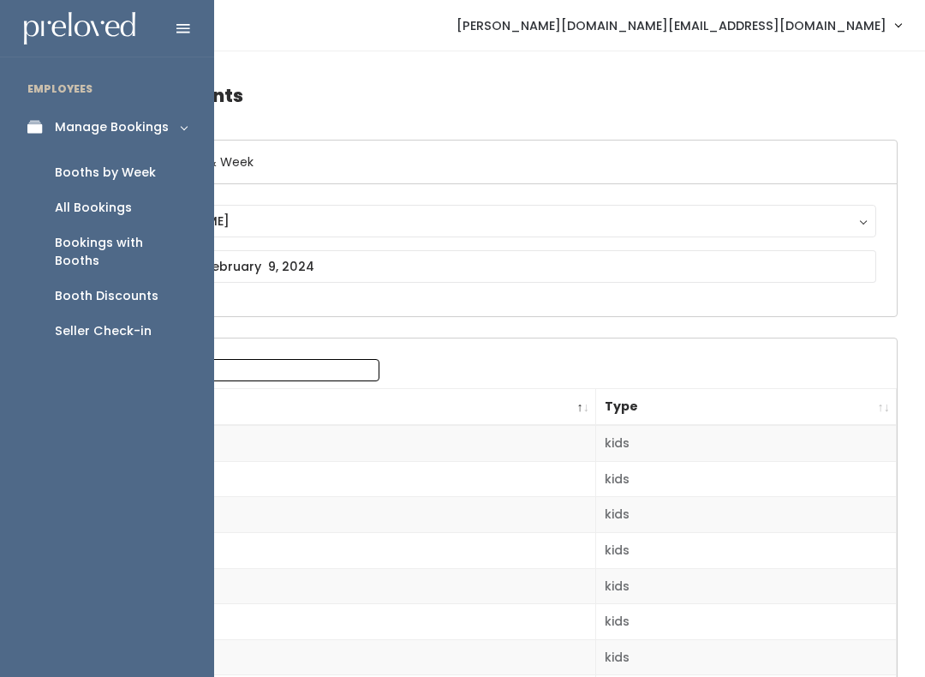
click at [180, 179] on link "Booths by Week" at bounding box center [107, 172] width 214 height 35
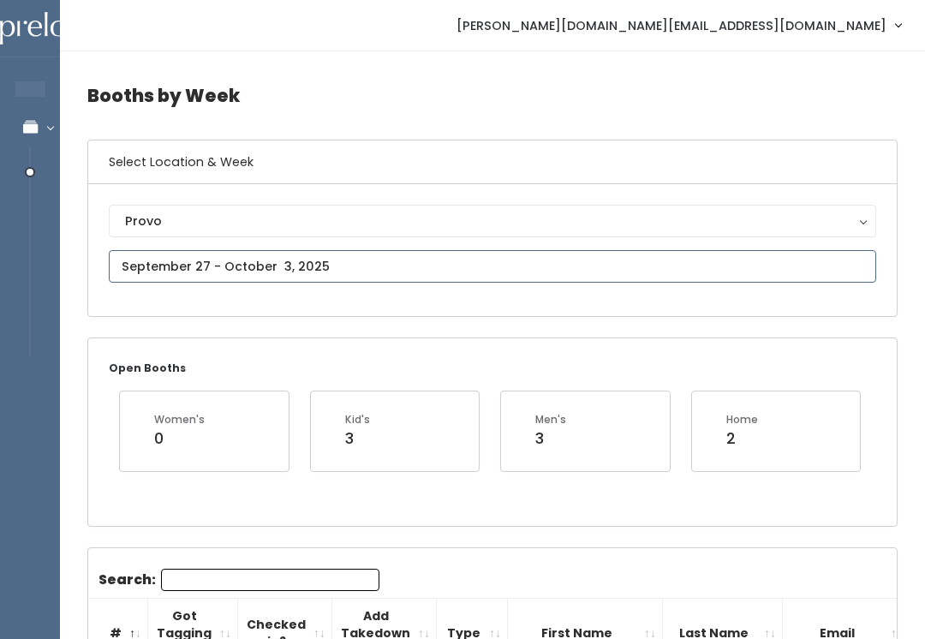
click at [641, 281] on input "text" at bounding box center [492, 266] width 767 height 33
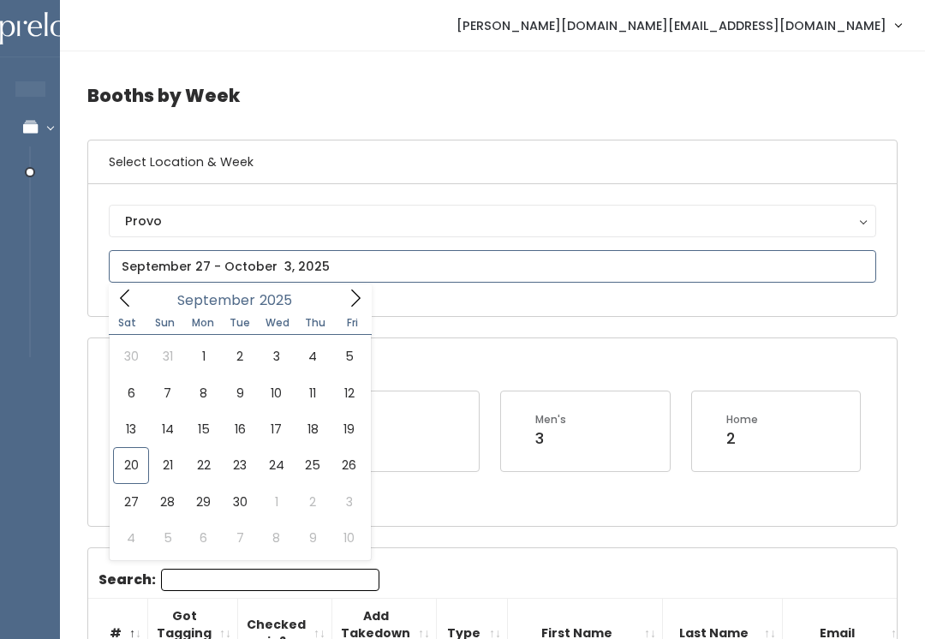
type input "[DATE] to [DATE]"
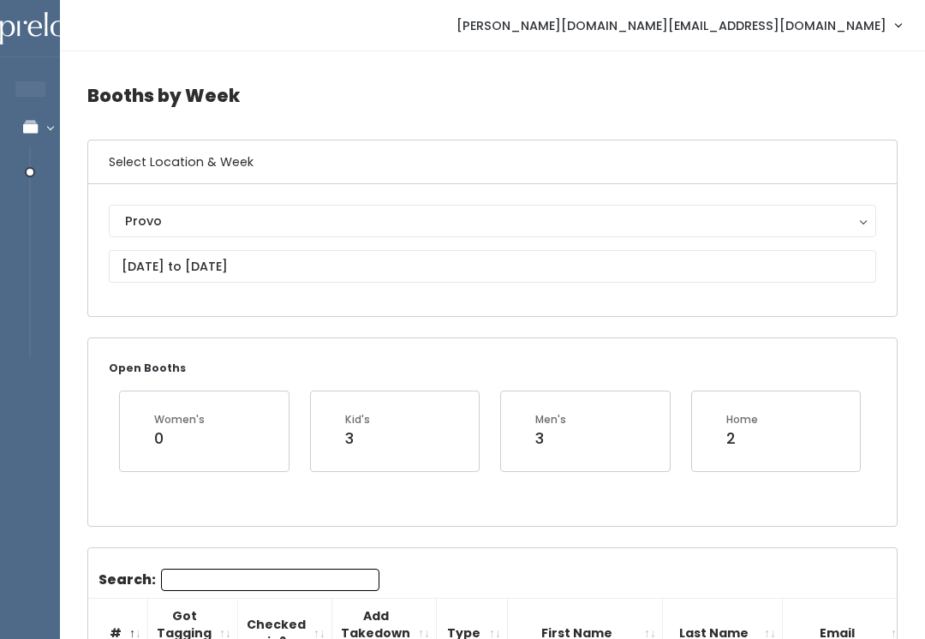
click at [411, 214] on div "Provo" at bounding box center [492, 221] width 735 height 19
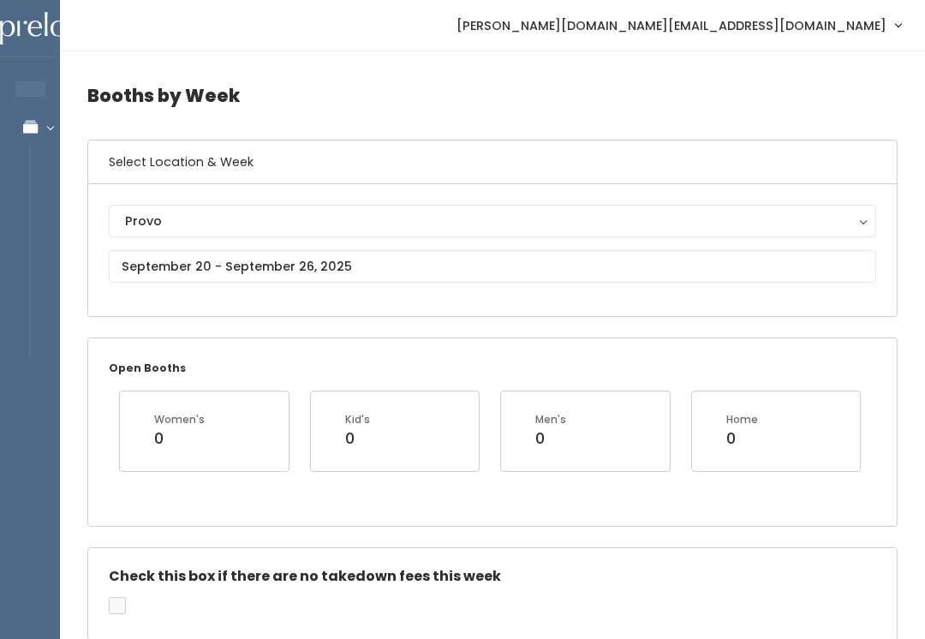
click at [506, 235] on button "Provo" at bounding box center [492, 221] width 767 height 33
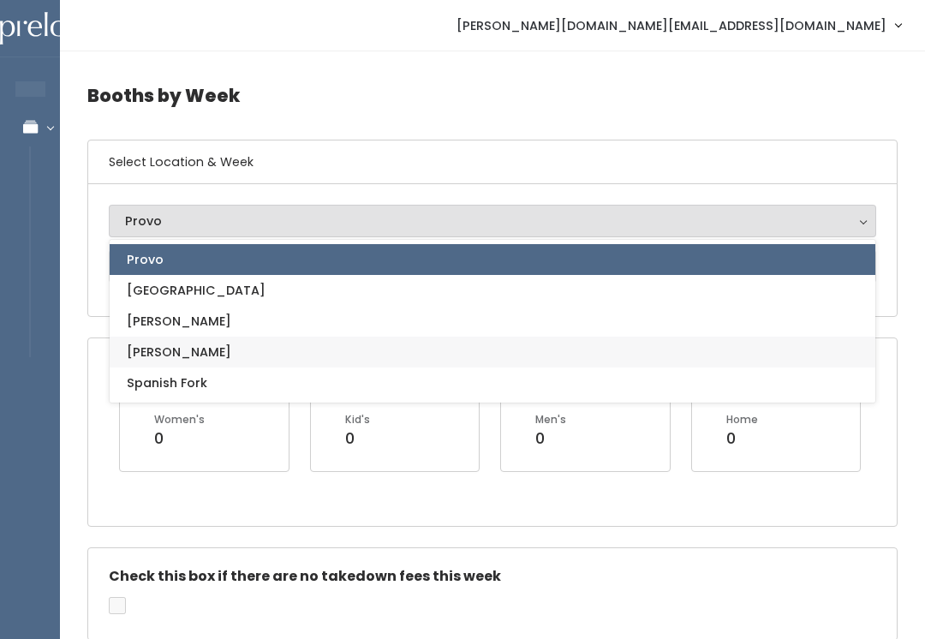
click at [175, 367] on link "[PERSON_NAME]" at bounding box center [493, 352] width 766 height 31
select select "3"
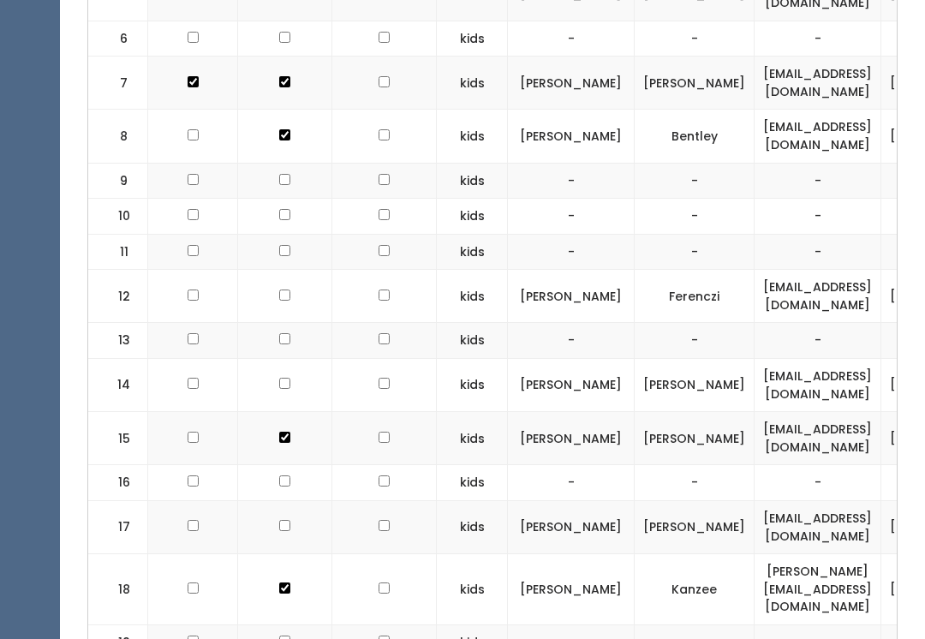
scroll to position [1030, 0]
click at [279, 377] on input "checkbox" at bounding box center [284, 382] width 11 height 11
checkbox input "true"
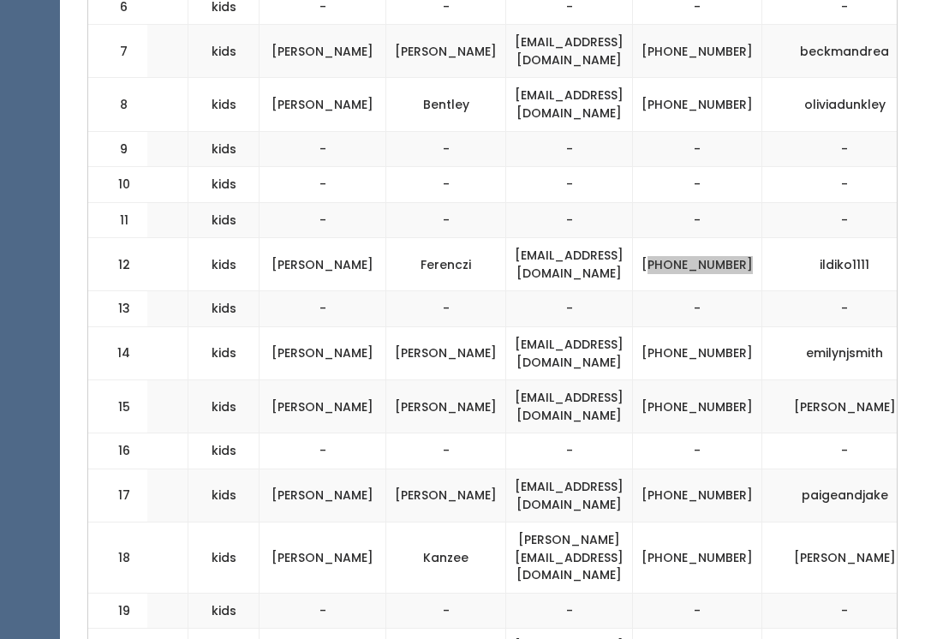
scroll to position [1070, 0]
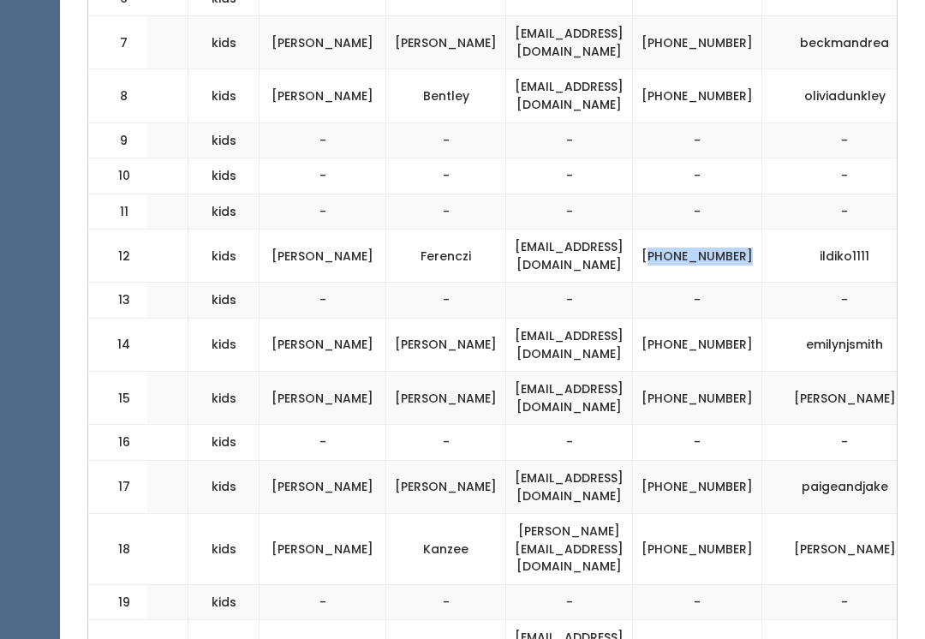
click at [839, 425] on td "-" at bounding box center [850, 443] width 177 height 36
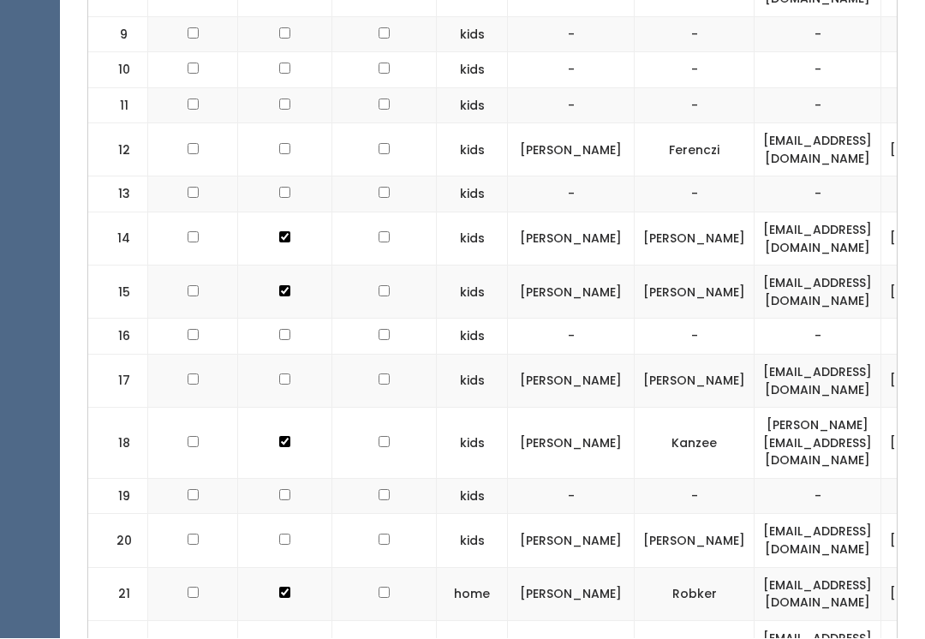
scroll to position [0, 0]
click at [284, 374] on input "checkbox" at bounding box center [284, 379] width 11 height 11
checkbox input "true"
click at [280, 534] on input "checkbox" at bounding box center [284, 539] width 11 height 11
checkbox input "true"
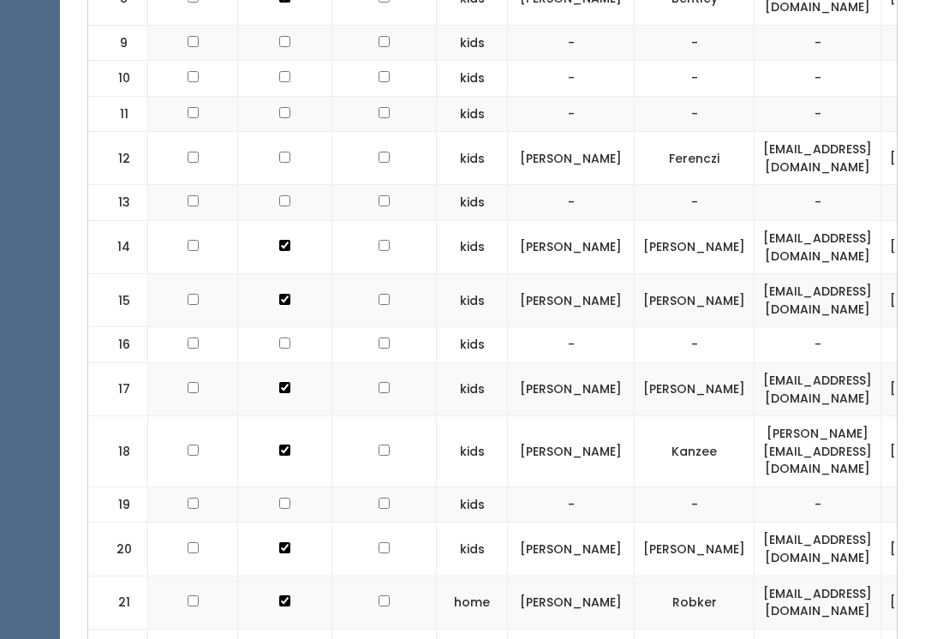
scroll to position [1114, 0]
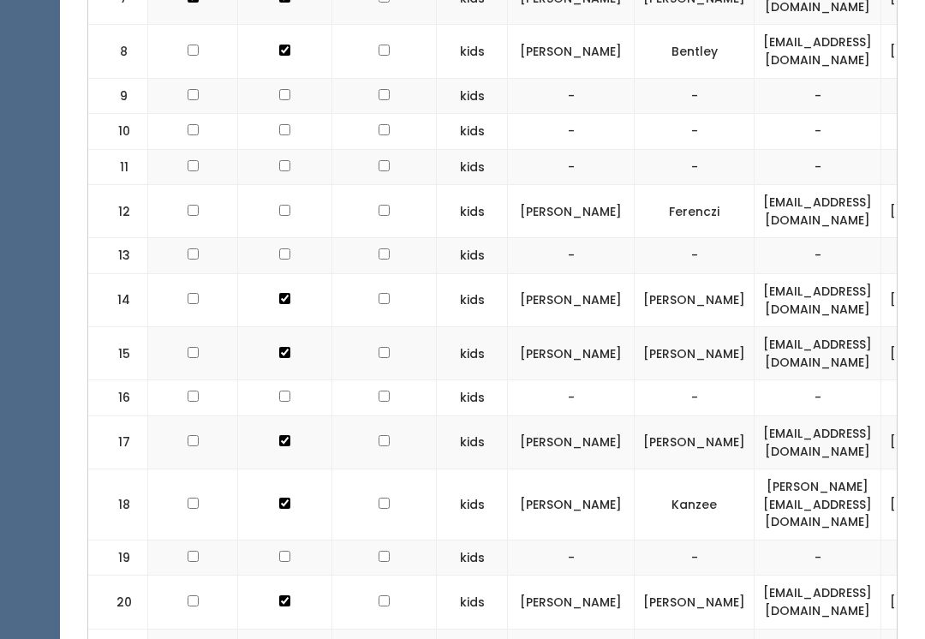
click at [280, 205] on input "checkbox" at bounding box center [284, 210] width 11 height 11
checkbox input "true"
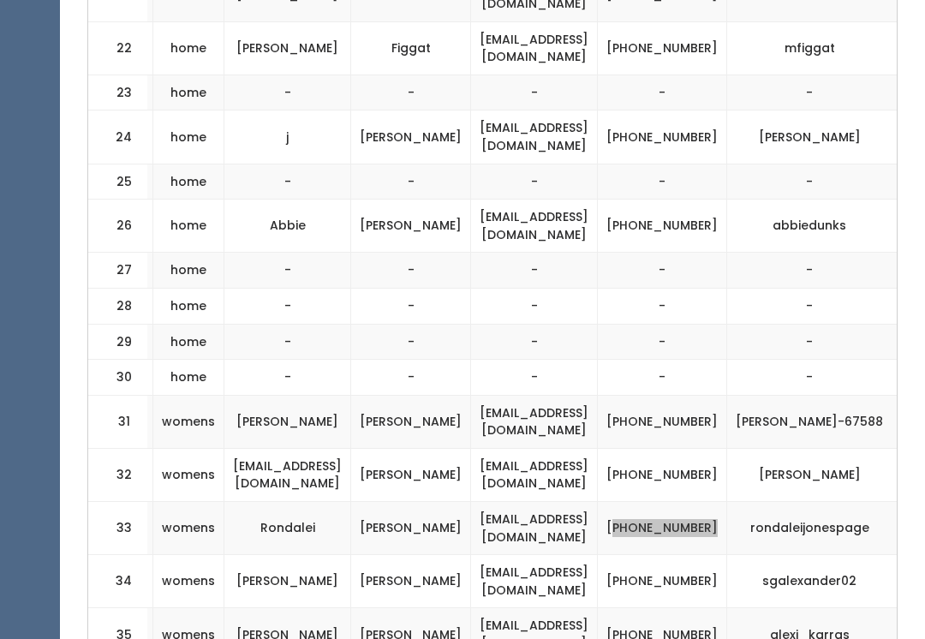
scroll to position [0, 283]
click at [728, 609] on td "[PHONE_NUMBER]" at bounding box center [663, 635] width 129 height 53
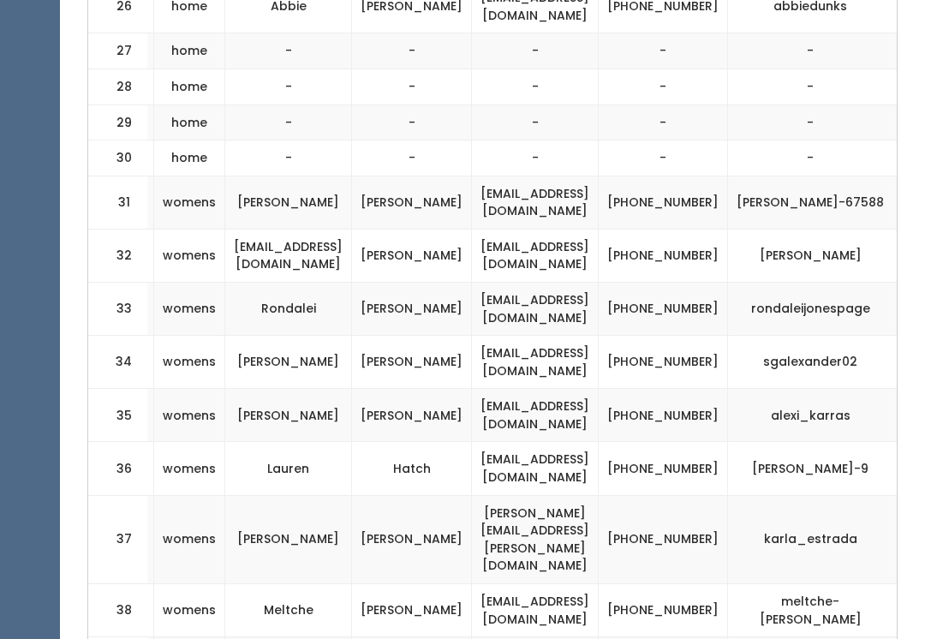
scroll to position [2017, 0]
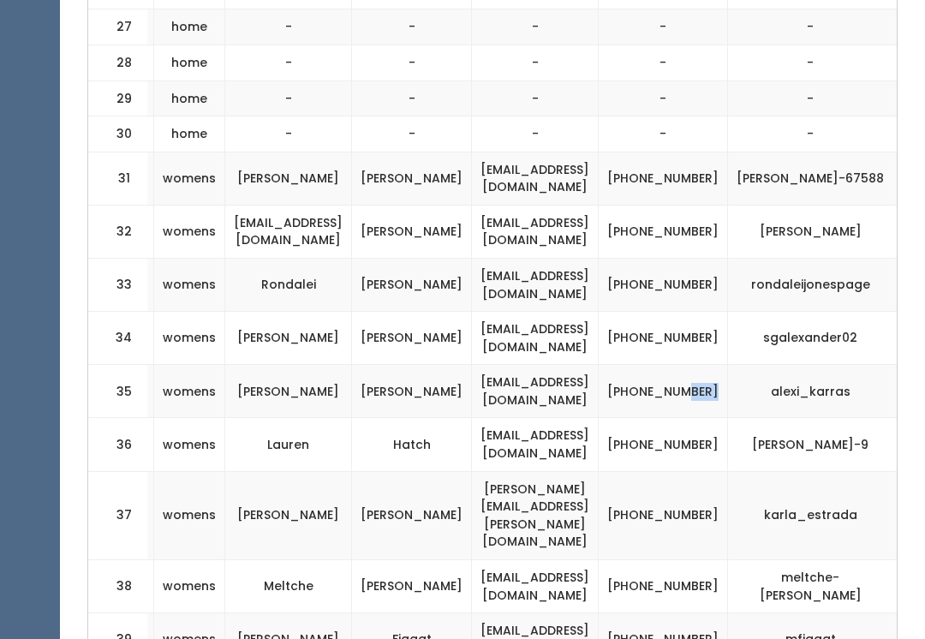
click at [726, 366] on td "[PHONE_NUMBER]" at bounding box center [663, 392] width 129 height 53
click at [791, 614] on td "mfiggat" at bounding box center [816, 640] width 177 height 53
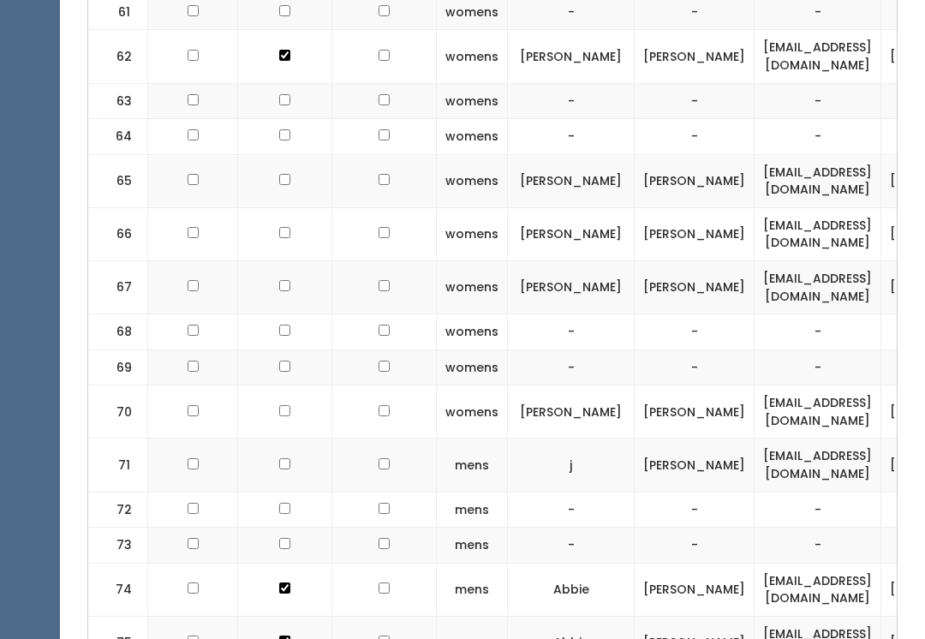
scroll to position [0, 0]
